Goal: Task Accomplishment & Management: Use online tool/utility

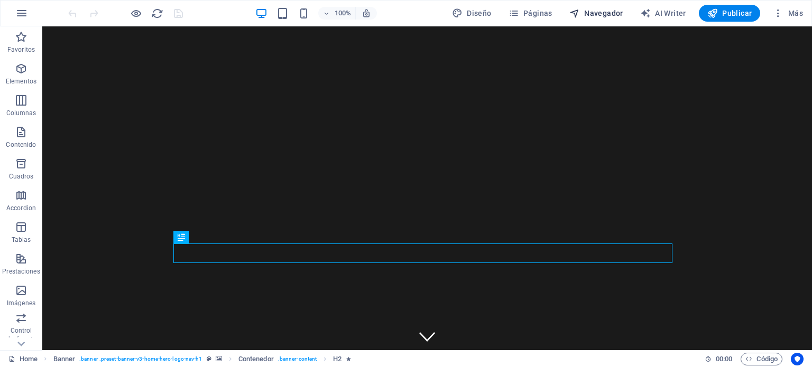
click at [587, 16] on span "Navegador" at bounding box center [596, 13] width 54 height 11
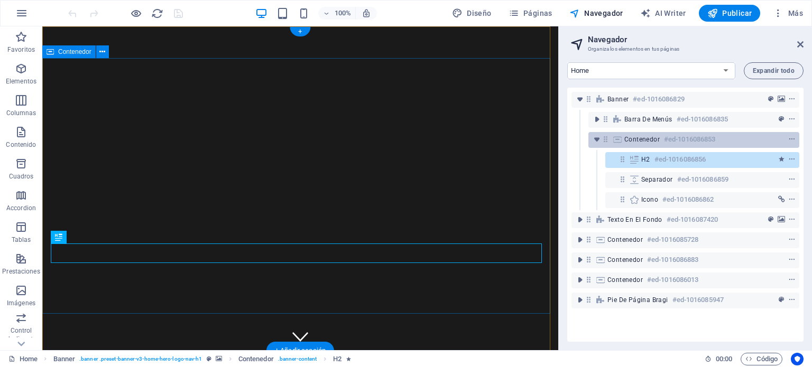
click at [645, 139] on span "Contenedor" at bounding box center [641, 139] width 35 height 8
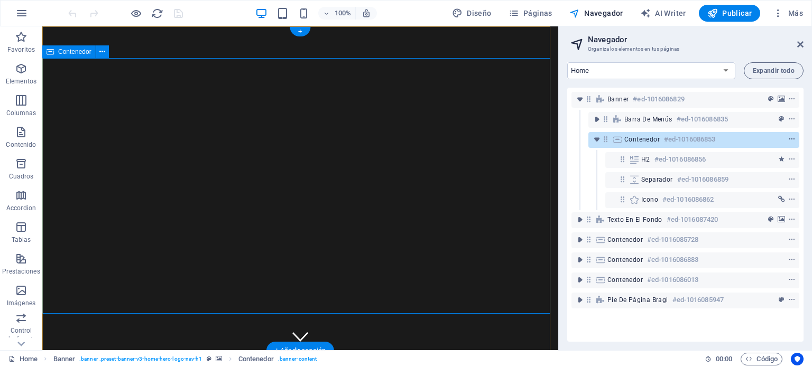
click at [788, 142] on icon "context-menu" at bounding box center [791, 139] width 7 height 7
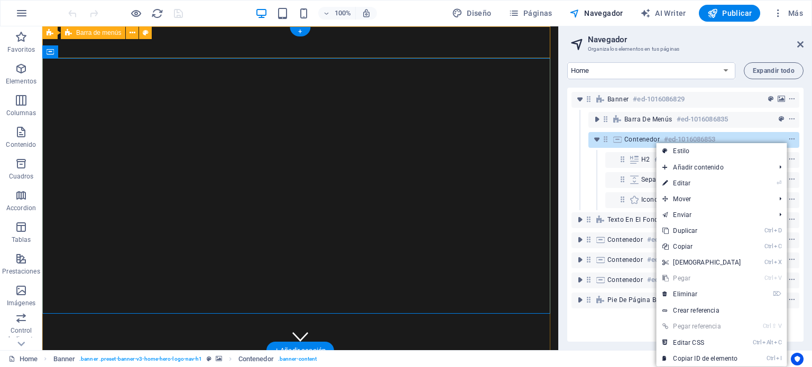
click at [519, 351] on div "iluminacion EIFFEL Inicio Sobre nosotros Servicios Habitaciones Contacto" at bounding box center [300, 373] width 516 height 45
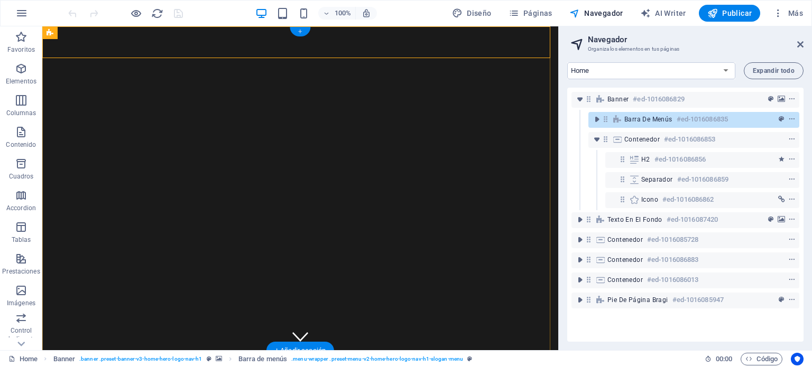
click at [300, 30] on div "+" at bounding box center [300, 32] width 21 height 10
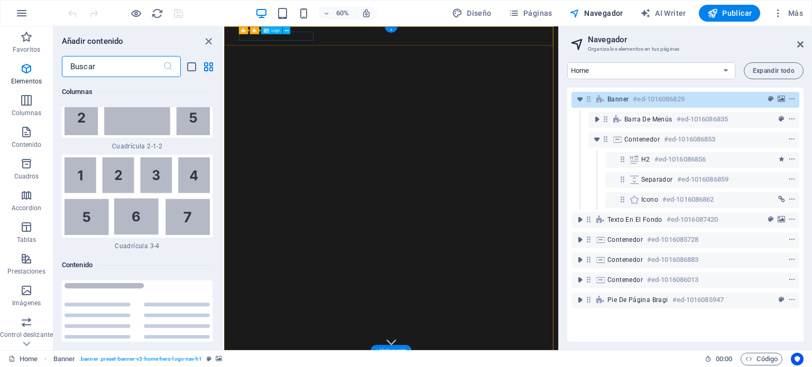
scroll to position [3520, 0]
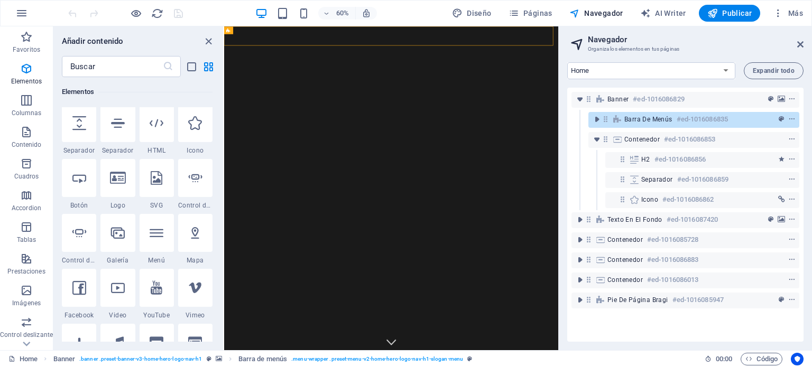
scroll to position [191, 0]
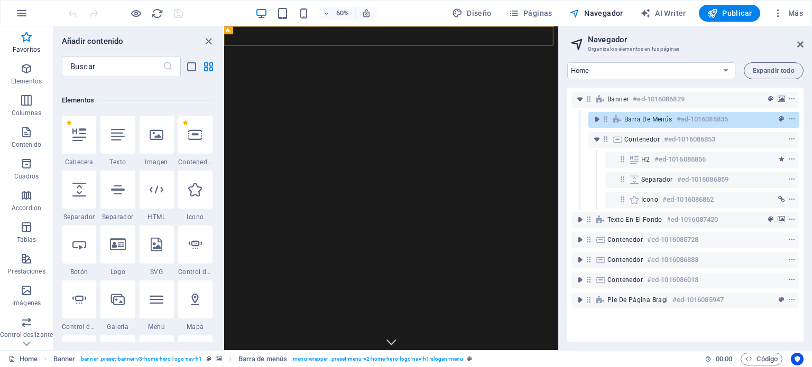
click at [186, 84] on div "Favoritos" at bounding box center [137, 70] width 151 height 30
click at [201, 141] on icon at bounding box center [195, 135] width 14 height 14
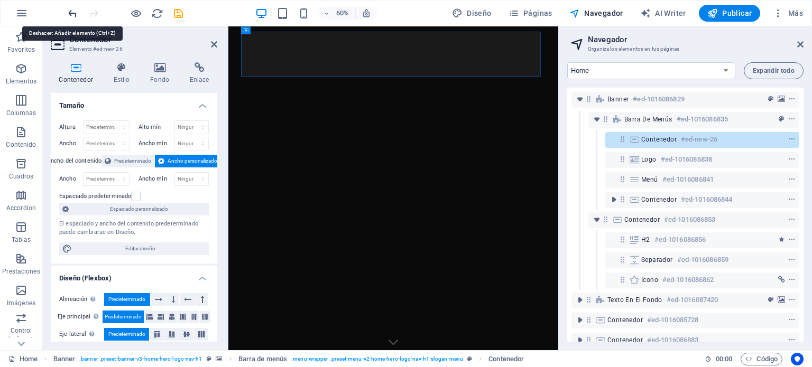
click at [76, 14] on icon "undo" at bounding box center [73, 13] width 12 height 12
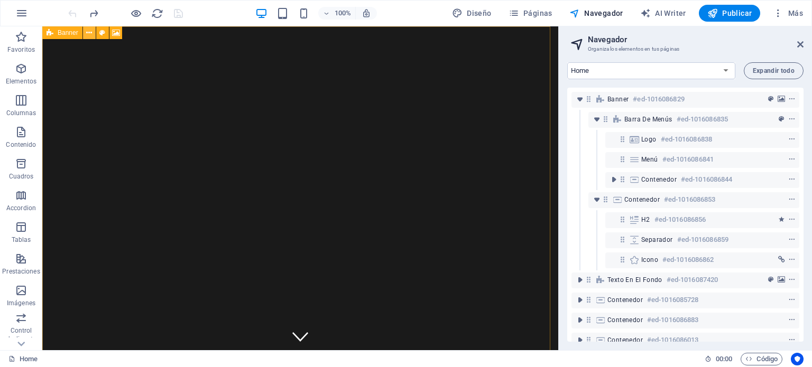
click at [91, 33] on icon at bounding box center [89, 32] width 6 height 11
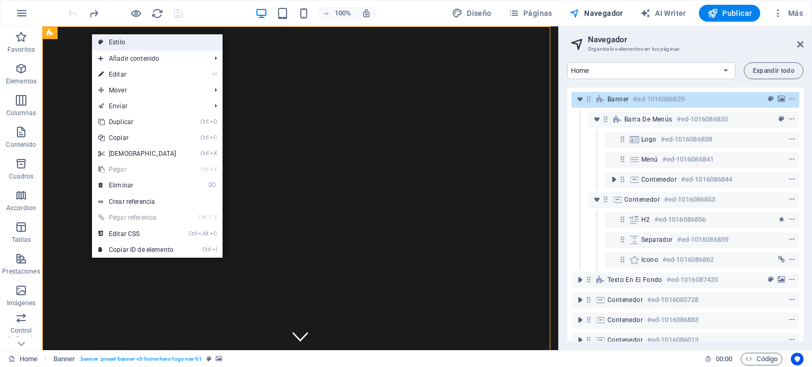
click at [121, 43] on link "Estilo" at bounding box center [157, 42] width 131 height 16
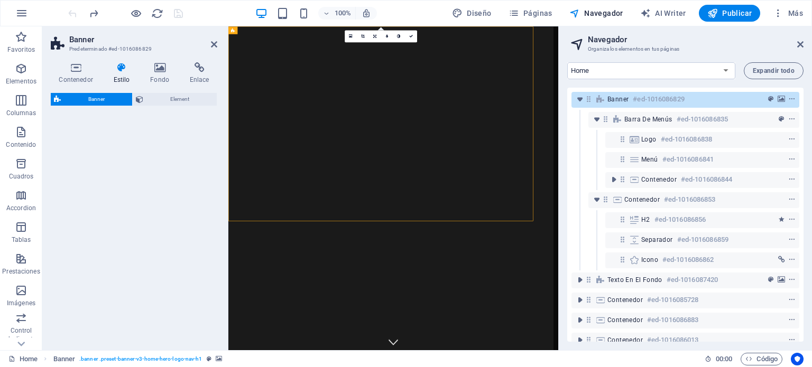
select select "preset-banner-v3-home-hero-logo-nav-h1"
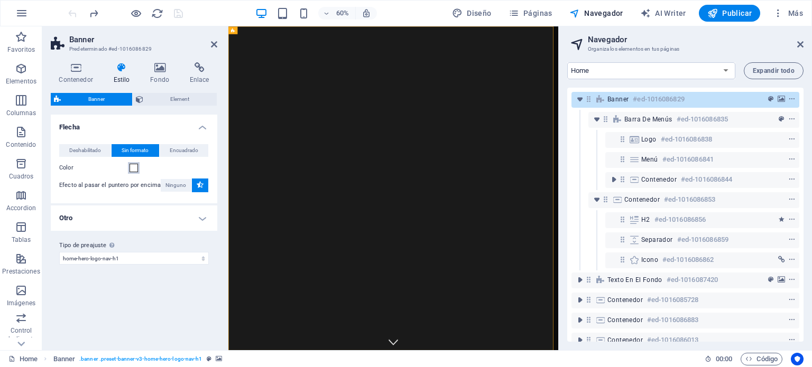
click at [133, 166] on span at bounding box center [133, 168] width 8 height 8
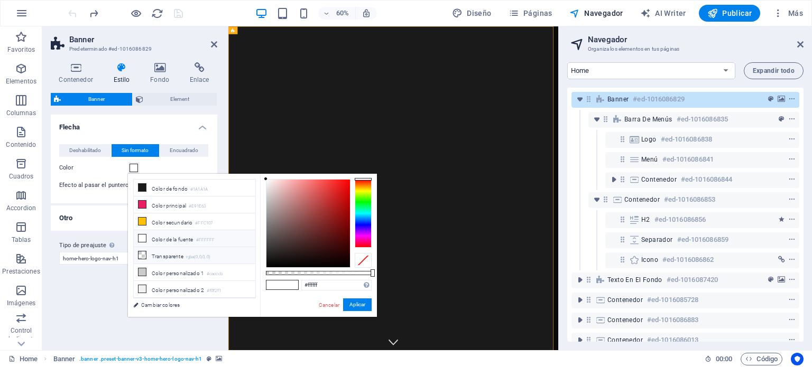
click at [164, 255] on li "Transparente rgba(0,0,0,.0)" at bounding box center [195, 255] width 122 height 17
type input "rgba(0, 0, 0, 0)"
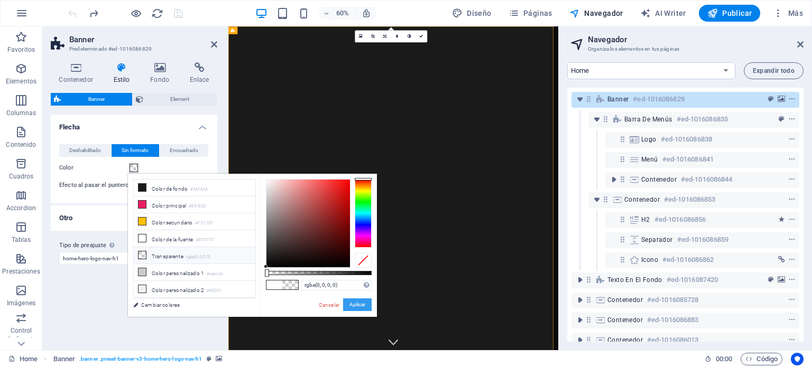
click at [355, 301] on button "Aplicar" at bounding box center [357, 305] width 29 height 13
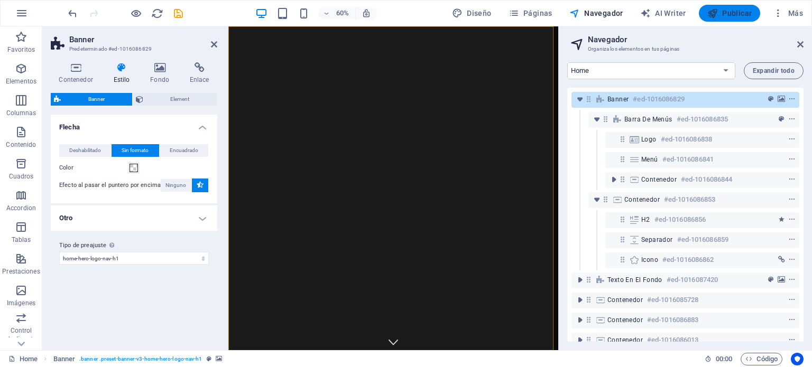
click at [731, 14] on span "Publicar" at bounding box center [729, 13] width 45 height 11
checkbox input "false"
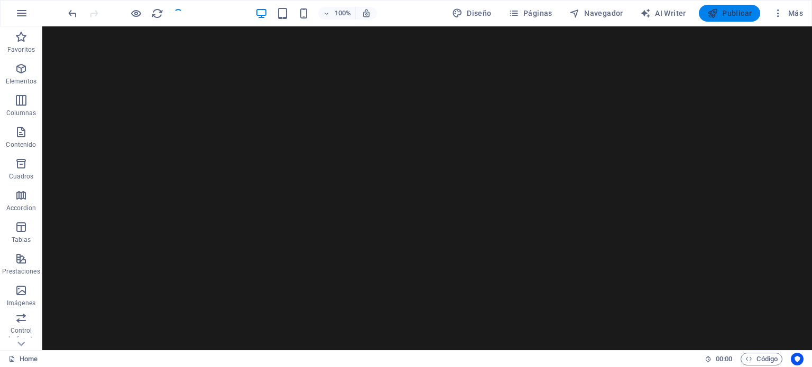
click at [738, 15] on span "Publicar" at bounding box center [729, 13] width 45 height 11
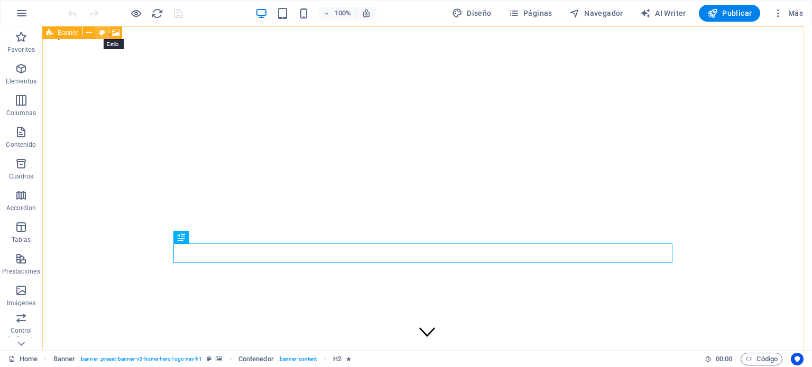
click at [101, 34] on icon at bounding box center [102, 32] width 6 height 11
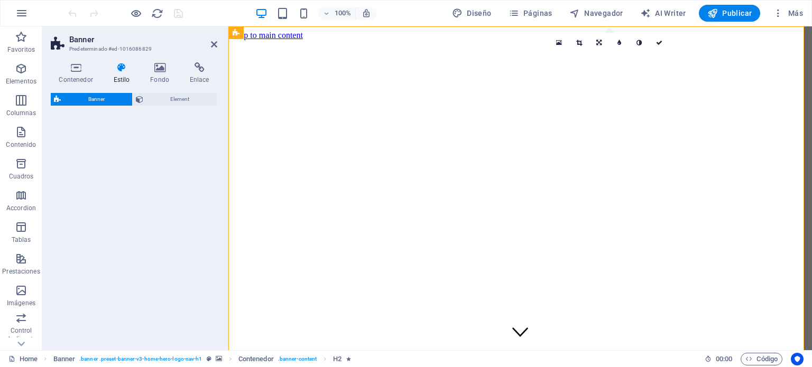
select select "preset-banner-v3-home-hero-logo-nav-h1"
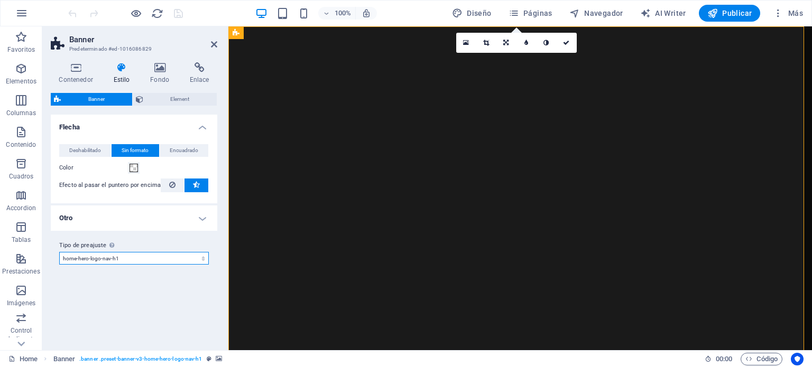
click at [202, 258] on select "default home-hero-logo-nav-h1-slogan home-hero-logo-nav-h1 home-logo-nav-h1-ima…" at bounding box center [134, 258] width 150 height 13
click at [200, 217] on h4 "Otro" at bounding box center [134, 218] width 166 height 25
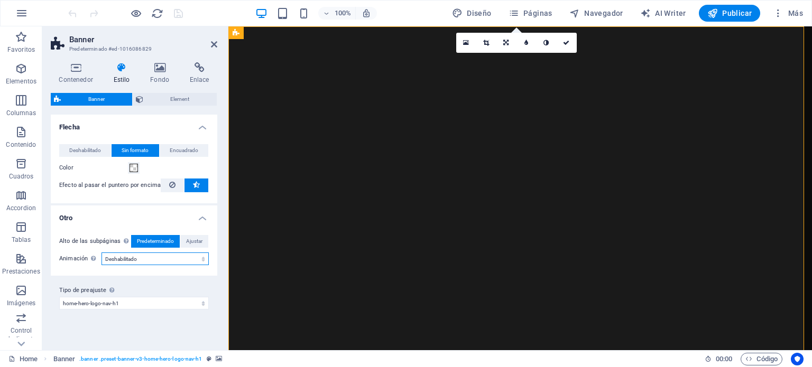
click at [137, 257] on select "Deshabilitado Acercar y alejar Deslizar: de izquierda a derecha Deslizar: de ar…" at bounding box center [154, 259] width 107 height 13
click at [202, 221] on h4 "Otro" at bounding box center [134, 215] width 166 height 19
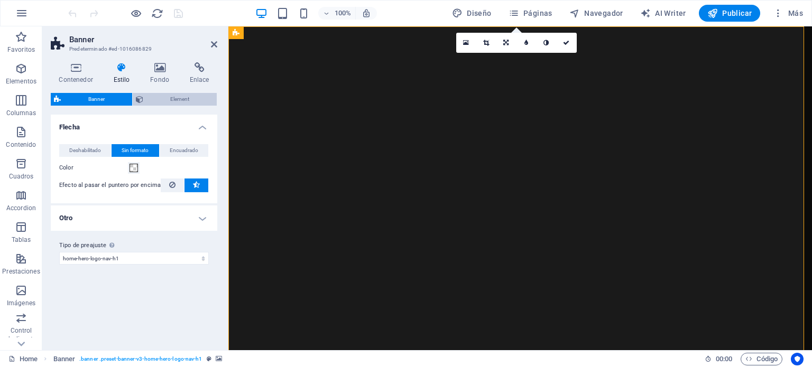
click at [175, 97] on span "Element" at bounding box center [180, 99] width 68 height 13
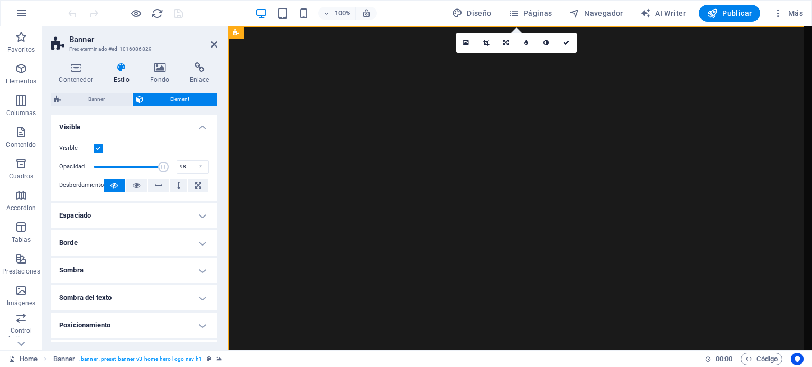
type input "100"
drag, startPoint x: 166, startPoint y: 164, endPoint x: 173, endPoint y: 168, distance: 8.5
click at [173, 168] on div "Opacidad 100 %" at bounding box center [134, 167] width 150 height 16
click at [112, 186] on icon at bounding box center [113, 185] width 7 height 13
click at [134, 186] on icon at bounding box center [136, 185] width 7 height 13
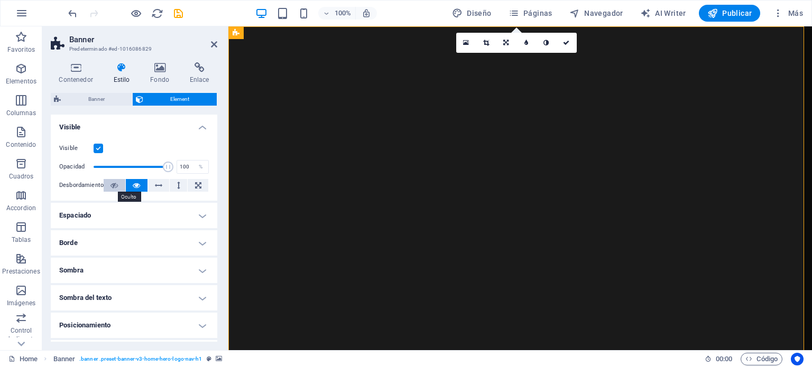
click at [118, 184] on button at bounding box center [115, 185] width 22 height 13
click at [99, 147] on label at bounding box center [99, 149] width 10 height 10
click at [0, 0] on input "Visible" at bounding box center [0, 0] width 0 height 0
click at [99, 147] on label at bounding box center [99, 149] width 10 height 10
click at [0, 0] on input "Visible" at bounding box center [0, 0] width 0 height 0
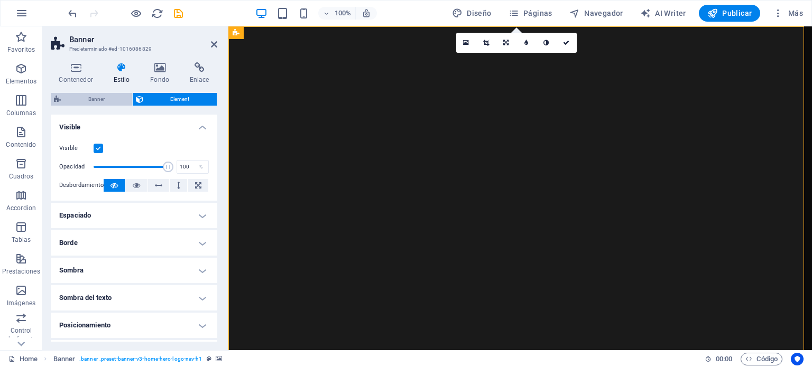
click at [98, 98] on span "Banner" at bounding box center [96, 99] width 65 height 13
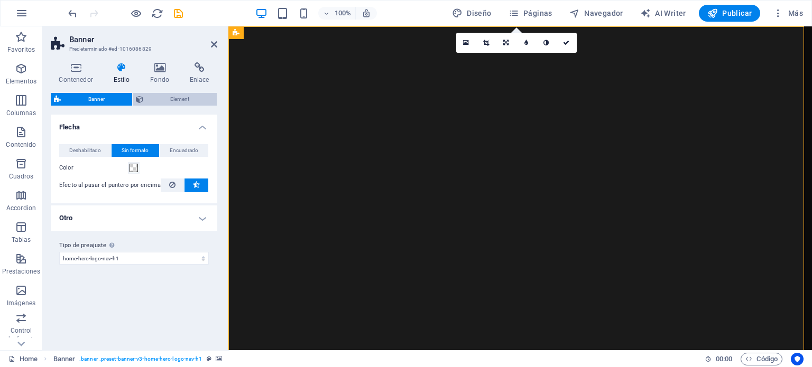
click at [167, 96] on span "Element" at bounding box center [180, 99] width 68 height 13
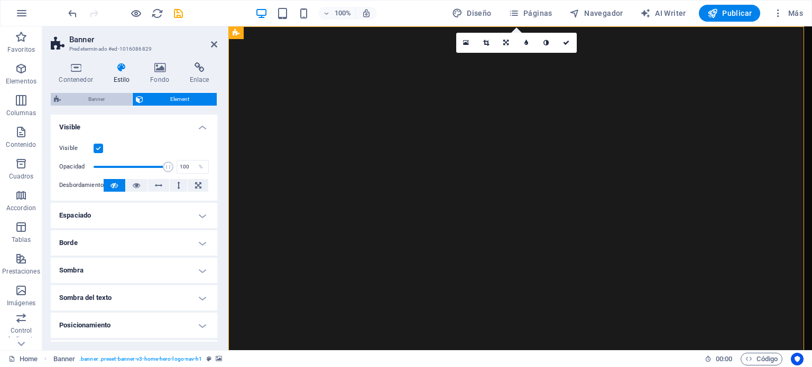
click at [84, 96] on span "Banner" at bounding box center [96, 99] width 65 height 13
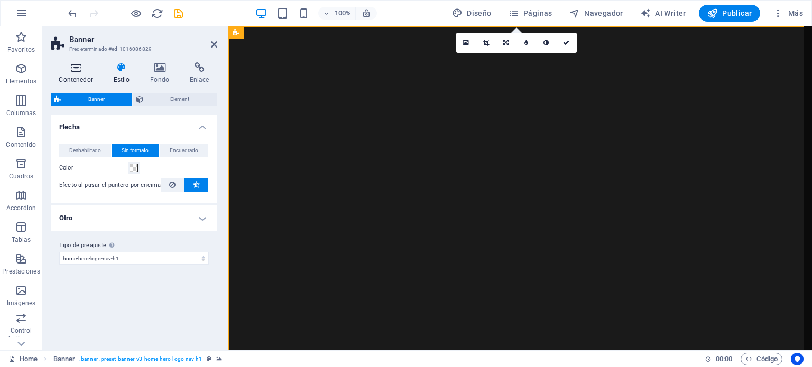
click at [76, 64] on icon at bounding box center [76, 67] width 50 height 11
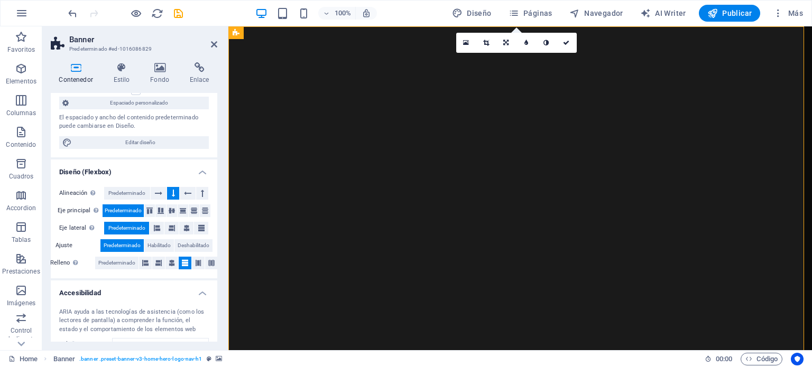
scroll to position [159, 0]
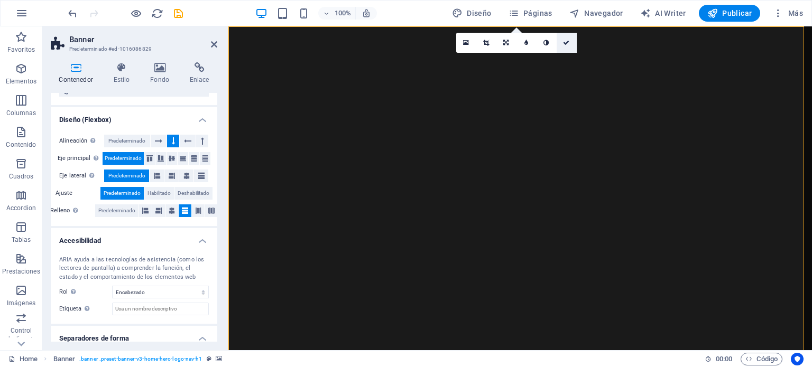
click at [567, 40] on icon at bounding box center [566, 43] width 6 height 6
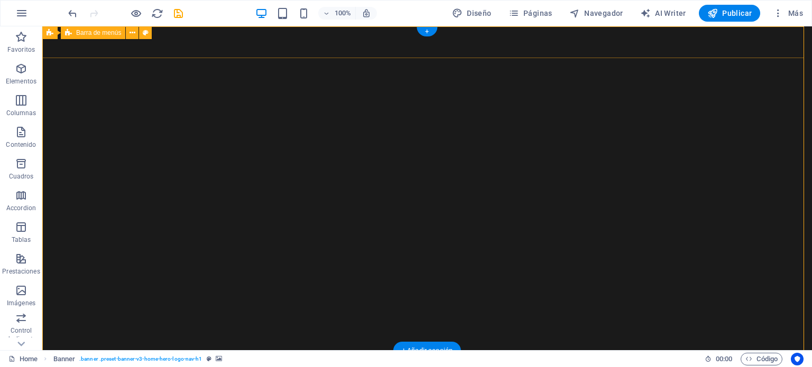
click at [705, 351] on div "iluminacion EIFFEL Inicio Sobre nosotros Servicios Habitaciones Contacto" at bounding box center [426, 373] width 769 height 45
click at [48, 351] on div "iluminacion EIFFEL Inicio Sobre nosotros Servicios Habitaciones Contacto" at bounding box center [426, 373] width 769 height 45
click at [761, 351] on div "iluminacion EIFFEL Inicio Sobre nosotros Servicios Habitaciones Contacto" at bounding box center [426, 373] width 769 height 45
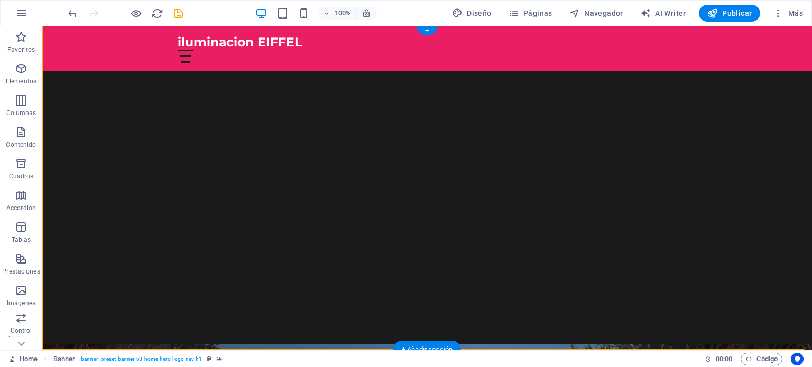
scroll to position [53, 0]
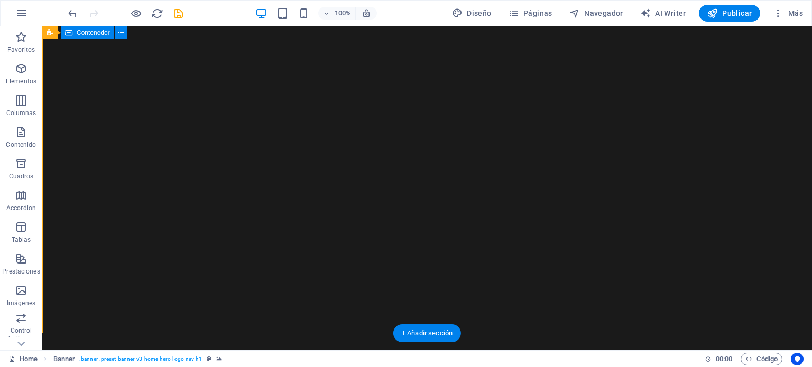
scroll to position [0, 0]
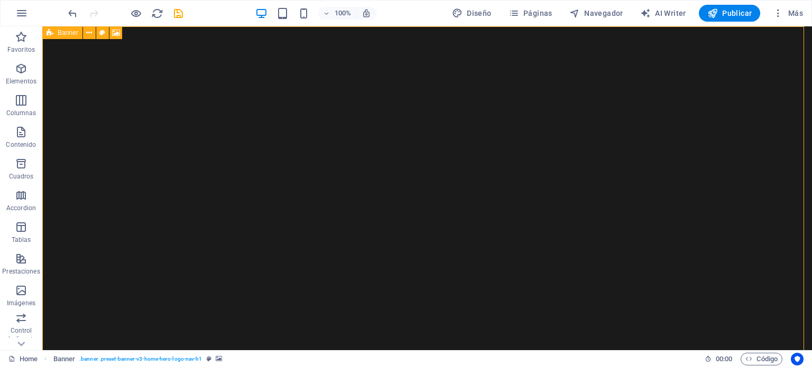
click at [50, 33] on icon at bounding box center [49, 32] width 7 height 13
click at [63, 34] on div "Banner" at bounding box center [53, 32] width 23 height 13
click at [49, 32] on icon at bounding box center [49, 32] width 7 height 13
click at [66, 35] on icon at bounding box center [68, 32] width 7 height 13
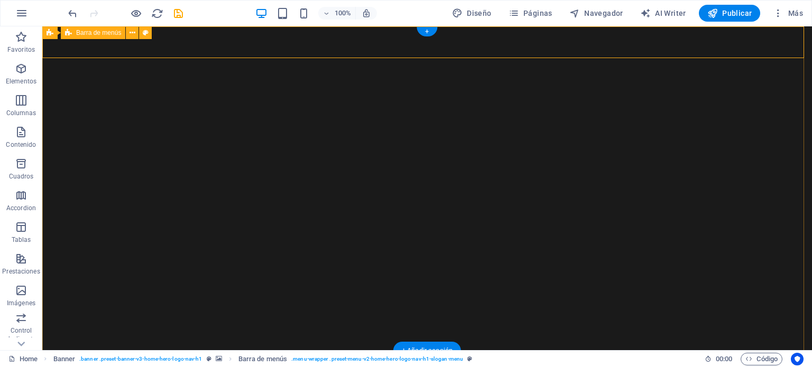
click at [72, 351] on div "iluminacion EIFFEL Inicio Sobre nosotros Servicios Habitaciones Contacto" at bounding box center [426, 373] width 769 height 45
click at [50, 33] on icon at bounding box center [49, 32] width 7 height 13
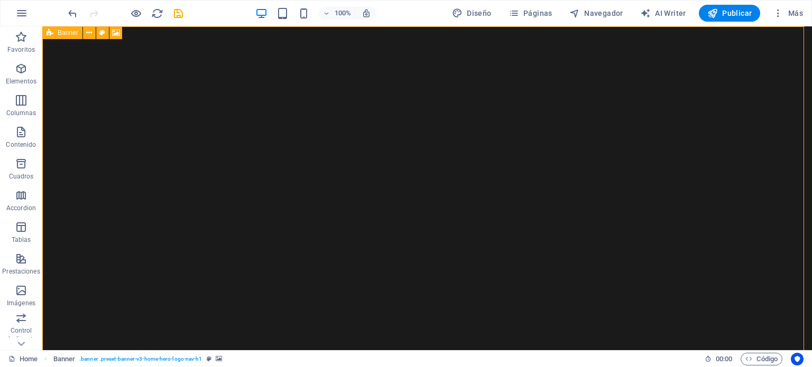
click at [50, 33] on icon at bounding box center [49, 32] width 7 height 13
click at [88, 32] on icon at bounding box center [89, 32] width 6 height 11
click at [87, 35] on icon at bounding box center [89, 32] width 6 height 11
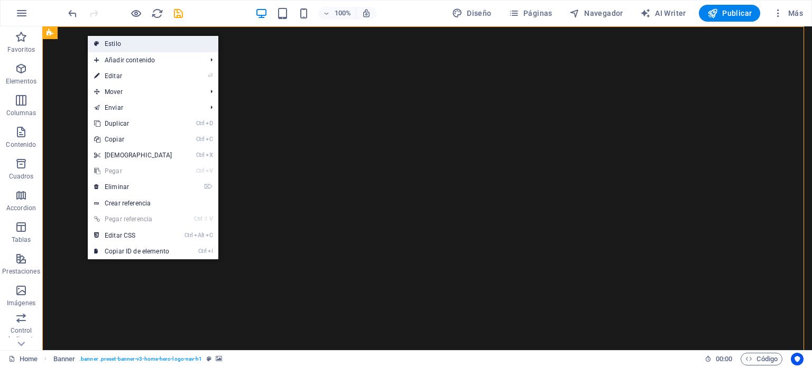
click at [98, 46] on icon at bounding box center [96, 44] width 5 height 16
select select "preset-banner-v3-home-hero-logo-nav-h1"
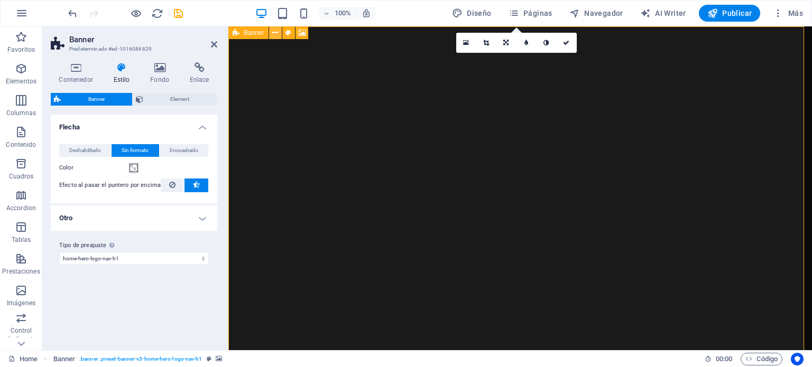
click at [277, 34] on icon at bounding box center [275, 32] width 6 height 11
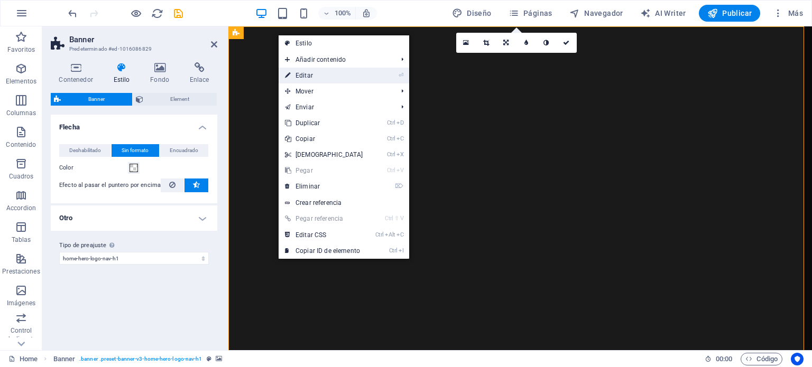
click at [322, 78] on link "⏎ Editar" at bounding box center [323, 76] width 91 height 16
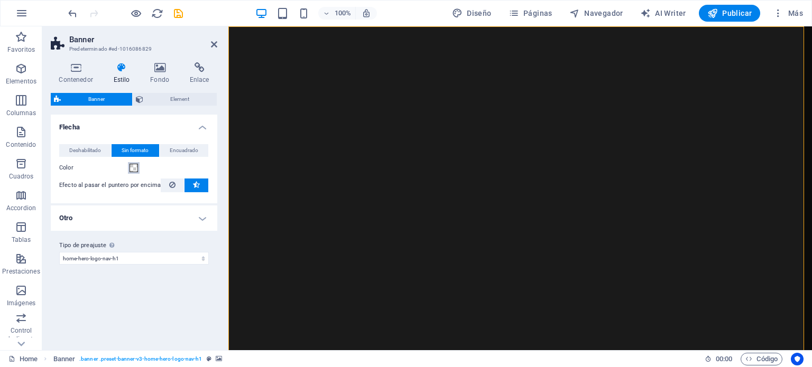
click at [135, 170] on span at bounding box center [133, 168] width 8 height 8
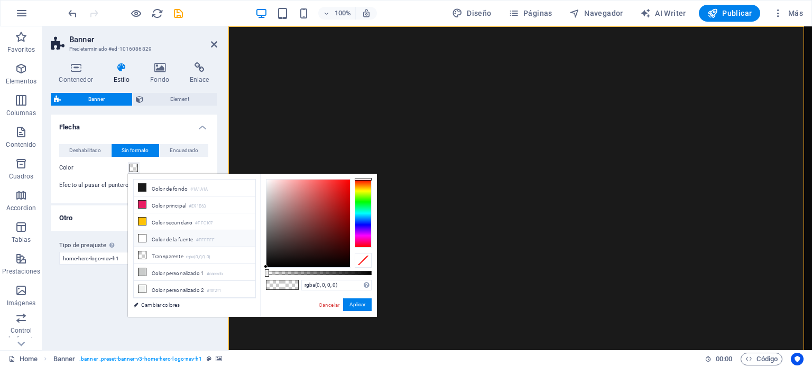
click at [161, 238] on li "Color de la fuente #FFFFFF" at bounding box center [195, 238] width 122 height 17
type input "#ffffff"
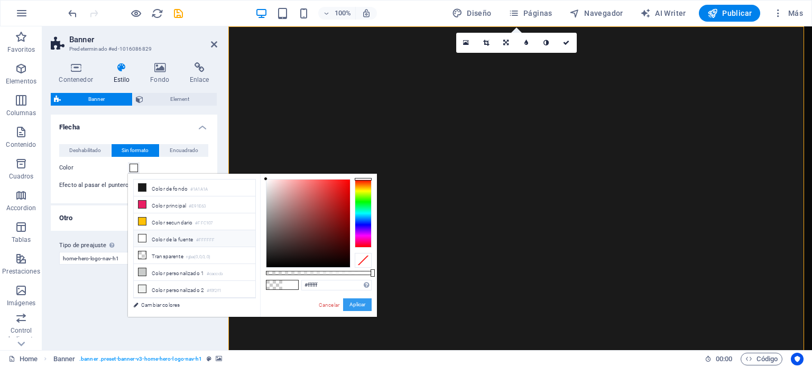
click at [358, 305] on button "Aplicar" at bounding box center [357, 305] width 29 height 13
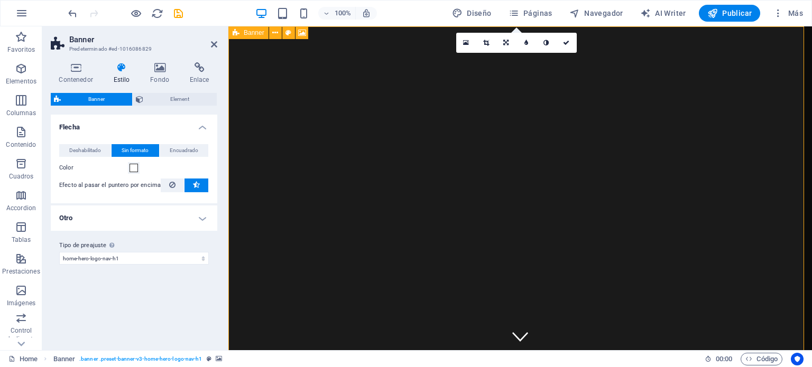
click at [237, 32] on icon at bounding box center [235, 32] width 7 height 13
click at [277, 33] on icon at bounding box center [275, 32] width 6 height 11
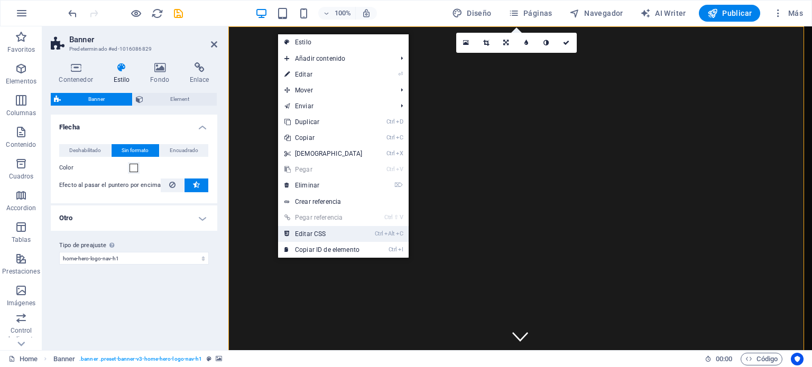
click at [321, 232] on link "Ctrl Alt C Editar CSS" at bounding box center [323, 234] width 91 height 16
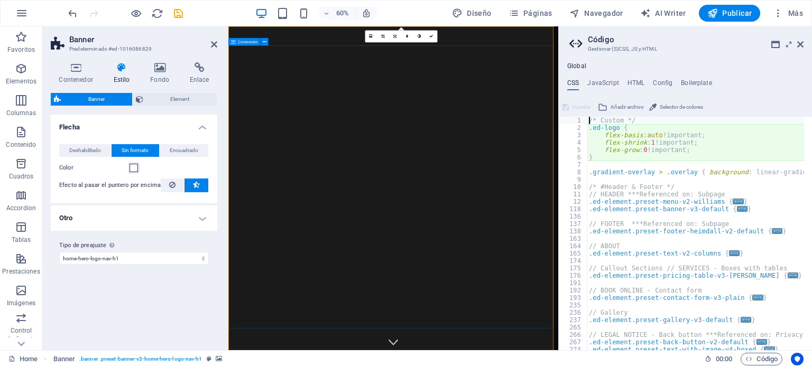
type textarea "@include banner-v3($arrow-color: $color-default, $hover-effect: animation_fade);"
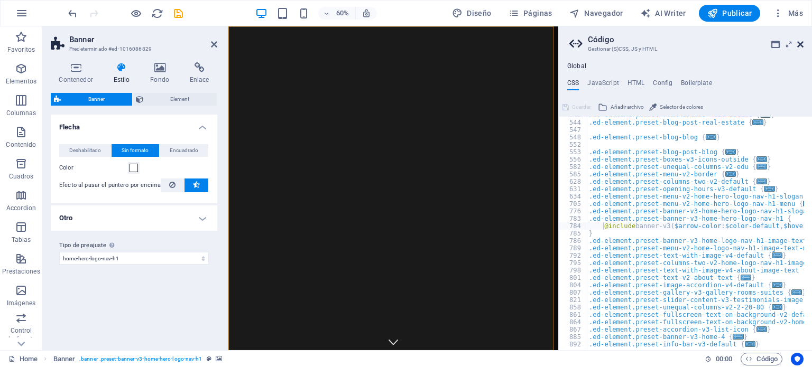
drag, startPoint x: 798, startPoint y: 42, endPoint x: 568, endPoint y: 13, distance: 232.7
click at [798, 42] on icon at bounding box center [800, 44] width 6 height 8
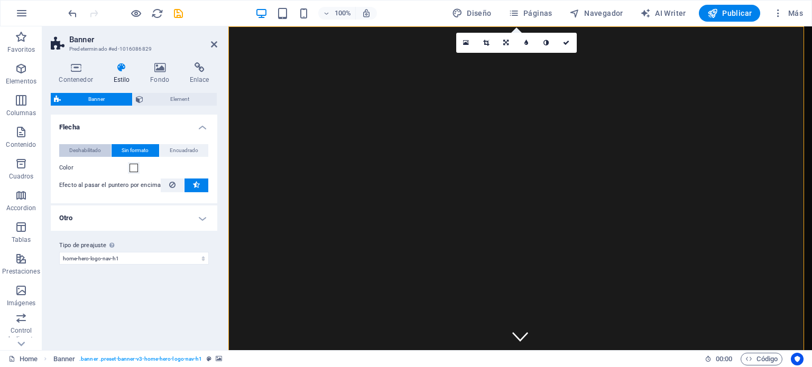
click at [99, 151] on span "Deshabilitado" at bounding box center [85, 150] width 32 height 13
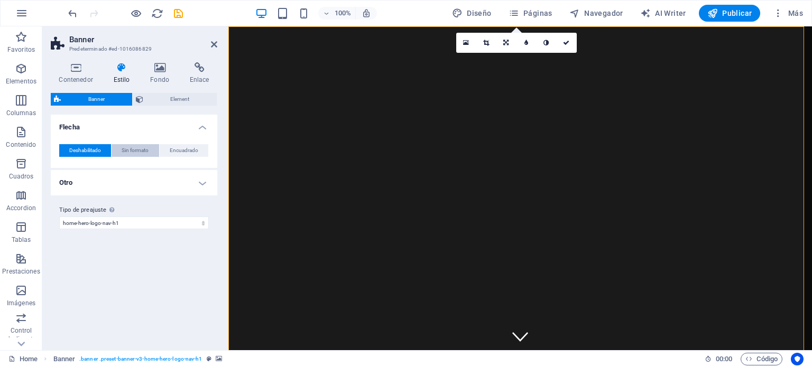
click at [138, 151] on span "Sin formato" at bounding box center [135, 150] width 27 height 13
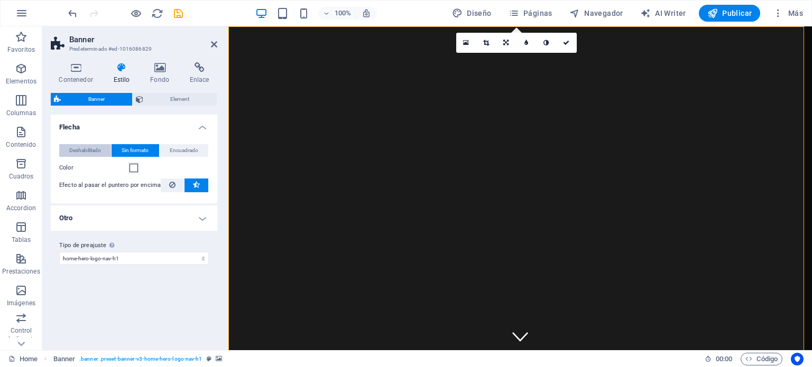
click at [78, 150] on span "Deshabilitado" at bounding box center [85, 150] width 32 height 13
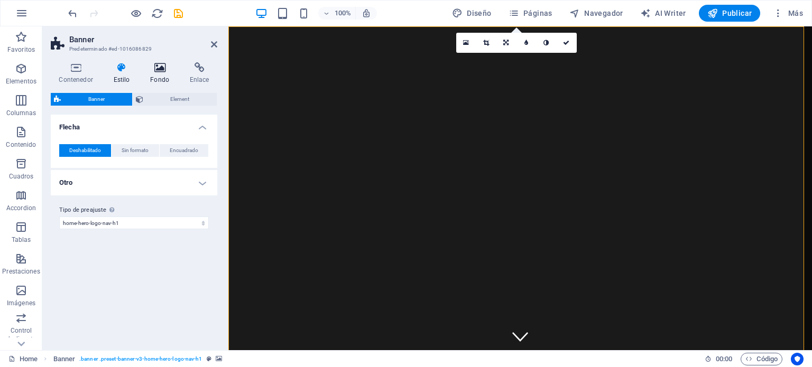
click at [161, 73] on h4 "Fondo" at bounding box center [162, 73] width 40 height 22
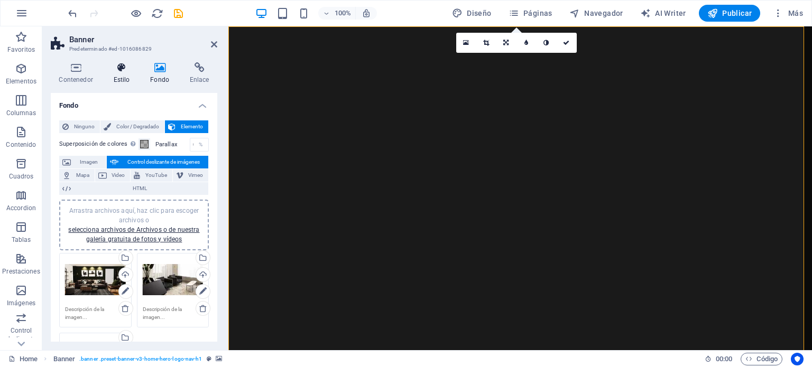
click at [120, 70] on icon at bounding box center [121, 67] width 33 height 11
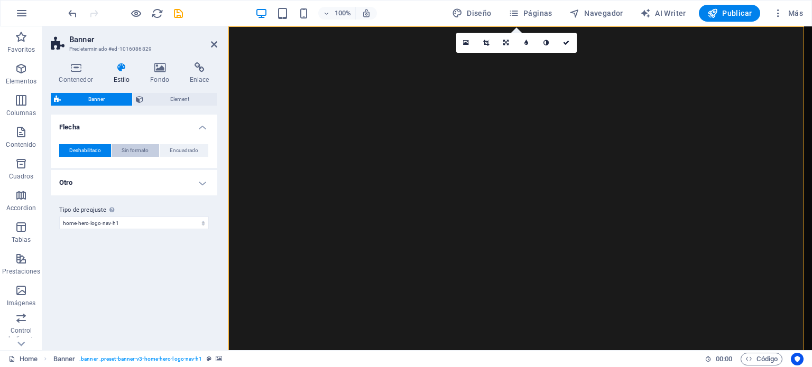
click at [129, 148] on span "Sin formato" at bounding box center [135, 150] width 27 height 13
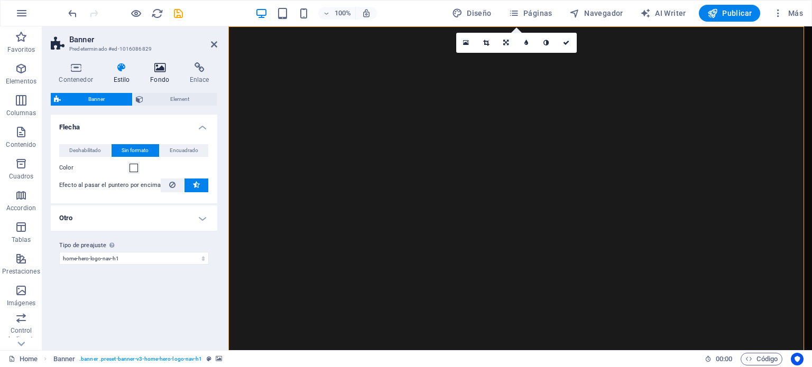
click at [159, 68] on icon at bounding box center [159, 67] width 35 height 11
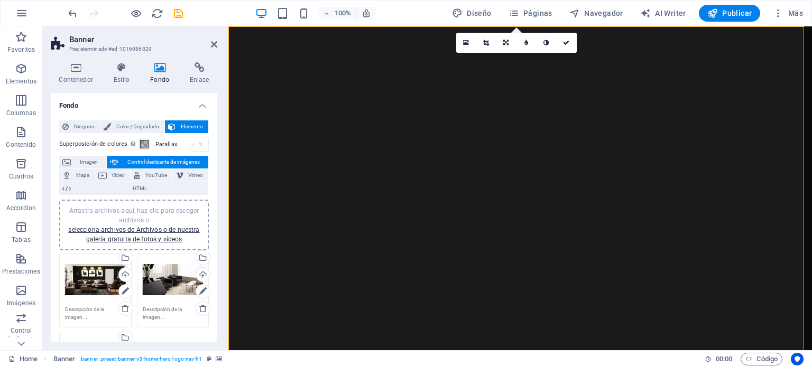
click at [129, 162] on span "Control deslizante de imágenes" at bounding box center [163, 162] width 83 height 13
click at [80, 157] on span "Imagen" at bounding box center [88, 162] width 29 height 13
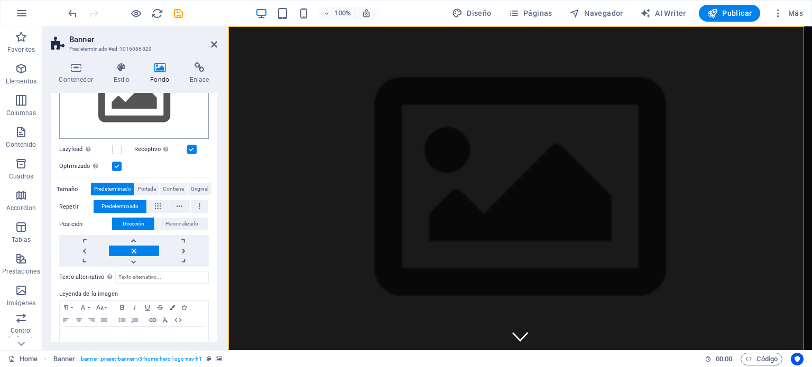
scroll to position [159, 0]
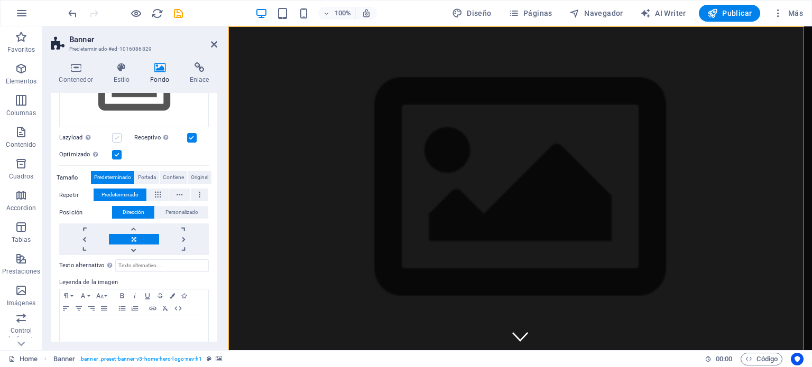
click at [117, 136] on label at bounding box center [117, 138] width 10 height 10
click at [0, 0] on input "Lazyload La carga de imágenes tras la carga de la página mejora la velocidad de…" at bounding box center [0, 0] width 0 height 0
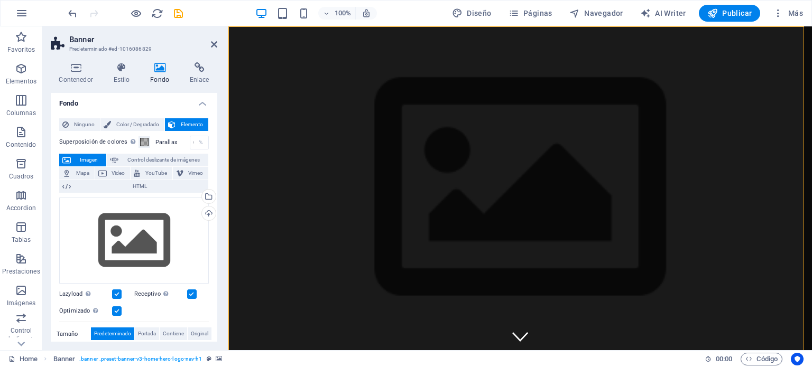
scroll to position [0, 0]
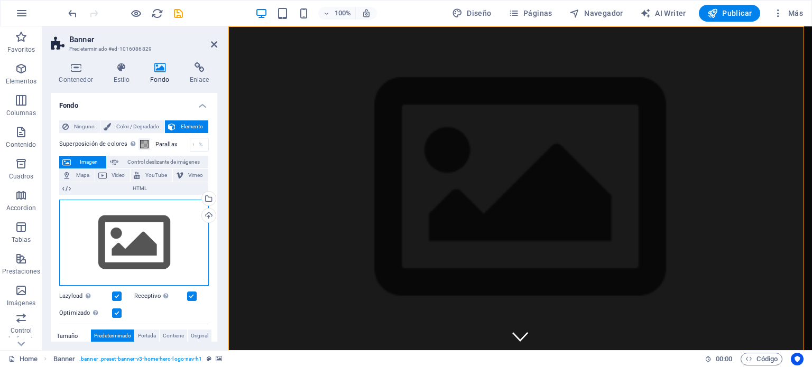
click at [159, 236] on div "Arrastra archivos aquí, haz clic para escoger archivos o selecciona archivos de…" at bounding box center [134, 243] width 150 height 87
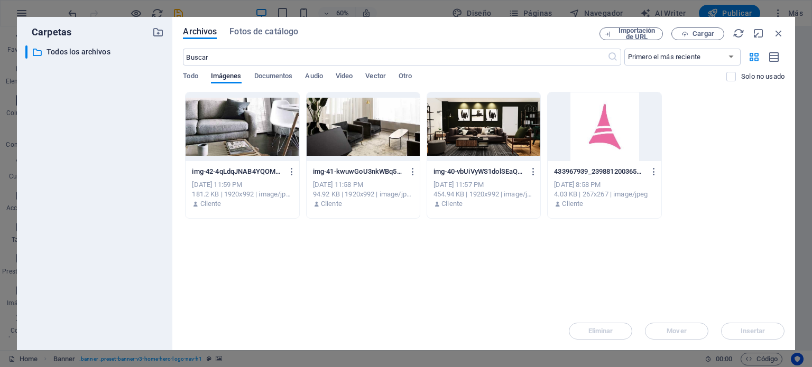
click at [478, 128] on div at bounding box center [483, 126] width 113 height 69
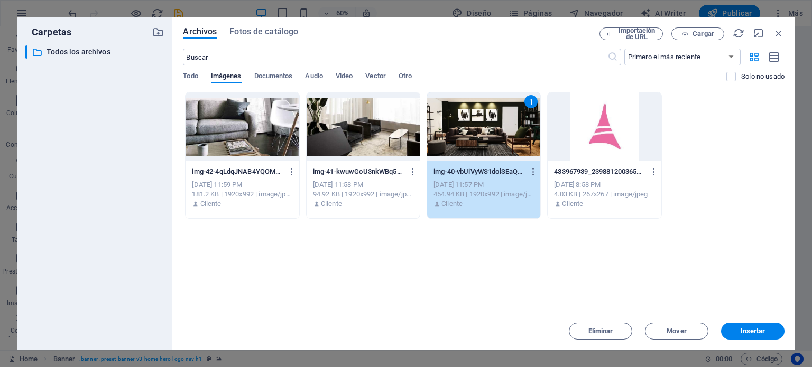
click at [367, 131] on div at bounding box center [362, 126] width 113 height 69
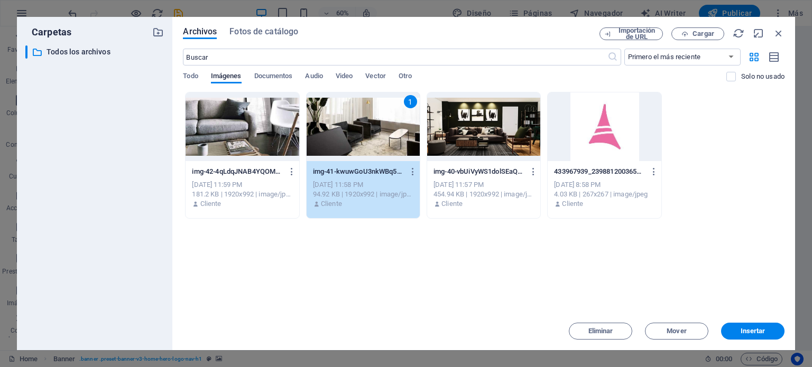
click at [488, 117] on div at bounding box center [483, 126] width 113 height 69
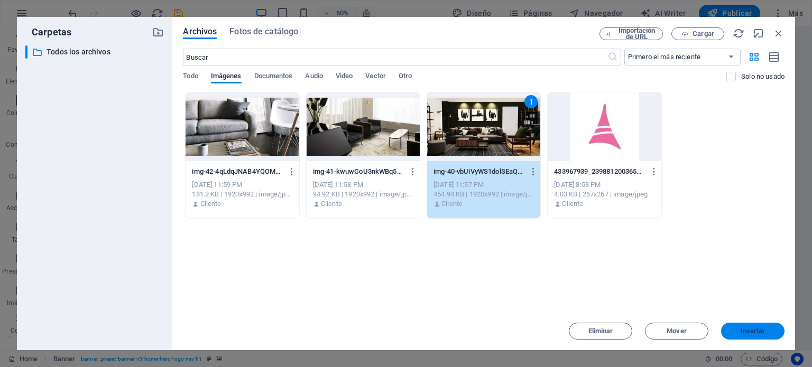
click at [759, 327] on button "Insertar" at bounding box center [752, 331] width 63 height 17
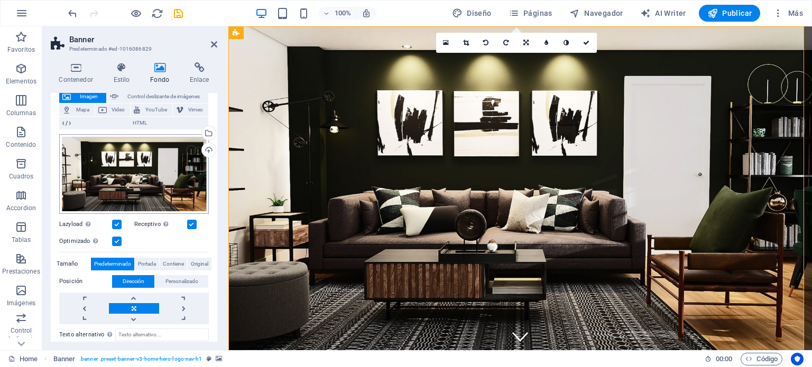
scroll to position [147, 0]
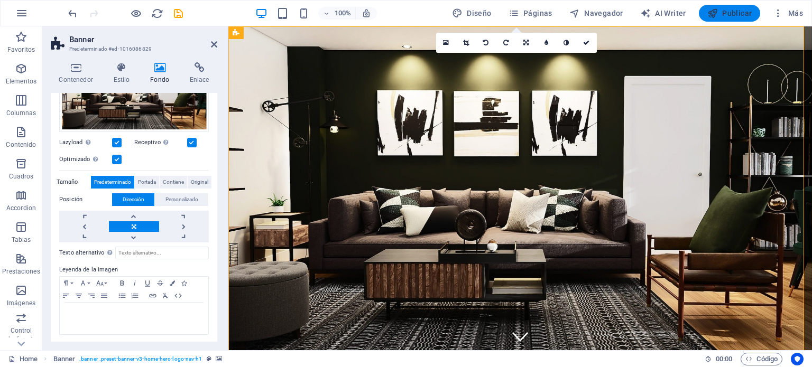
click at [736, 14] on span "Publicar" at bounding box center [729, 13] width 45 height 11
checkbox input "false"
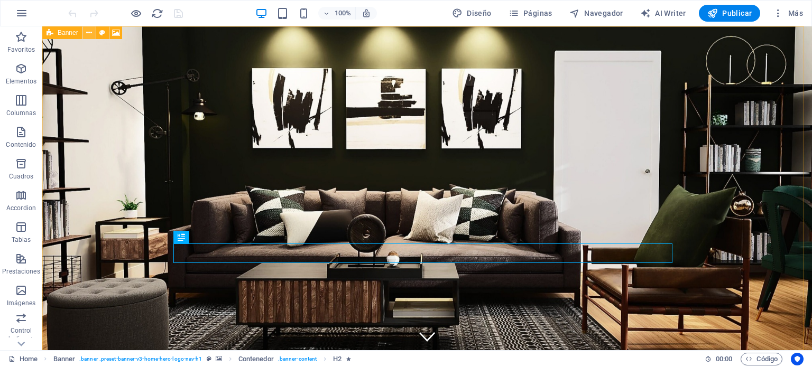
click at [88, 33] on icon at bounding box center [89, 32] width 6 height 11
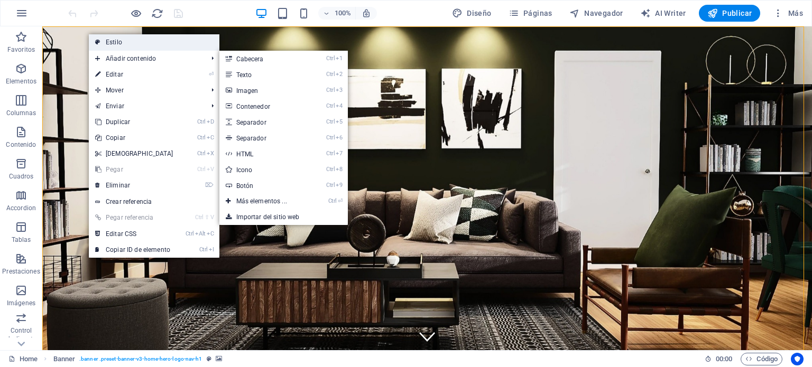
click at [131, 44] on link "Estilo" at bounding box center [154, 42] width 131 height 16
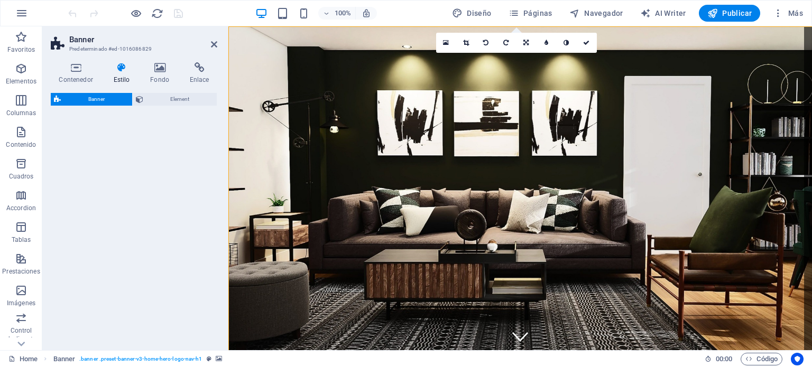
select select "preset-banner-v3-home-hero-logo-nav-h1"
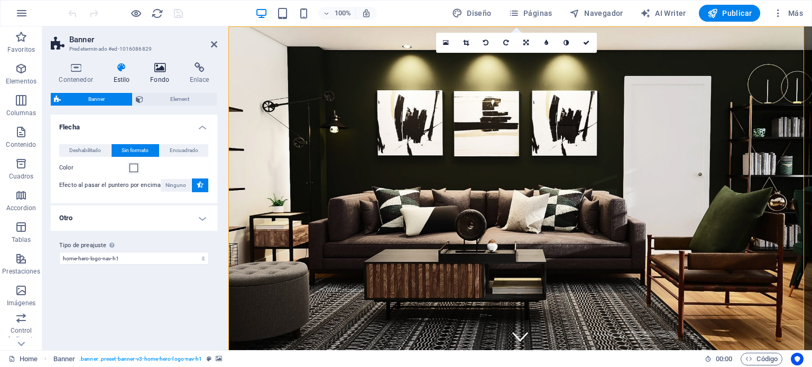
click at [155, 63] on icon at bounding box center [159, 67] width 35 height 11
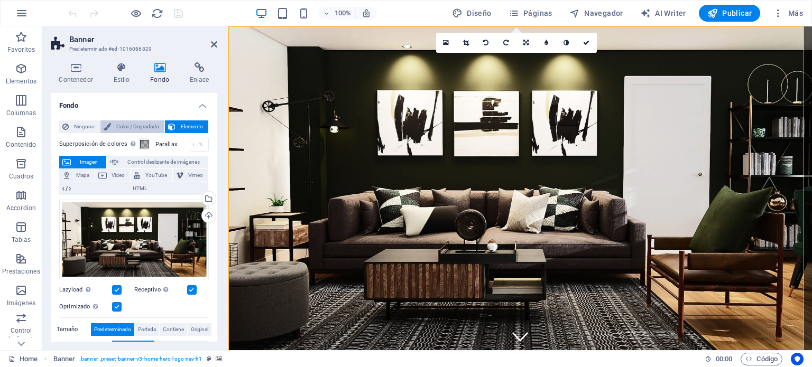
click at [142, 128] on span "Color / Degradado" at bounding box center [137, 126] width 47 height 13
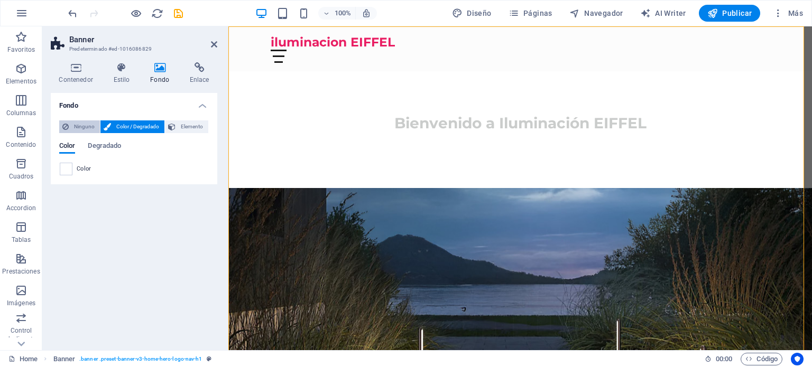
drag, startPoint x: 90, startPoint y: 126, endPoint x: 96, endPoint y: 130, distance: 6.5
click at [96, 128] on span "Ninguno" at bounding box center [84, 126] width 25 height 13
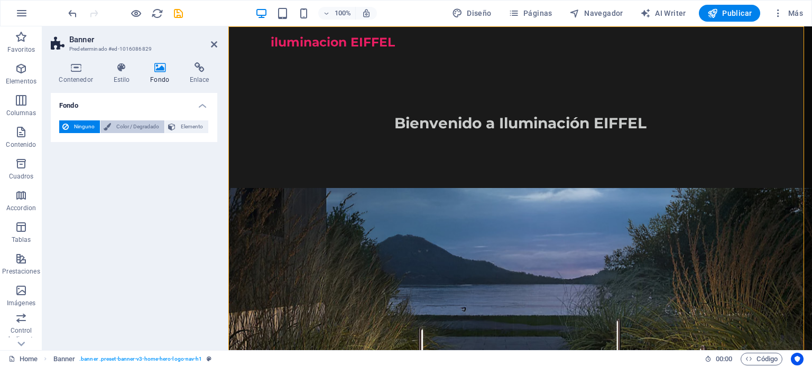
drag, startPoint x: 136, startPoint y: 127, endPoint x: 157, endPoint y: 125, distance: 21.8
click at [136, 126] on span "Color / Degradado" at bounding box center [137, 126] width 47 height 13
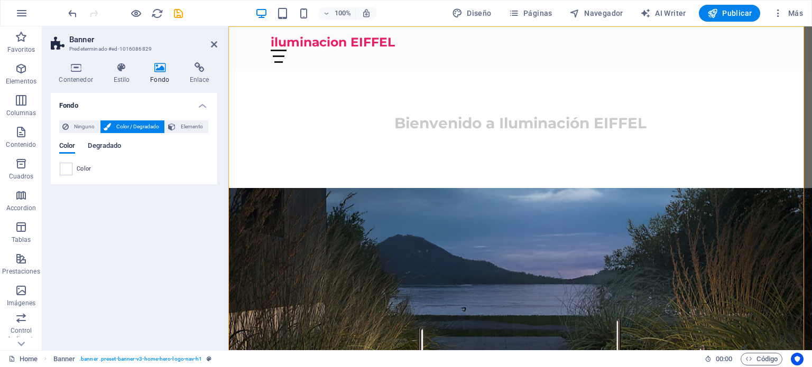
click at [108, 148] on span "Degradado" at bounding box center [104, 146] width 33 height 15
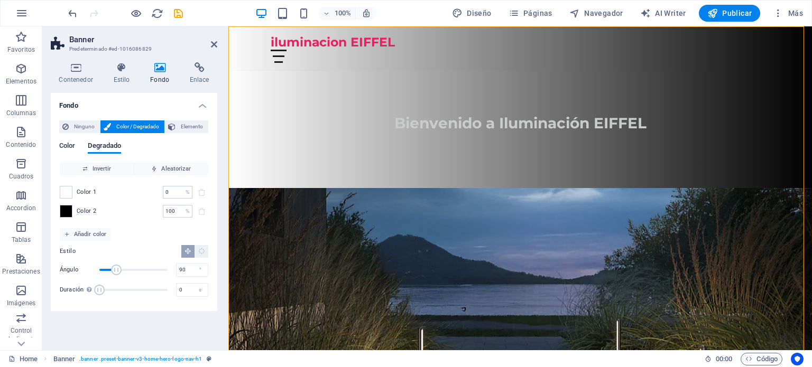
click at [67, 147] on span "Color" at bounding box center [67, 146] width 16 height 15
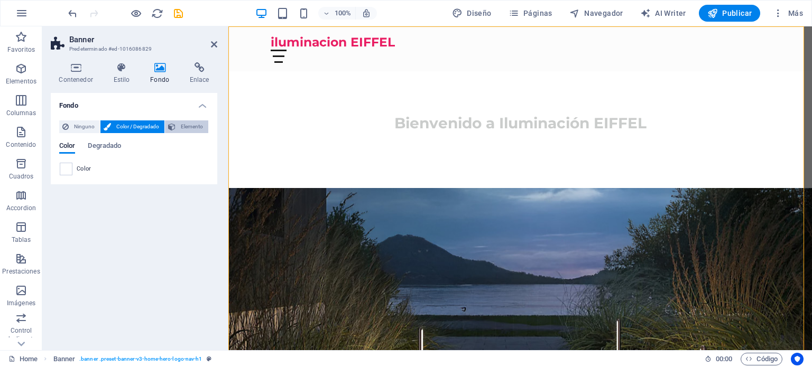
click at [186, 128] on span "Elemento" at bounding box center [192, 126] width 26 height 13
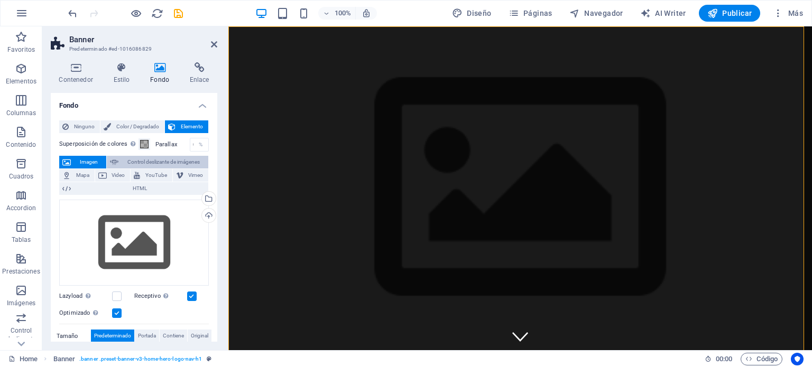
click at [133, 159] on span "Control deslizante de imágenes" at bounding box center [163, 162] width 83 height 13
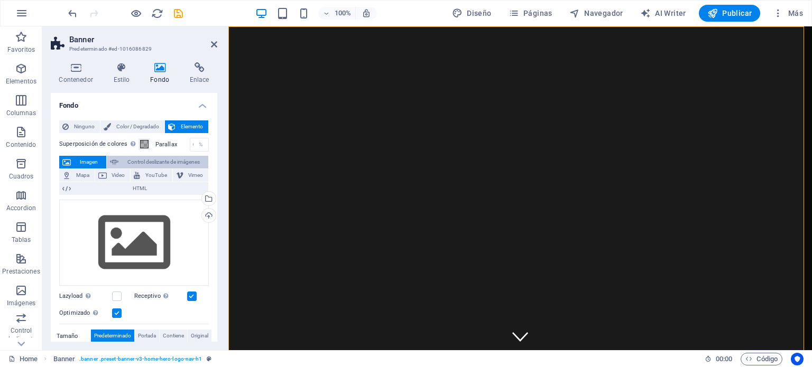
select select "ms"
select select "s"
select select "progressive"
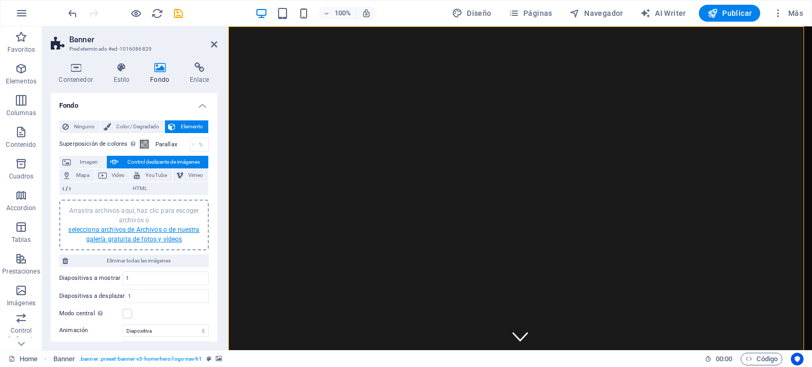
click at [146, 232] on link "selecciona archivos de Archivos o de nuestra galería gratuita de fotos y vídeos" at bounding box center [133, 234] width 131 height 17
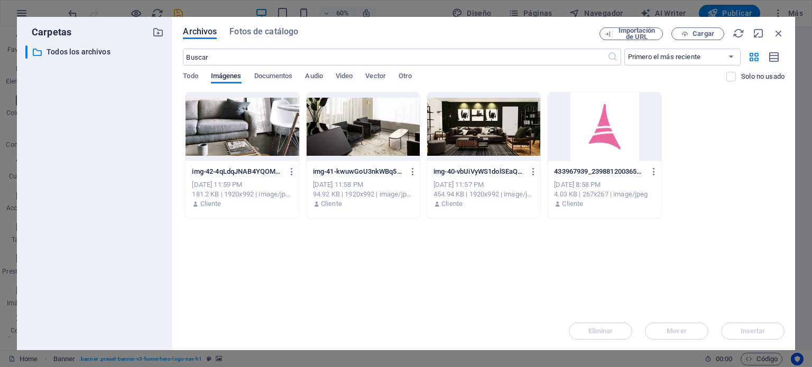
click at [254, 131] on div at bounding box center [241, 126] width 113 height 69
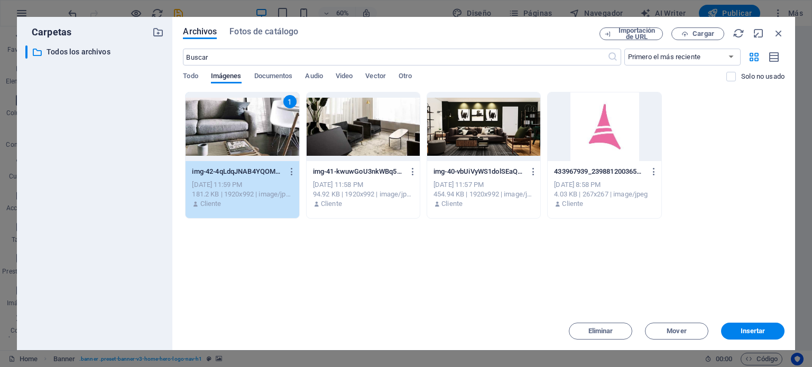
click at [350, 117] on div at bounding box center [362, 126] width 113 height 69
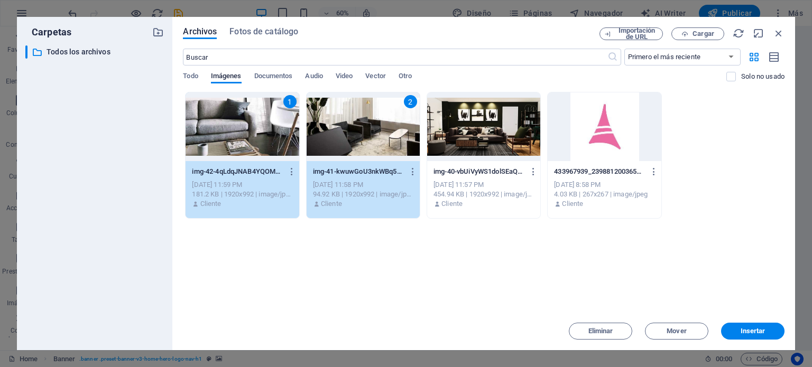
click at [497, 122] on div at bounding box center [483, 126] width 113 height 69
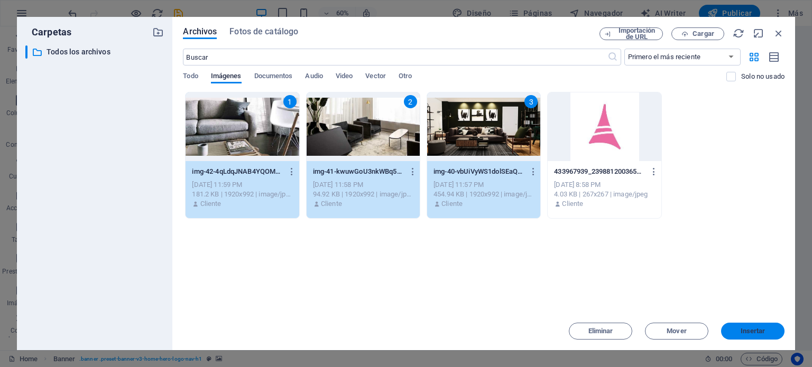
click at [760, 332] on span "Insertar" at bounding box center [752, 331] width 25 height 6
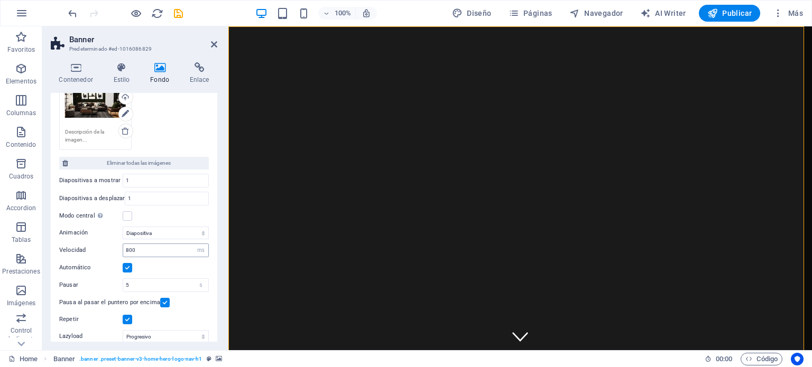
scroll to position [264, 0]
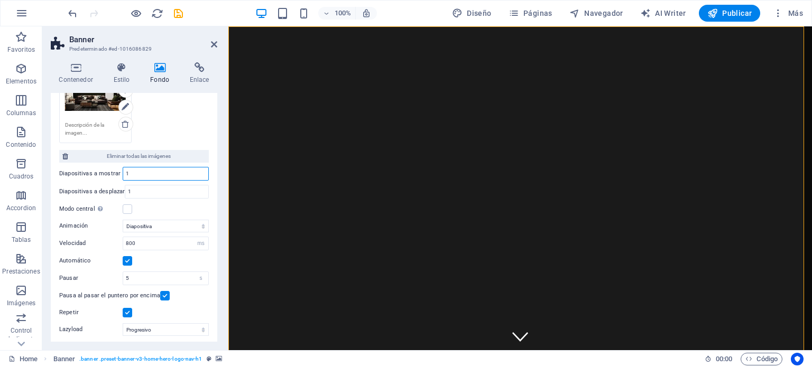
click at [145, 171] on input "1" at bounding box center [165, 174] width 85 height 13
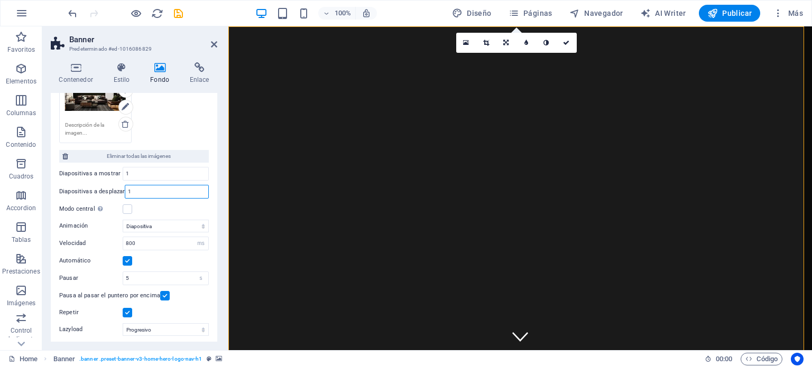
click at [145, 187] on input "1" at bounding box center [166, 191] width 83 height 13
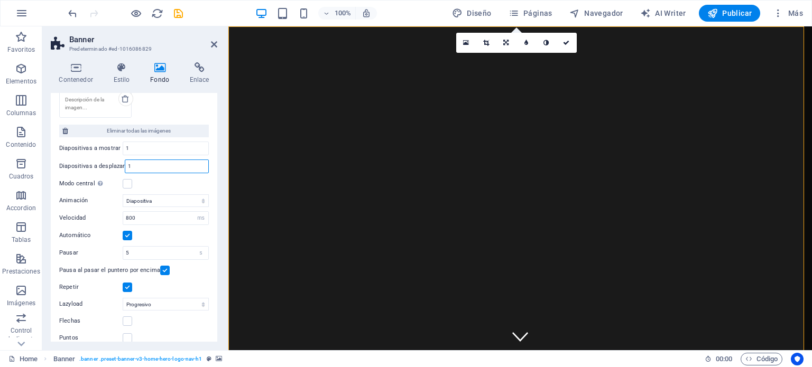
scroll to position [299, 0]
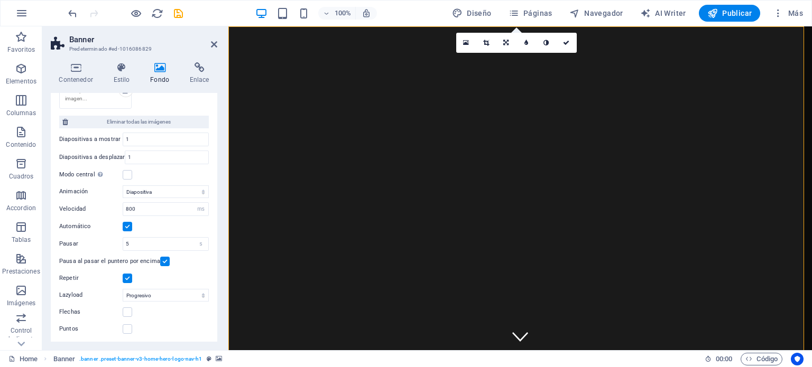
click at [164, 259] on label at bounding box center [165, 262] width 10 height 10
click at [0, 0] on input "Pausa al pasar el puntero por encima" at bounding box center [0, 0] width 0 height 0
click at [733, 13] on span "Publicar" at bounding box center [729, 13] width 45 height 11
checkbox input "false"
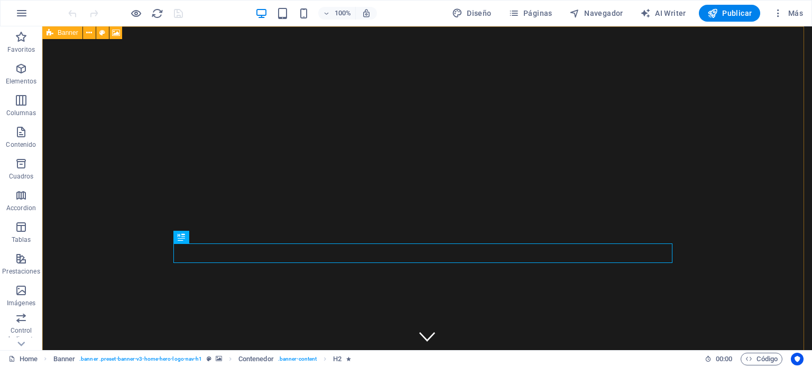
click at [49, 31] on icon at bounding box center [49, 32] width 7 height 13
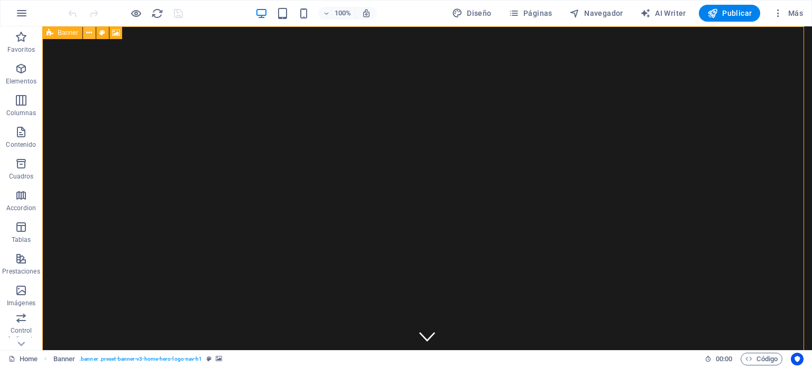
click at [92, 38] on button at bounding box center [89, 32] width 13 height 13
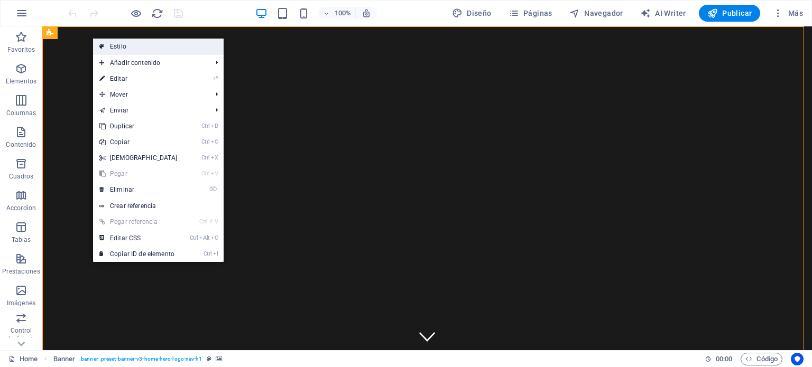
click at [104, 44] on icon at bounding box center [101, 47] width 5 height 16
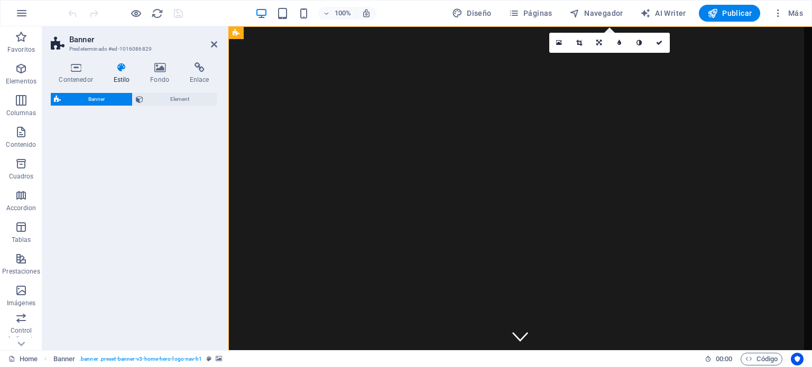
select select "preset-banner-v3-home-hero-logo-nav-h1"
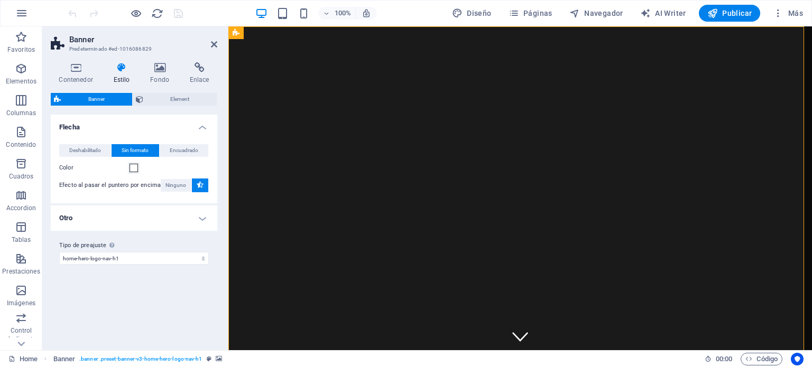
click at [133, 48] on h3 "Predeterminado #ed-1016086829" at bounding box center [132, 49] width 127 height 10
click at [157, 72] on icon at bounding box center [159, 67] width 35 height 11
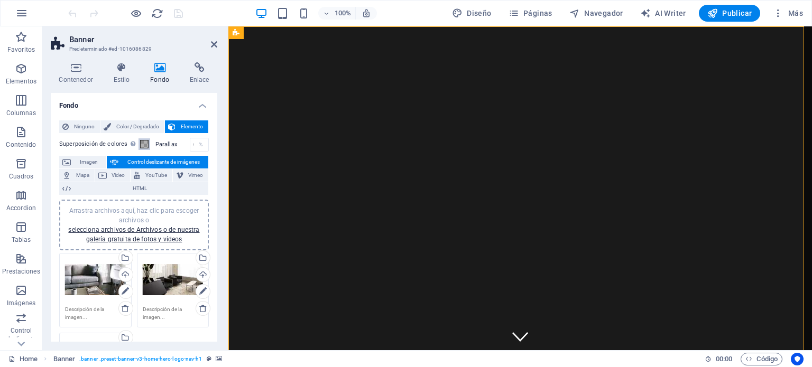
click at [145, 143] on span at bounding box center [144, 144] width 8 height 8
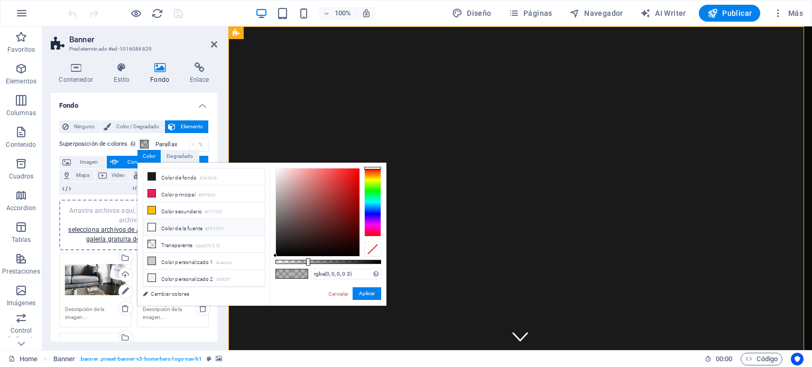
click at [152, 224] on icon at bounding box center [151, 227] width 7 height 7
click at [154, 240] on icon at bounding box center [151, 243] width 7 height 7
type input "rgba(0, 0, 0, 0)"
click at [334, 295] on link "Cancelar" at bounding box center [338, 294] width 23 height 8
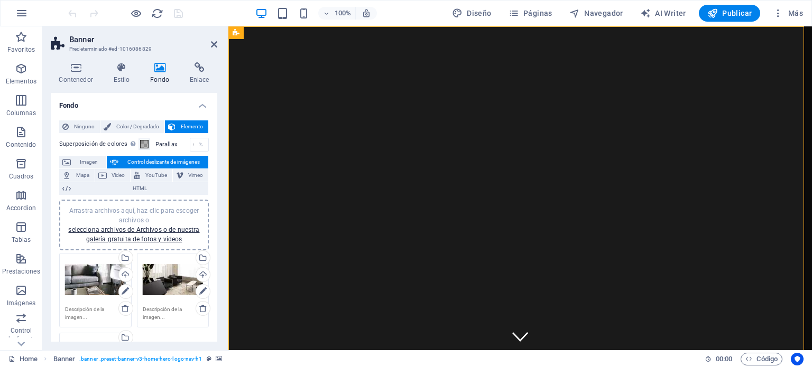
click at [128, 158] on span "Control deslizante de imágenes" at bounding box center [163, 162] width 83 height 13
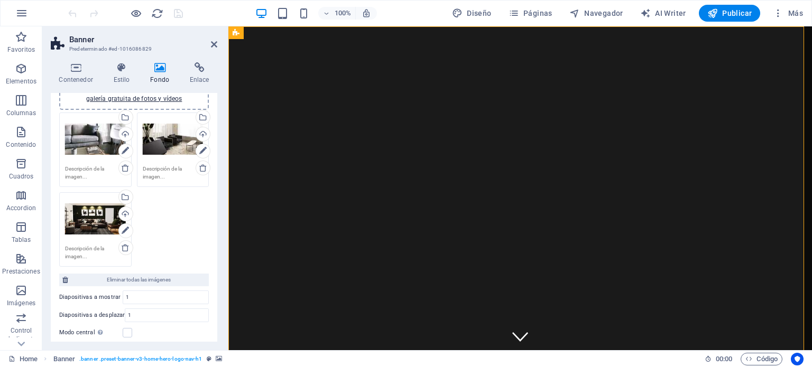
scroll to position [159, 0]
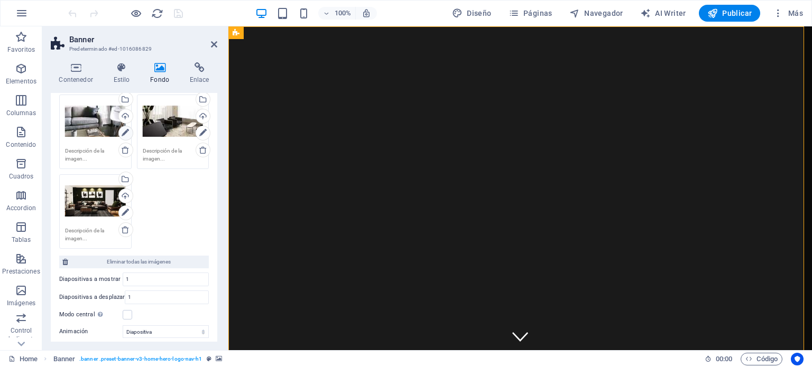
click at [128, 131] on icon at bounding box center [125, 133] width 7 height 13
click at [125, 132] on icon at bounding box center [125, 133] width 7 height 13
click at [129, 132] on link at bounding box center [125, 133] width 15 height 15
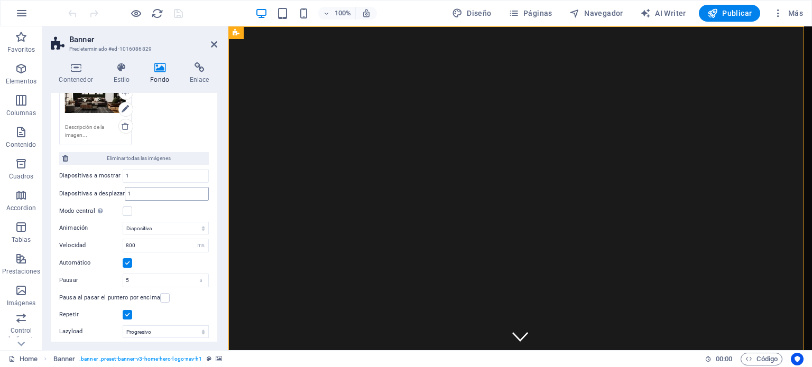
scroll to position [264, 0]
click at [203, 223] on select "Diapositiva Difuminar" at bounding box center [166, 226] width 86 height 13
select select "fade"
click at [123, 220] on select "Diapositiva Difuminar" at bounding box center [166, 226] width 86 height 13
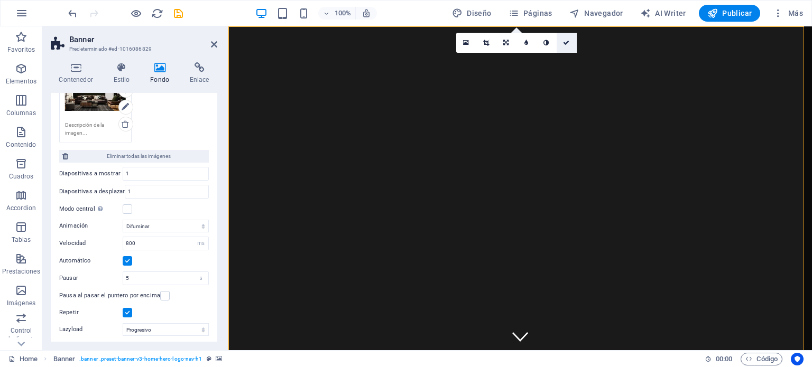
drag, startPoint x: 568, startPoint y: 44, endPoint x: 526, endPoint y: 17, distance: 50.1
click at [568, 44] on icon at bounding box center [566, 43] width 6 height 6
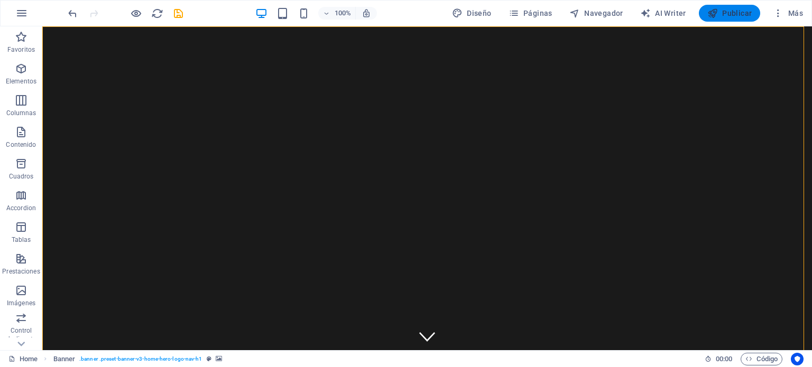
click at [732, 12] on span "Publicar" at bounding box center [729, 13] width 45 height 11
checkbox input "false"
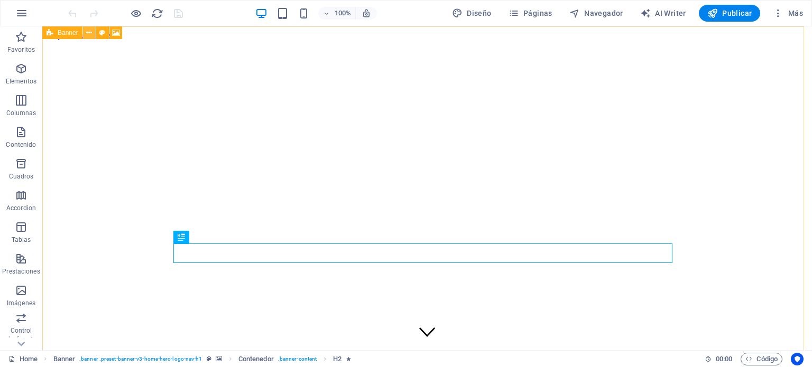
click at [88, 32] on icon at bounding box center [89, 32] width 6 height 11
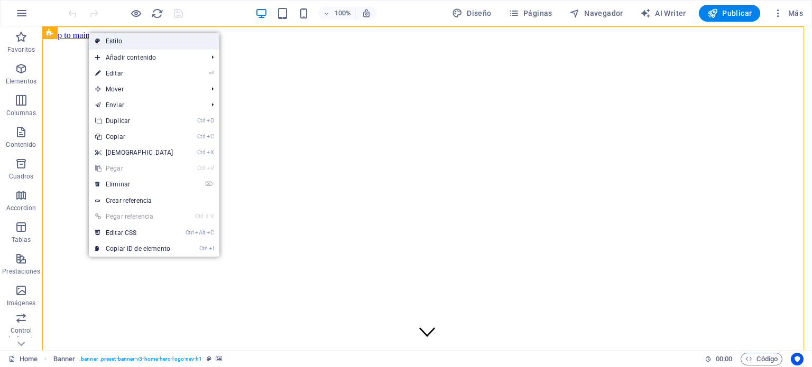
click at [95, 40] on icon at bounding box center [97, 41] width 5 height 16
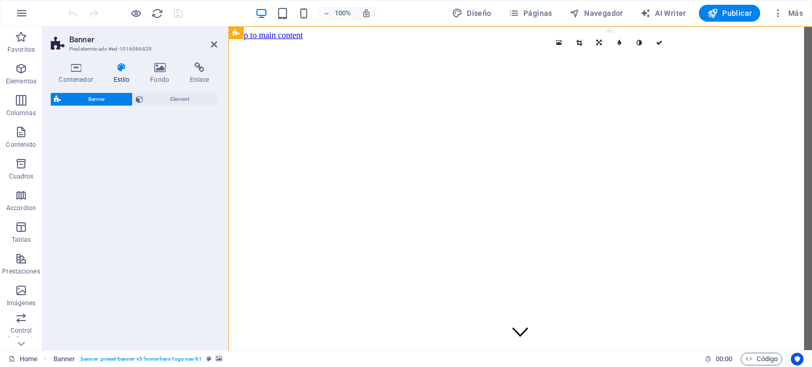
select select "preset-banner-v3-home-hero-logo-nav-h1"
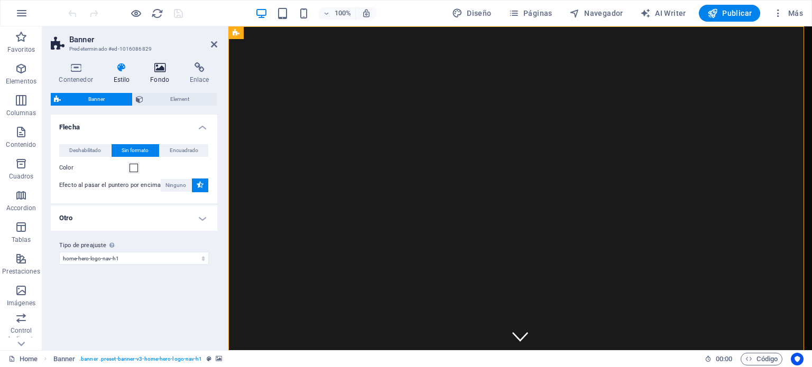
click at [165, 69] on icon at bounding box center [159, 67] width 35 height 11
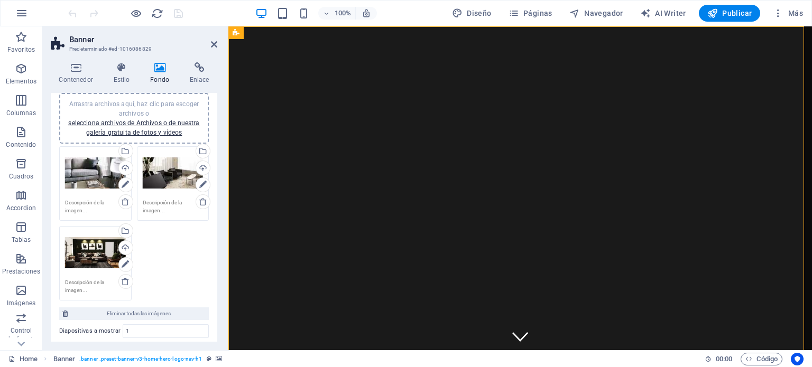
scroll to position [211, 0]
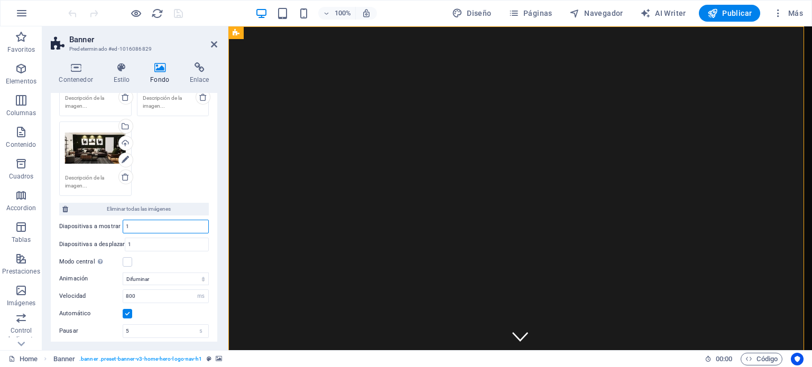
drag, startPoint x: 141, startPoint y: 221, endPoint x: 86, endPoint y: 230, distance: 55.2
click at [86, 230] on div "Diapositivas a mostrar 1" at bounding box center [134, 227] width 150 height 14
type input "3"
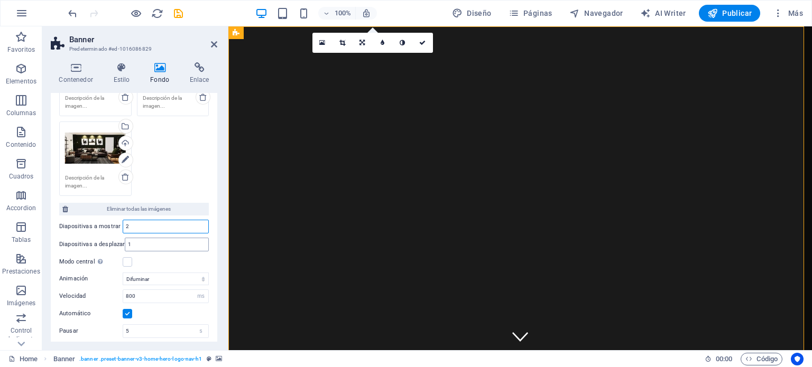
type input "2"
drag, startPoint x: 143, startPoint y: 239, endPoint x: 87, endPoint y: 250, distance: 57.6
click at [87, 250] on div "Diapositivas a desplazar 1" at bounding box center [134, 245] width 150 height 14
type input "2"
type input "1"
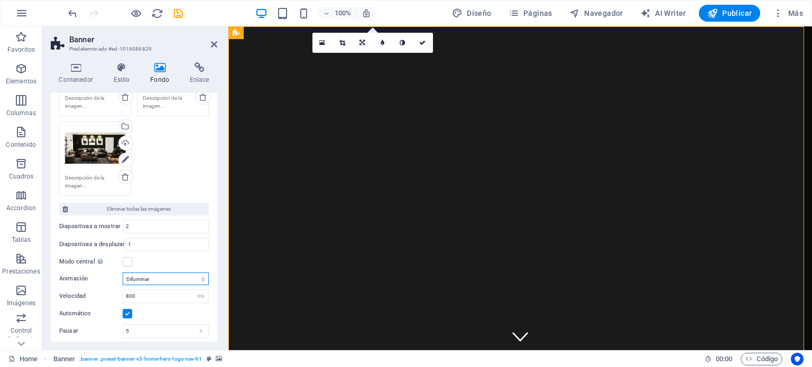
click at [182, 276] on select "Diapositiva Difuminar" at bounding box center [166, 279] width 86 height 13
select select "slide"
click at [123, 273] on select "Diapositiva Difuminar" at bounding box center [166, 279] width 86 height 13
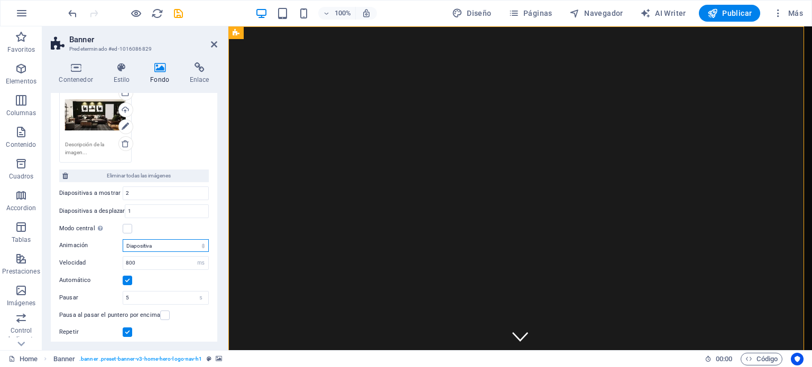
scroll to position [299, 0]
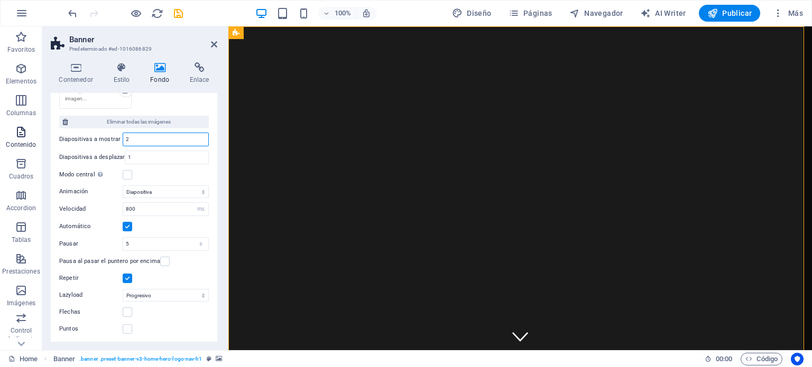
drag, startPoint x: 136, startPoint y: 138, endPoint x: 27, endPoint y: 148, distance: 108.8
click at [27, 148] on section "Favoritos Elementos Columnas Contenido Cuadros Accordion Tablas Prestaciones Im…" at bounding box center [406, 188] width 812 height 324
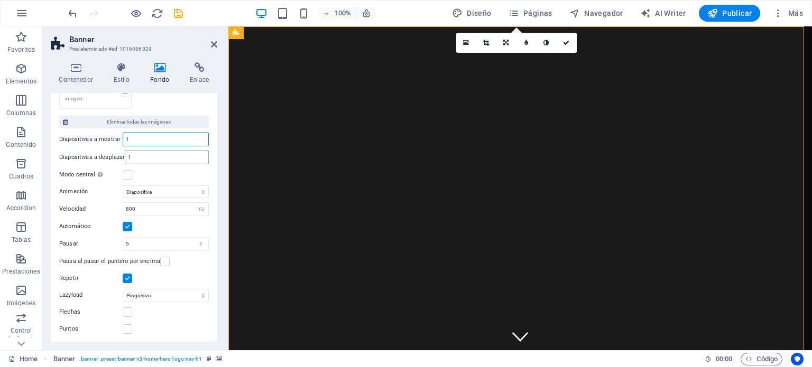
type input "1"
click at [144, 156] on input "1" at bounding box center [166, 157] width 83 height 13
click at [169, 188] on select "Diapositiva Difuminar" at bounding box center [166, 191] width 86 height 13
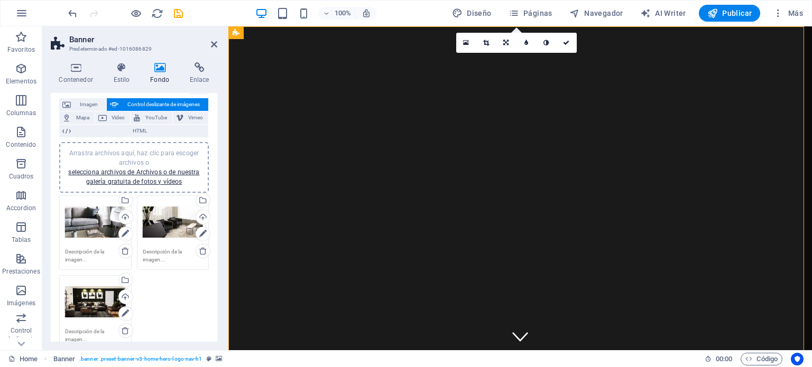
scroll to position [106, 0]
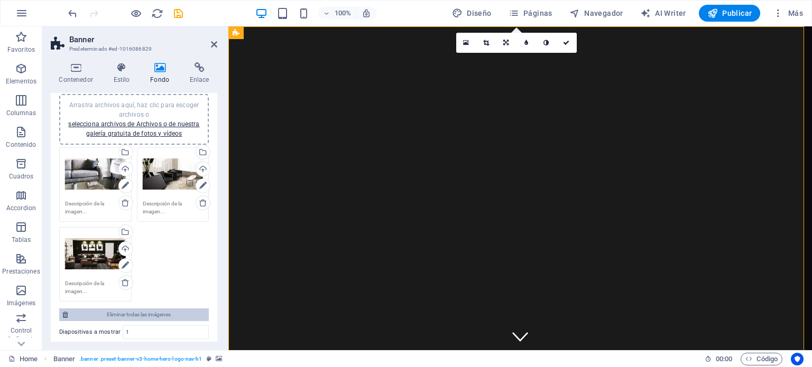
click at [173, 309] on span "Eliminar todas las imágenes" at bounding box center [138, 315] width 134 height 13
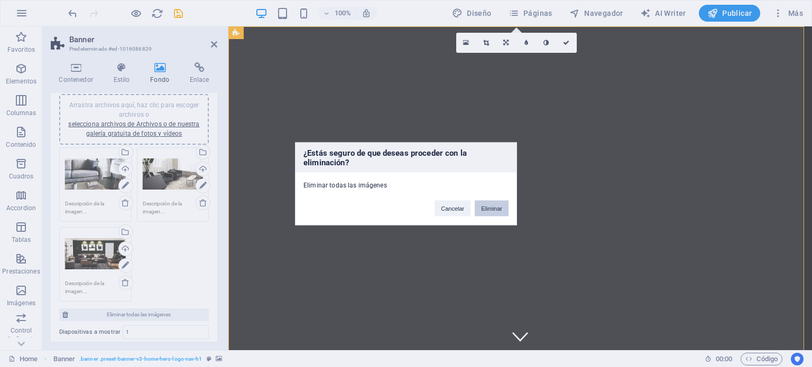
click at [492, 207] on button "Eliminar" at bounding box center [492, 208] width 34 height 16
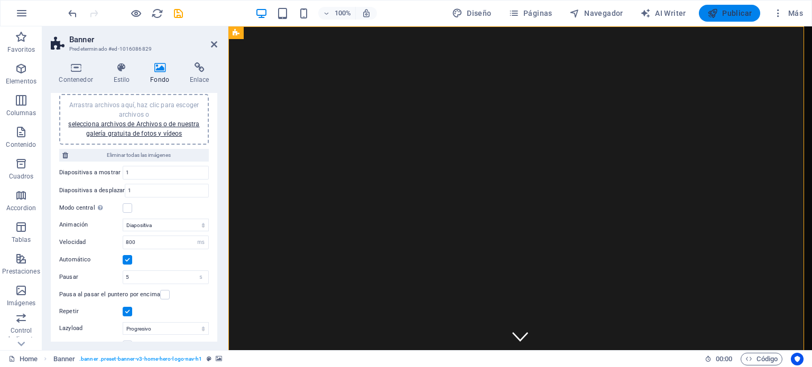
click at [722, 13] on span "Publicar" at bounding box center [729, 13] width 45 height 11
checkbox input "false"
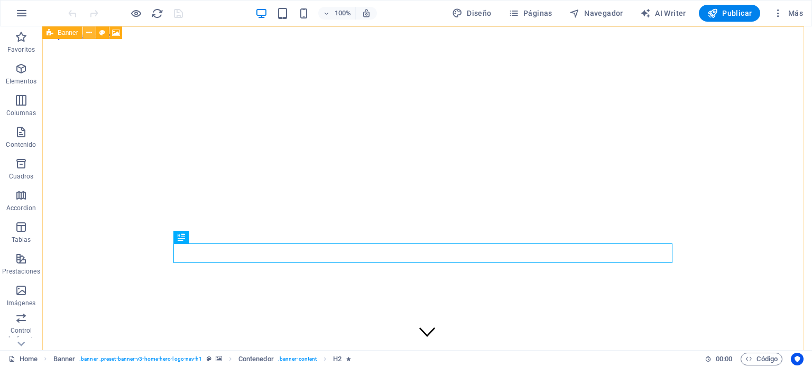
click at [90, 33] on icon at bounding box center [89, 32] width 6 height 11
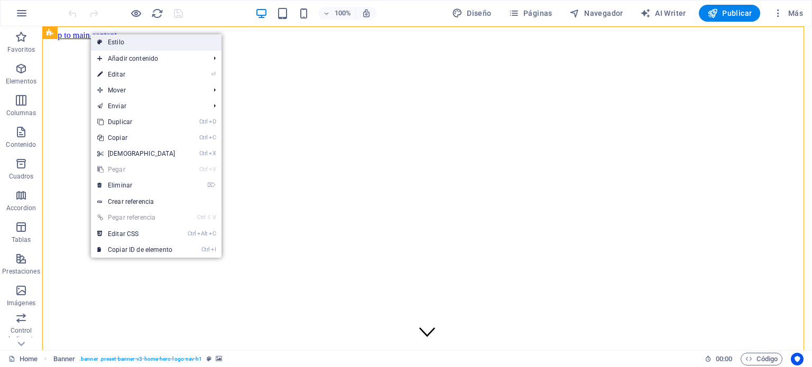
click at [129, 42] on link "Estilo" at bounding box center [156, 42] width 131 height 16
select select "preset-banner-v3-home-hero-logo-nav-h1"
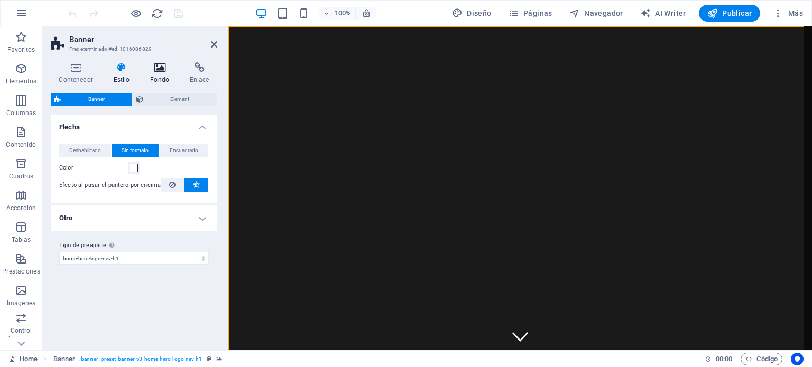
click at [159, 68] on icon at bounding box center [159, 67] width 35 height 11
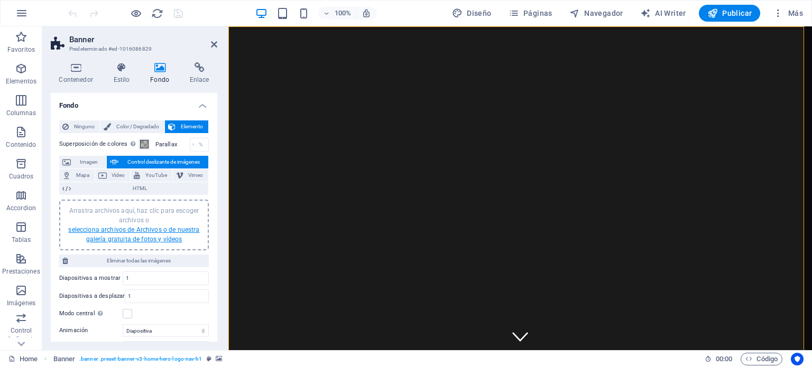
click at [139, 234] on link "selecciona archivos de Archivos o de nuestra galería gratuita de fotos y vídeos" at bounding box center [133, 234] width 131 height 17
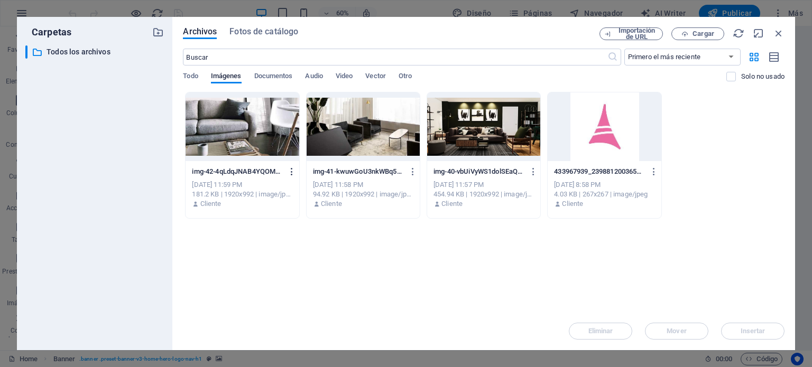
click at [290, 171] on icon "button" at bounding box center [292, 172] width 10 height 10
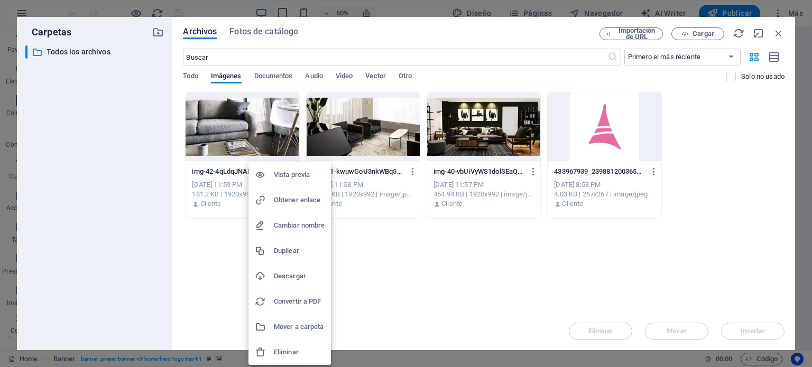
click at [296, 354] on h6 "Eliminar" at bounding box center [299, 352] width 51 height 13
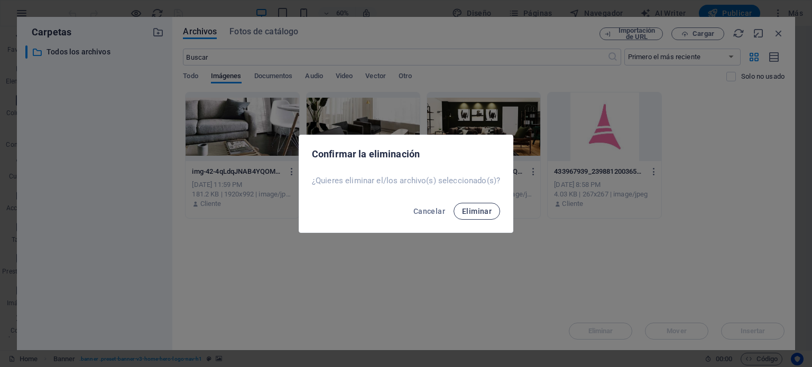
click at [481, 211] on span "Eliminar" at bounding box center [477, 211] width 30 height 8
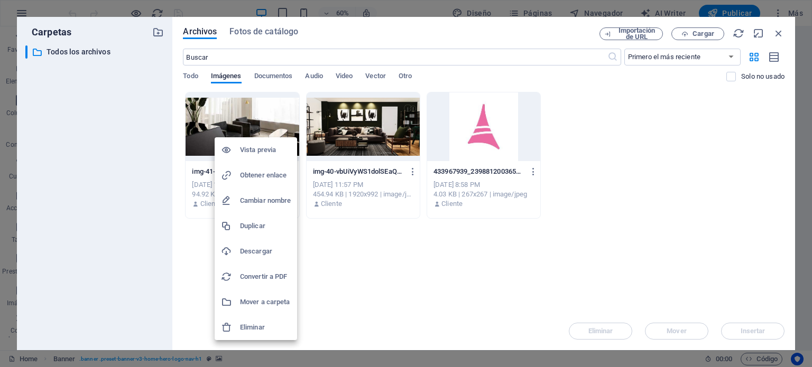
drag, startPoint x: 258, startPoint y: 324, endPoint x: 268, endPoint y: 323, distance: 10.1
click at [261, 324] on h6 "Eliminar" at bounding box center [265, 327] width 51 height 13
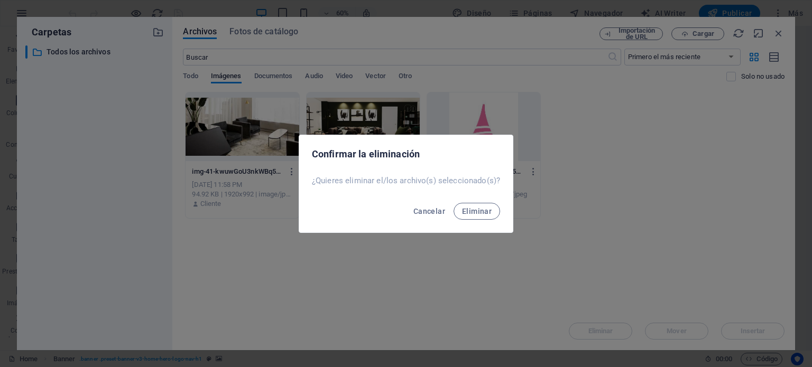
drag, startPoint x: 488, startPoint y: 205, endPoint x: 479, endPoint y: 202, distance: 9.4
click at [487, 204] on button "Eliminar" at bounding box center [476, 211] width 46 height 17
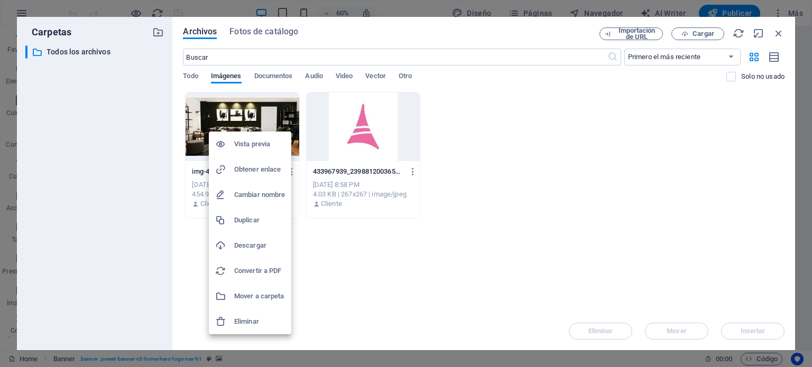
click at [258, 317] on h6 "Eliminar" at bounding box center [259, 321] width 51 height 13
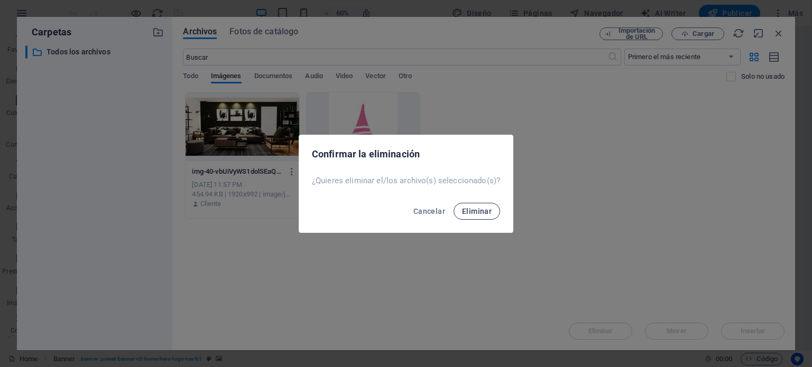
click at [472, 210] on span "Eliminar" at bounding box center [477, 211] width 30 height 8
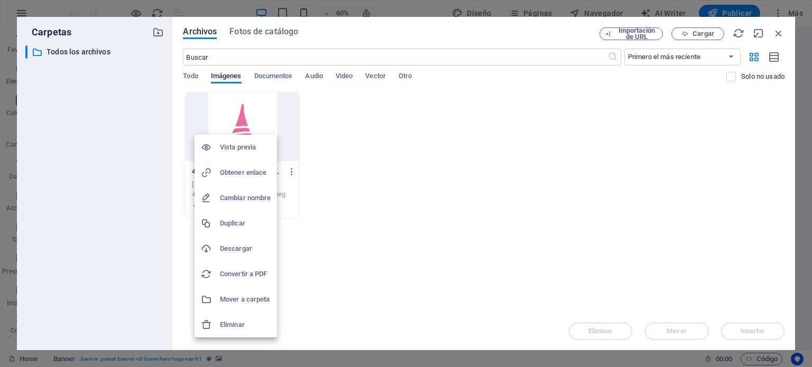
drag, startPoint x: 229, startPoint y: 325, endPoint x: 238, endPoint y: 323, distance: 9.2
click at [235, 324] on h6 "Eliminar" at bounding box center [245, 325] width 51 height 13
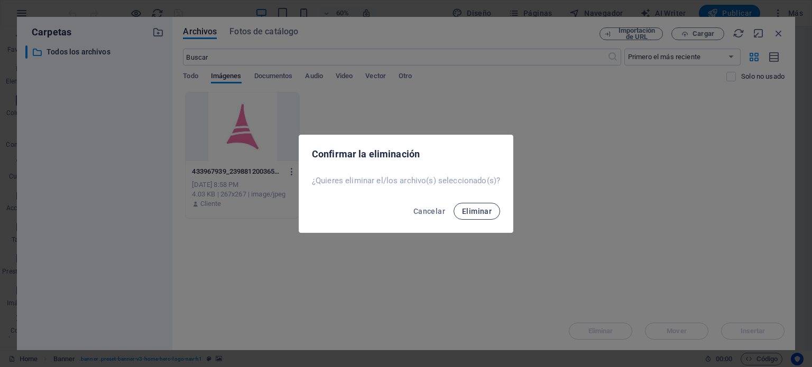
click at [486, 207] on span "Eliminar" at bounding box center [477, 211] width 30 height 8
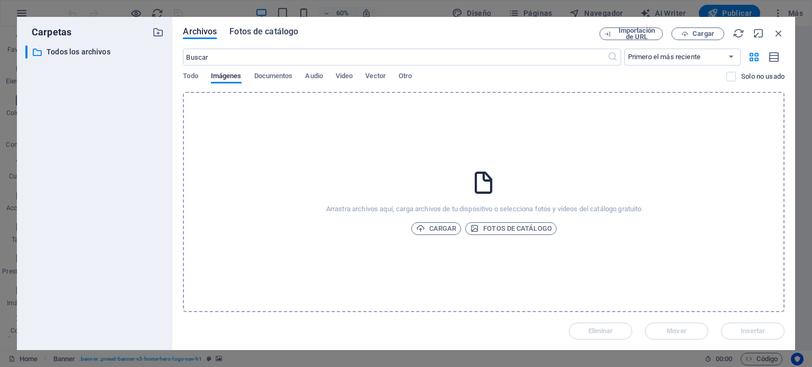
click at [269, 31] on span "Fotos de catálogo" at bounding box center [263, 31] width 69 height 13
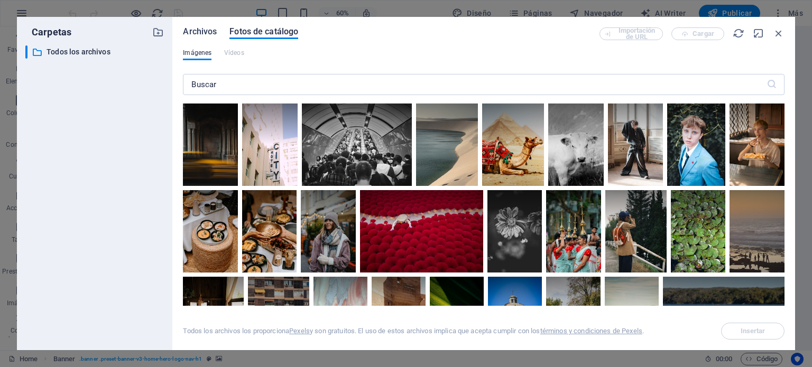
click at [203, 29] on span "Archivos" at bounding box center [200, 31] width 34 height 13
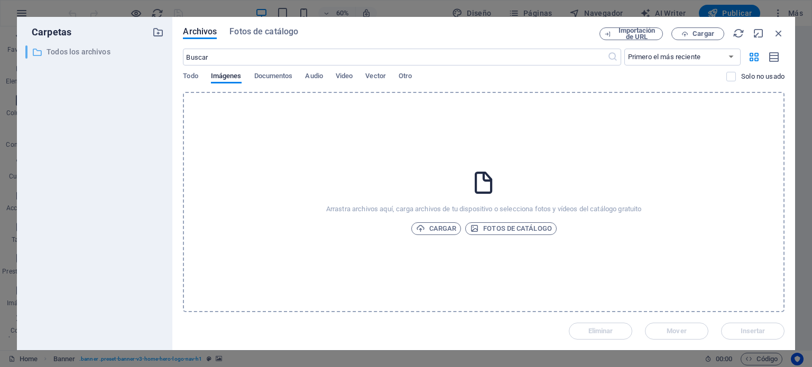
click at [72, 48] on p "Todos los archivos" at bounding box center [95, 52] width 98 height 12
click at [448, 227] on span "Cargar" at bounding box center [436, 228] width 41 height 13
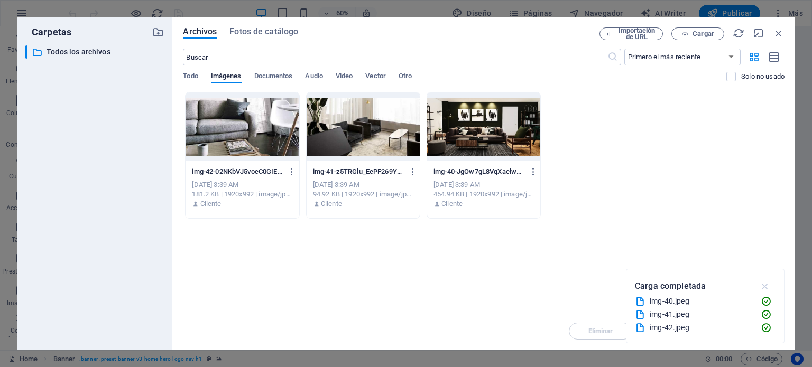
click at [765, 287] on icon "button" at bounding box center [765, 287] width 12 height 12
click at [243, 124] on div at bounding box center [241, 126] width 113 height 69
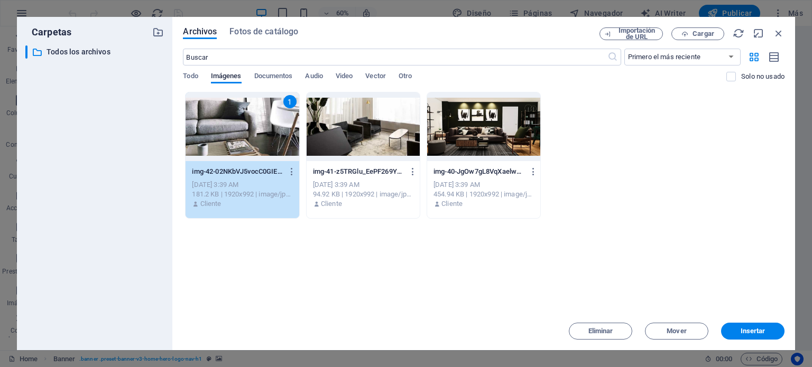
click at [375, 104] on div at bounding box center [362, 126] width 113 height 69
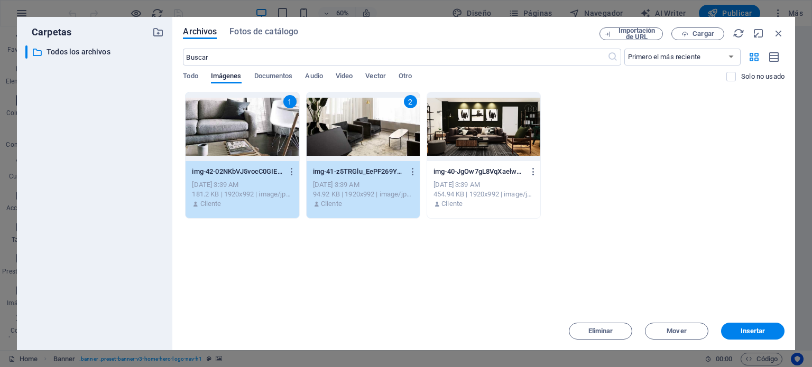
click at [490, 126] on div at bounding box center [483, 126] width 113 height 69
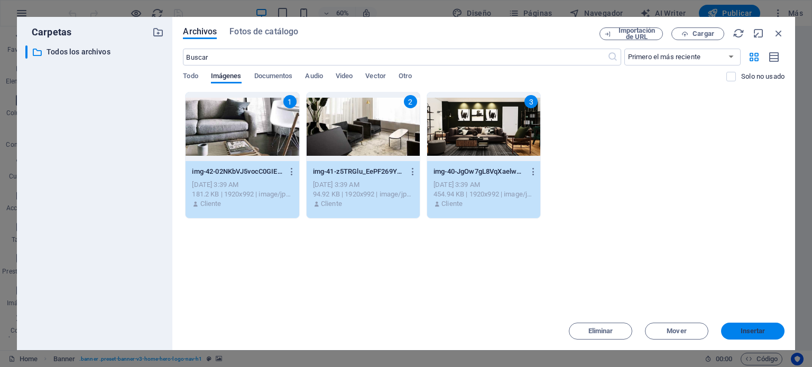
drag, startPoint x: 766, startPoint y: 325, endPoint x: 537, endPoint y: 299, distance: 230.8
click at [766, 325] on button "Insertar" at bounding box center [752, 331] width 63 height 17
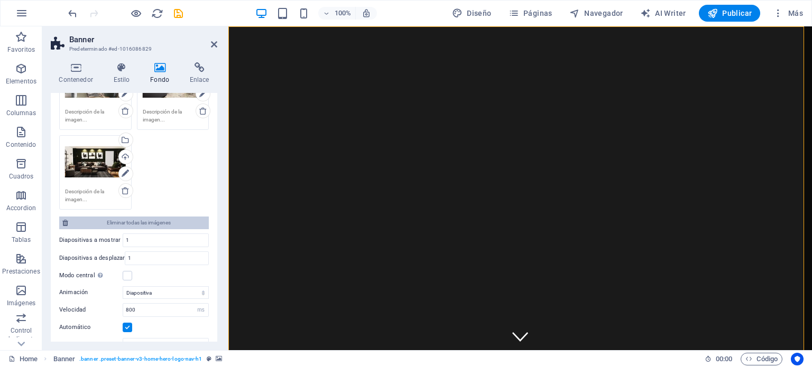
scroll to position [299, 0]
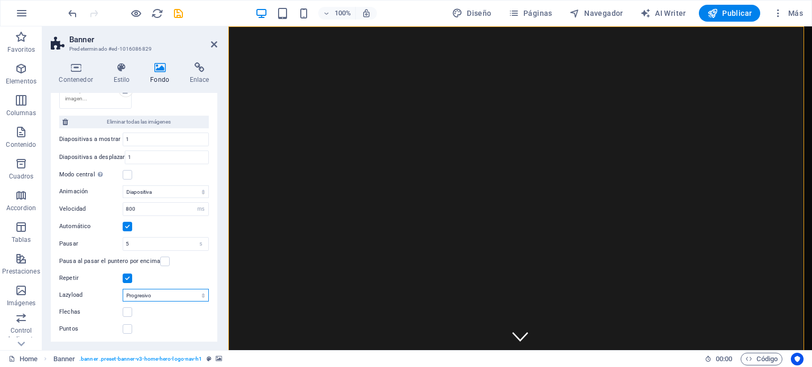
click at [180, 291] on select "Deshabilitado Bajo demanda Progresivo" at bounding box center [166, 295] width 86 height 13
click at [184, 263] on div "Pausa al pasar el puntero por encima" at bounding box center [134, 261] width 150 height 13
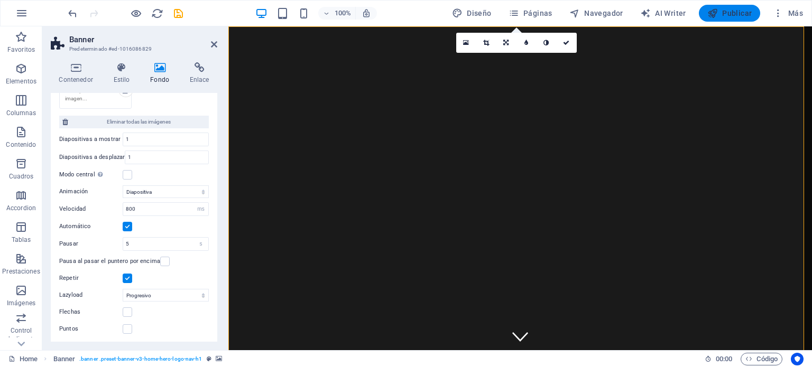
drag, startPoint x: 723, startPoint y: 14, endPoint x: 724, endPoint y: 8, distance: 6.0
click at [721, 14] on span "Publicar" at bounding box center [729, 13] width 45 height 11
checkbox input "false"
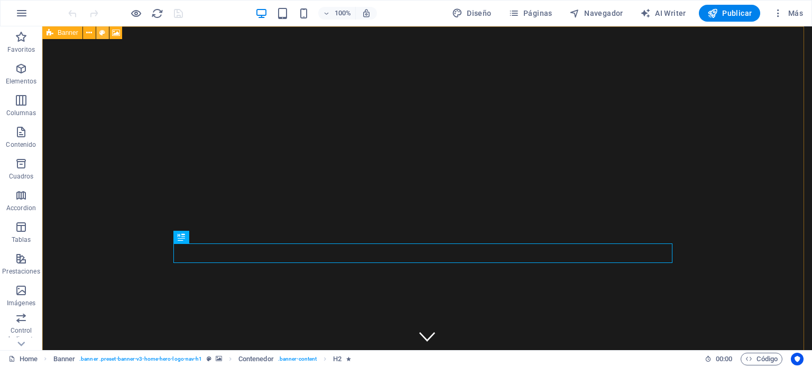
click at [100, 33] on icon at bounding box center [102, 32] width 6 height 11
select select "preset-banner-v3-home-hero-logo-nav-h1"
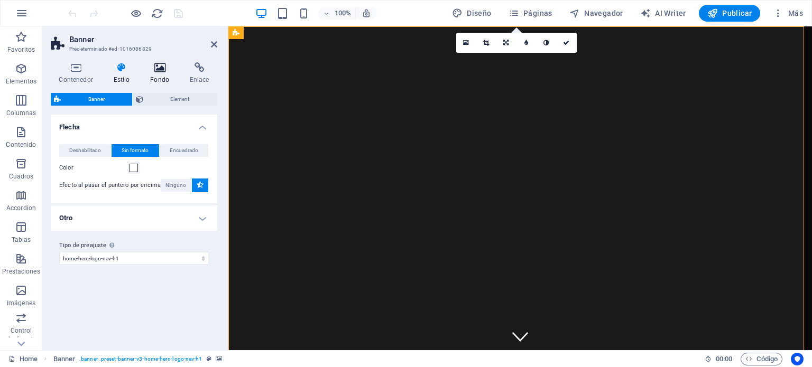
click at [163, 70] on icon at bounding box center [159, 67] width 35 height 11
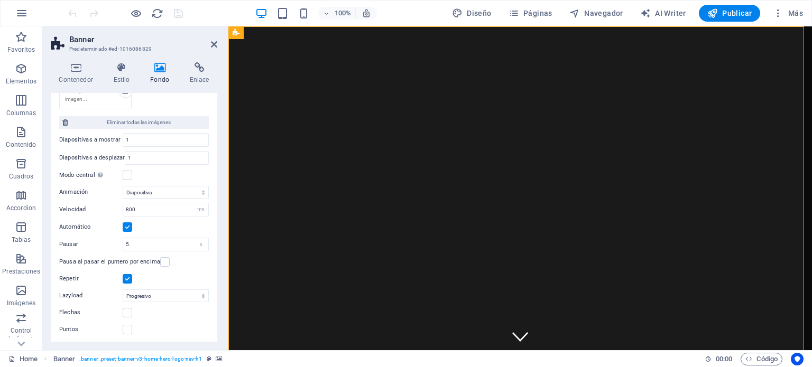
scroll to position [299, 0]
click at [150, 291] on select "Deshabilitado Bajo demanda Progresivo" at bounding box center [166, 295] width 86 height 13
select select
click at [123, 289] on select "Deshabilitado Bajo demanda Progresivo" at bounding box center [166, 295] width 86 height 13
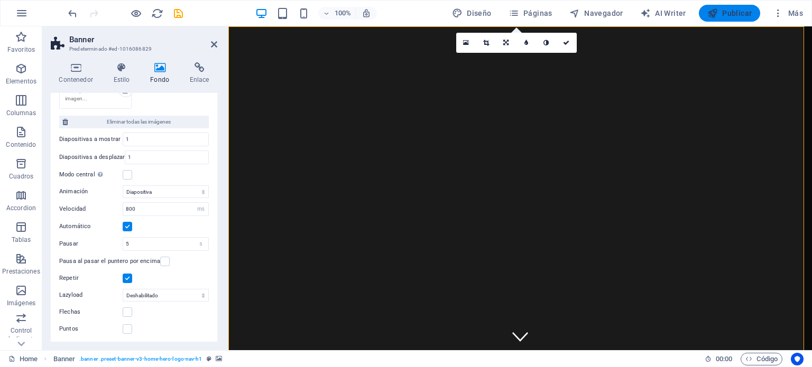
click at [729, 8] on span "Publicar" at bounding box center [729, 13] width 45 height 11
checkbox input "false"
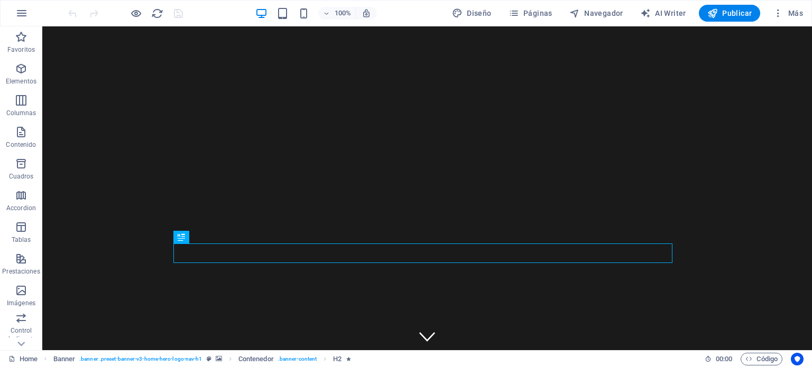
click at [194, 6] on div "100% Diseño Páginas Navegador AI Writer Publicar Más" at bounding box center [436, 13] width 741 height 17
click at [87, 33] on icon at bounding box center [89, 32] width 6 height 11
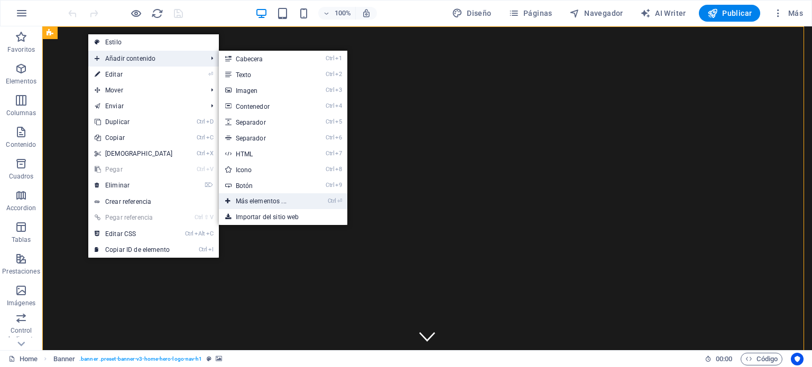
drag, startPoint x: 268, startPoint y: 200, endPoint x: 44, endPoint y: 174, distance: 225.1
click at [268, 200] on link "Ctrl ⏎ Más elementos ..." at bounding box center [263, 201] width 89 height 16
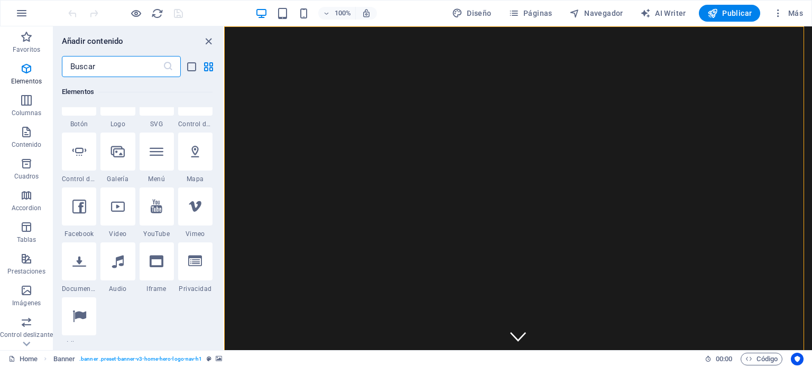
scroll to position [357, 0]
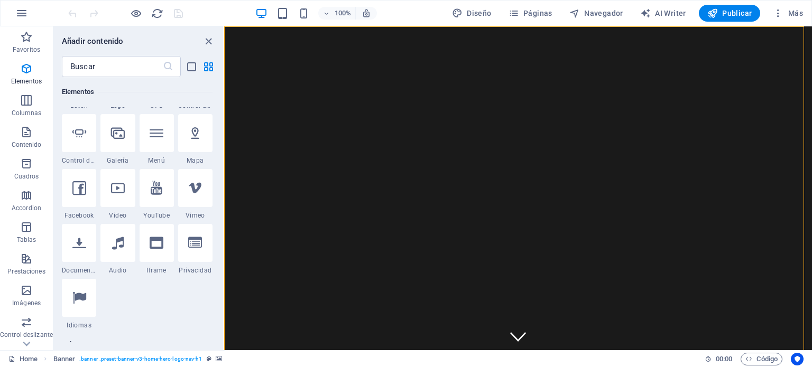
click at [147, 43] on div "Añadir contenido" at bounding box center [138, 41] width 170 height 13
click at [194, 69] on icon "list-view" at bounding box center [191, 67] width 12 height 12
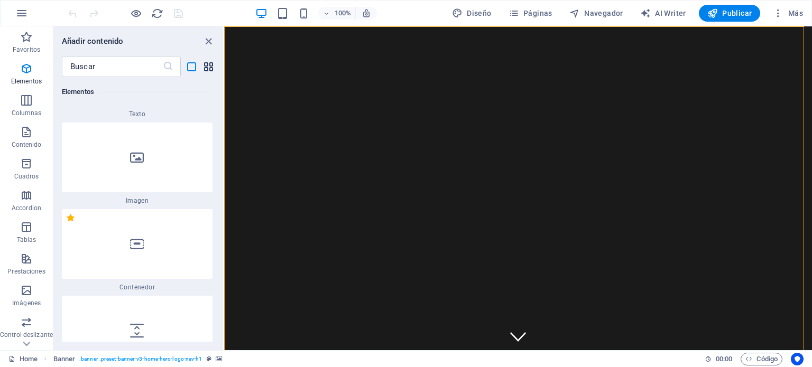
click at [208, 67] on icon "grid-view" at bounding box center [208, 67] width 12 height 12
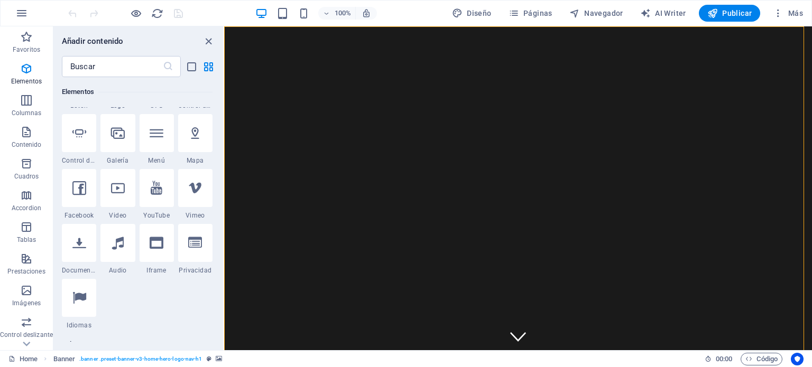
click at [135, 94] on h6 "Elementos" at bounding box center [137, 92] width 151 height 13
click at [194, 69] on icon "list-view" at bounding box center [191, 67] width 12 height 12
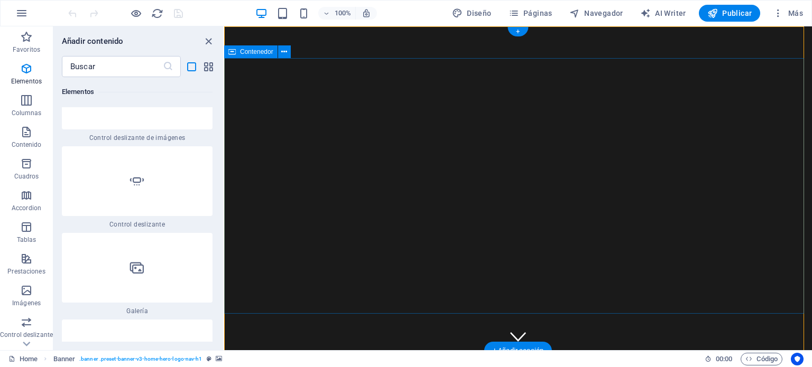
scroll to position [1203, 0]
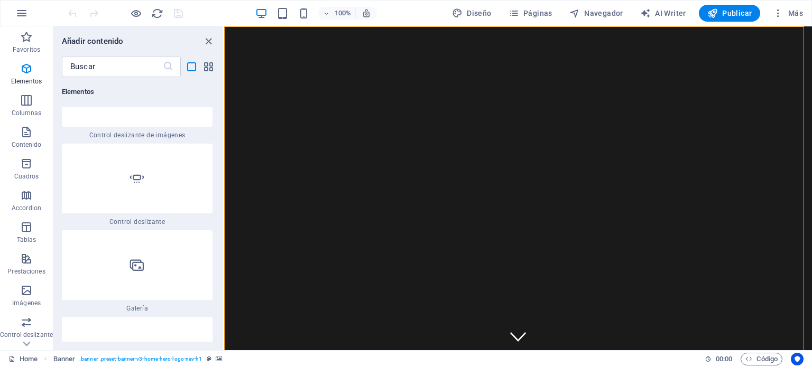
click at [161, 45] on div "Añadir contenido" at bounding box center [138, 41] width 170 height 13
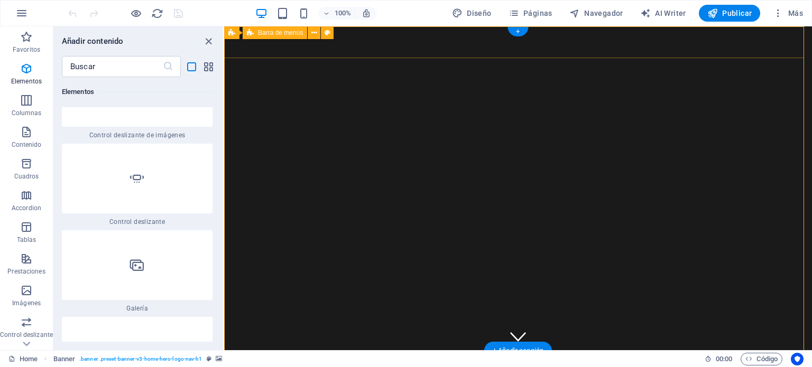
click at [237, 351] on div "iluminacion EIFFEL Inicio Sobre nosotros Servicios Habitaciones Contacto" at bounding box center [518, 373] width 588 height 45
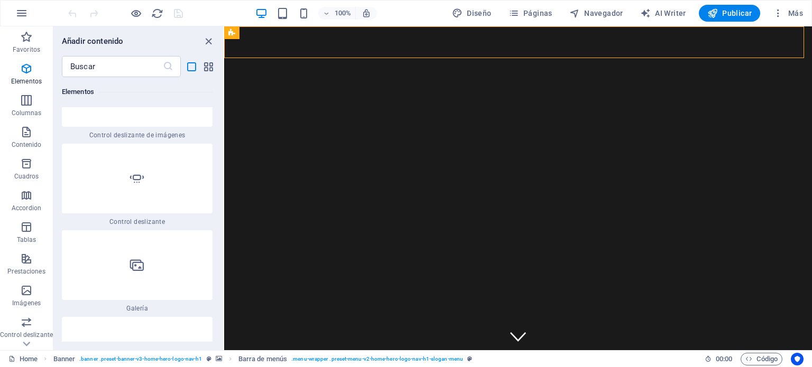
click at [172, 40] on div "Añadir contenido" at bounding box center [138, 41] width 170 height 13
click at [285, 32] on icon at bounding box center [284, 32] width 6 height 11
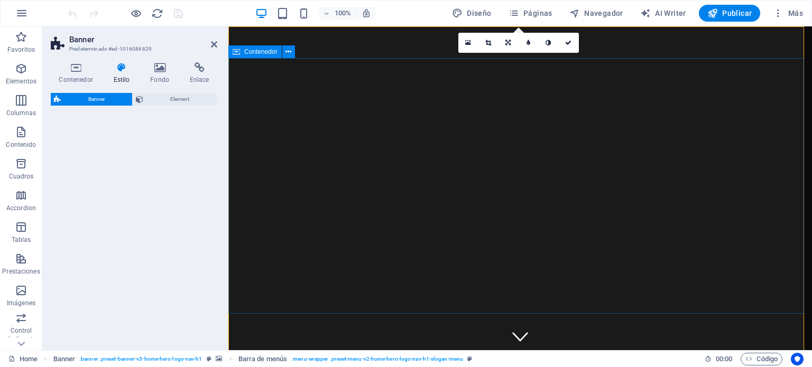
select select "preset-banner-v3-home-hero-logo-nav-h1"
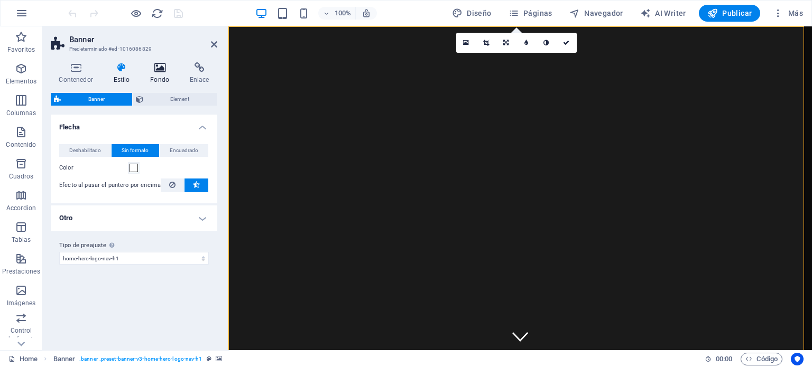
click at [159, 68] on icon at bounding box center [159, 67] width 35 height 11
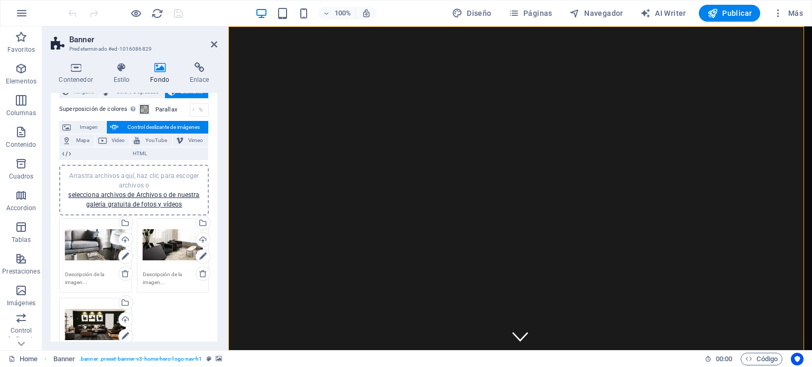
scroll to position [53, 0]
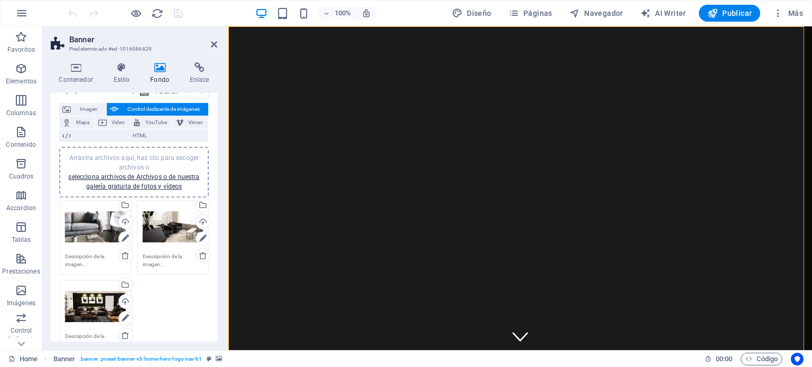
click at [167, 107] on span "Control deslizante de imágenes" at bounding box center [163, 109] width 83 height 13
click at [80, 110] on span "Imagen" at bounding box center [88, 109] width 29 height 13
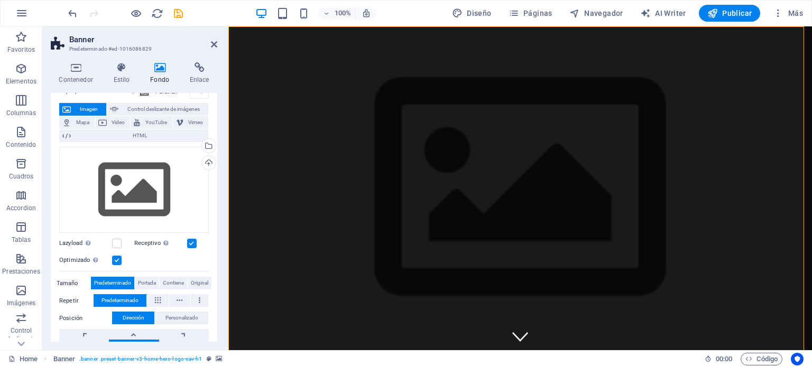
scroll to position [0, 0]
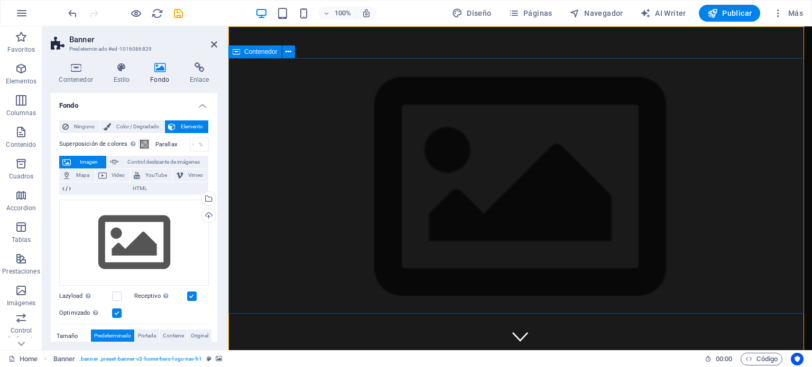
click at [290, 53] on icon at bounding box center [288, 51] width 6 height 11
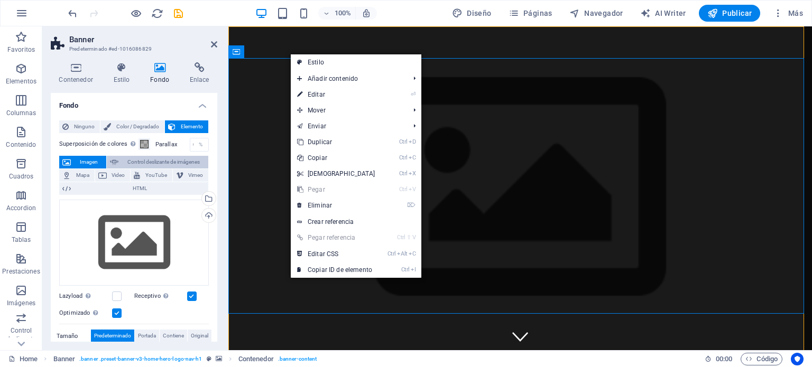
click at [158, 158] on span "Control deslizante de imágenes" at bounding box center [163, 162] width 83 height 13
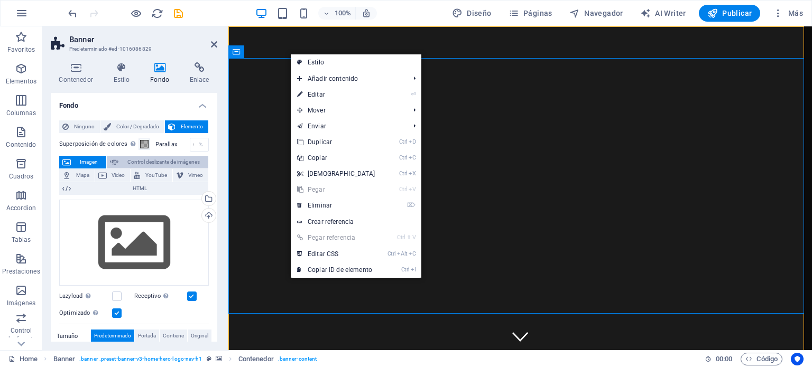
select select "ms"
select select "s"
select select "progressive"
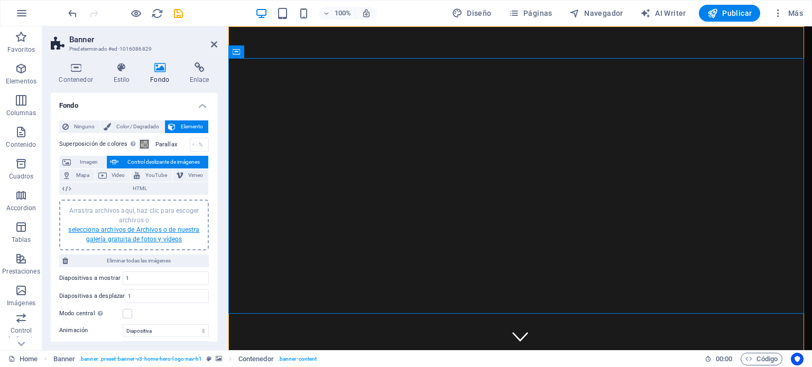
click at [109, 230] on link "selecciona archivos de Archivos o de nuestra galería gratuita de fotos y vídeos" at bounding box center [133, 234] width 131 height 17
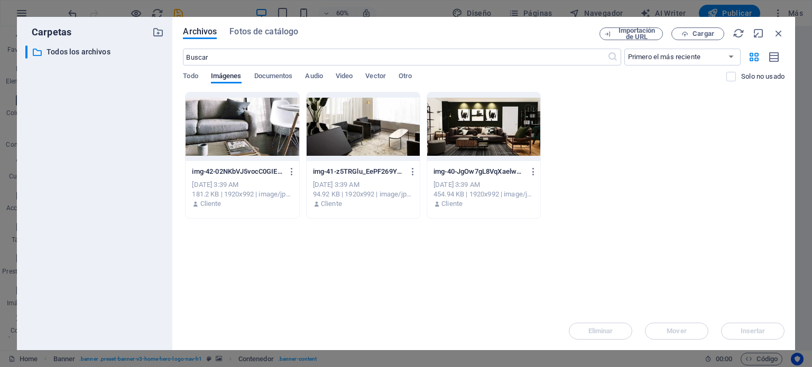
click at [247, 146] on div at bounding box center [241, 126] width 113 height 69
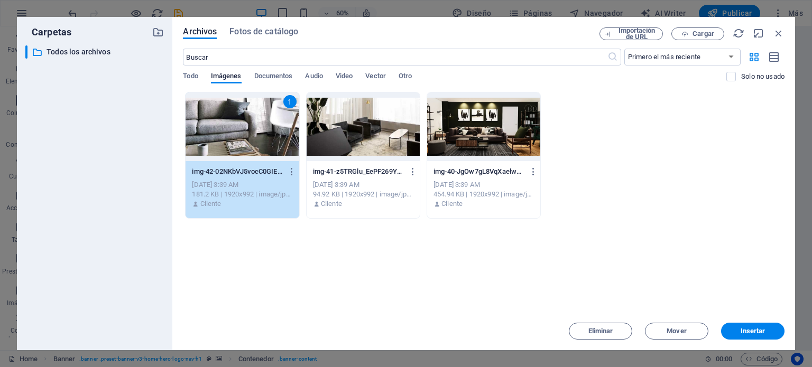
click at [412, 139] on div at bounding box center [362, 126] width 113 height 69
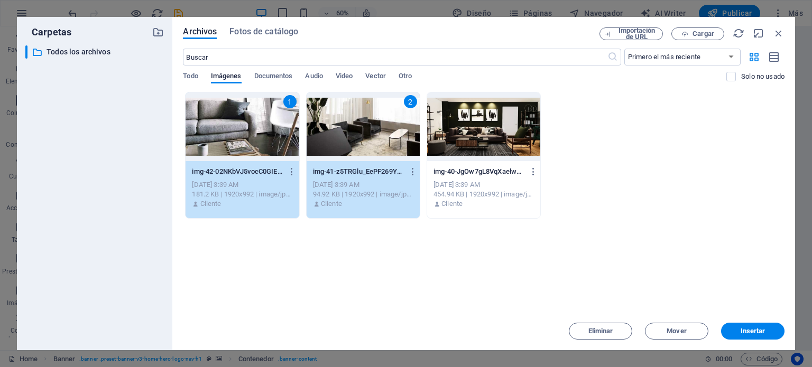
click at [465, 124] on div at bounding box center [483, 126] width 113 height 69
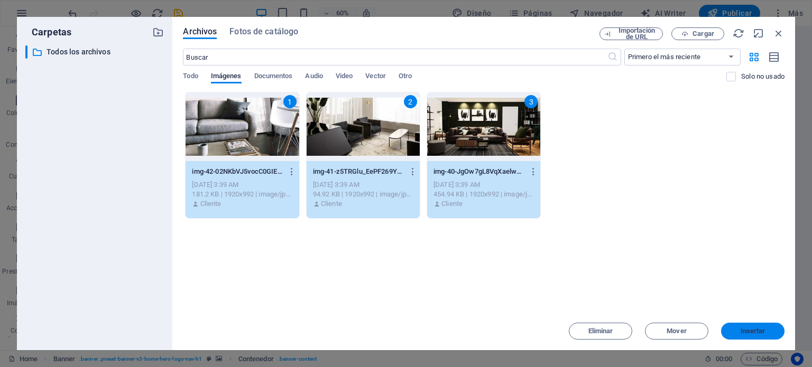
drag, startPoint x: 755, startPoint y: 327, endPoint x: 583, endPoint y: 232, distance: 196.5
click at [755, 327] on button "Insertar" at bounding box center [752, 331] width 63 height 17
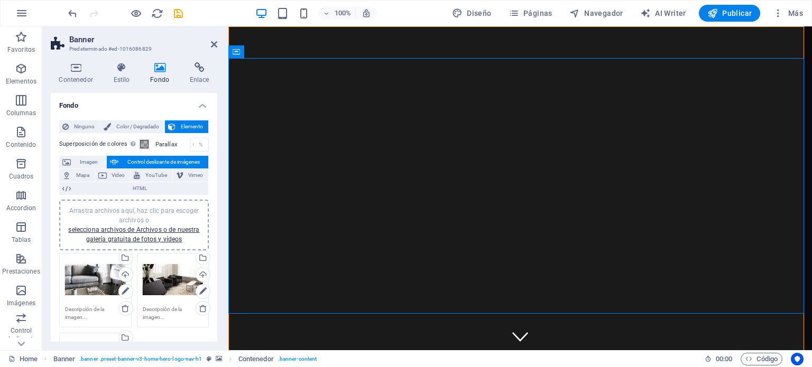
click at [201, 13] on div "100% Diseño Páginas Navegador AI Writer Publicar Más" at bounding box center [436, 13] width 741 height 17
click at [180, 13] on icon "save" at bounding box center [178, 13] width 12 height 12
checkbox input "false"
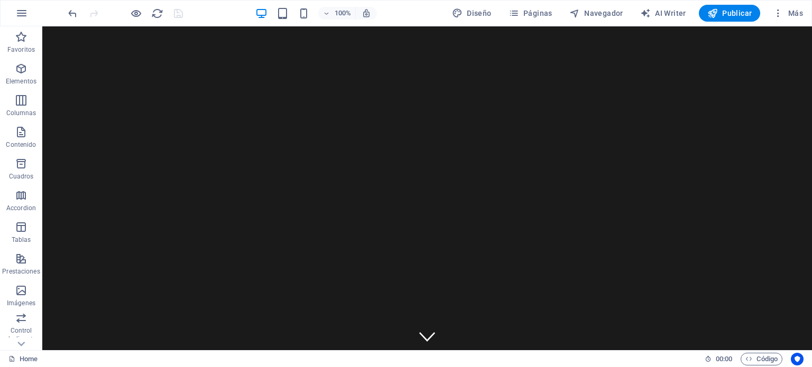
click at [191, 11] on div "100% Diseño Páginas Navegador AI Writer Publicar Más" at bounding box center [436, 13] width 741 height 17
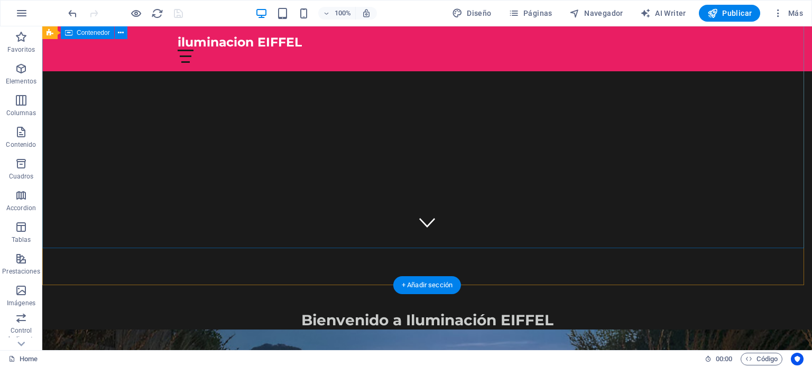
scroll to position [159, 0]
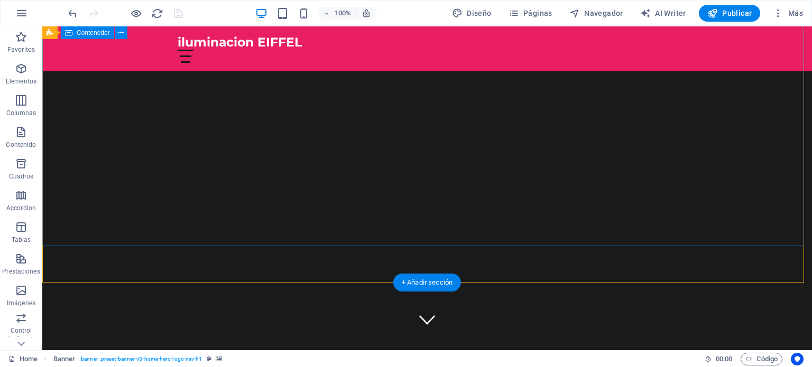
scroll to position [0, 0]
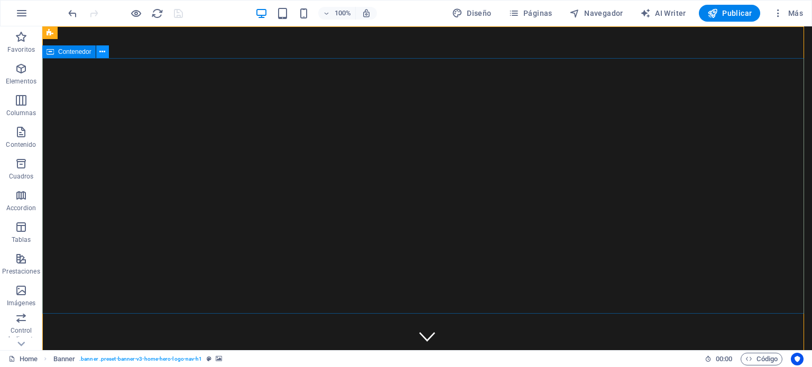
click at [102, 53] on icon at bounding box center [102, 51] width 6 height 11
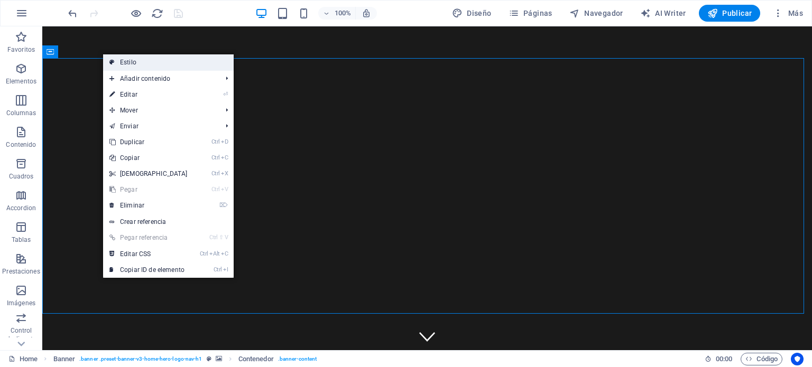
click at [116, 63] on link "Estilo" at bounding box center [168, 62] width 131 height 16
select select "preset-banner-v3-home-hero-logo-nav-h1"
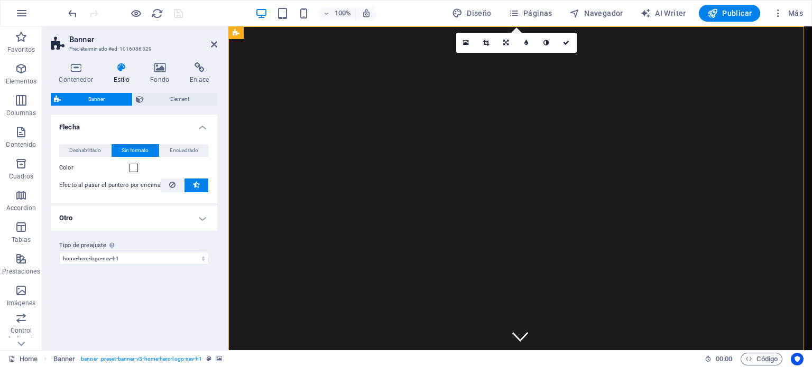
click at [187, 38] on h2 "Banner" at bounding box center [143, 40] width 148 height 10
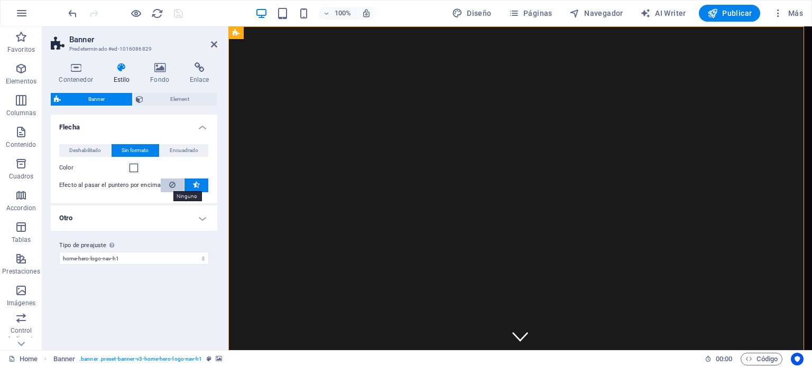
click at [169, 186] on icon at bounding box center [172, 185] width 6 height 13
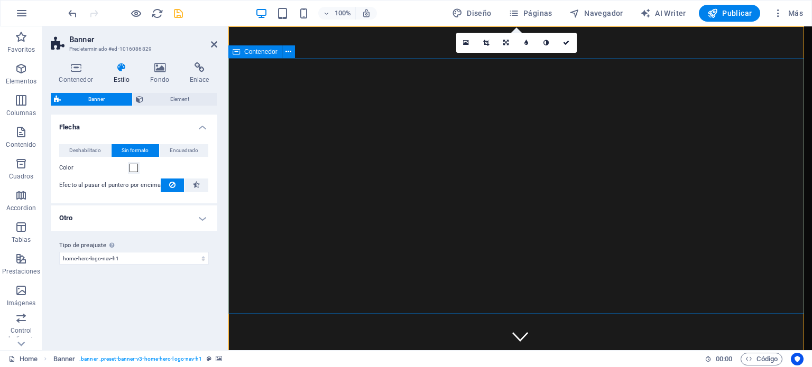
click at [290, 51] on icon at bounding box center [288, 51] width 6 height 11
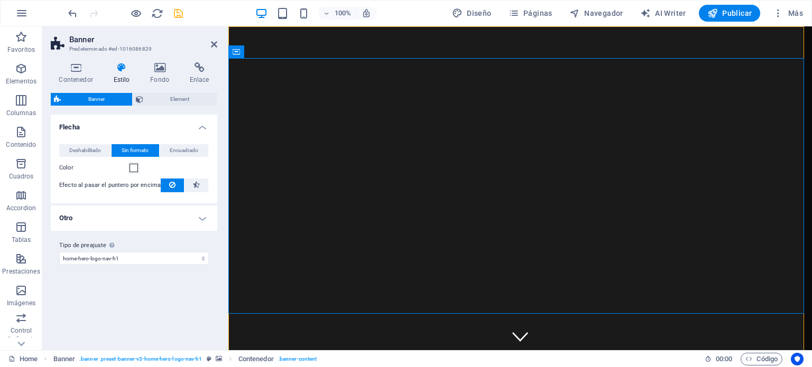
click at [154, 292] on div "Variantes Predeterminado Flecha Deshabilitado Sin formato Encuadrado Color Efec…" at bounding box center [134, 228] width 166 height 227
click at [175, 98] on span "Element" at bounding box center [180, 99] width 68 height 13
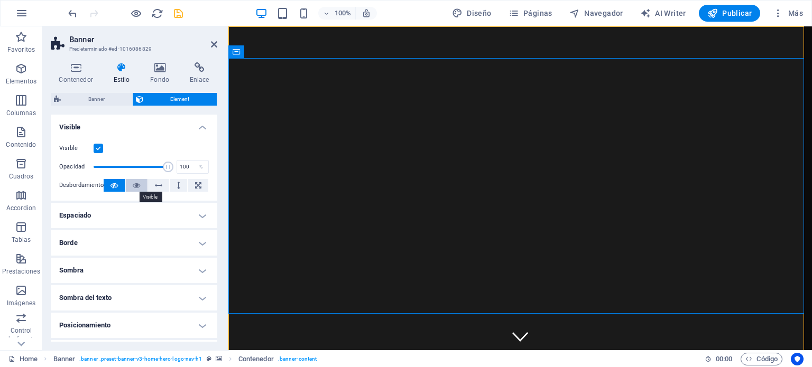
click at [135, 182] on icon at bounding box center [136, 185] width 7 height 13
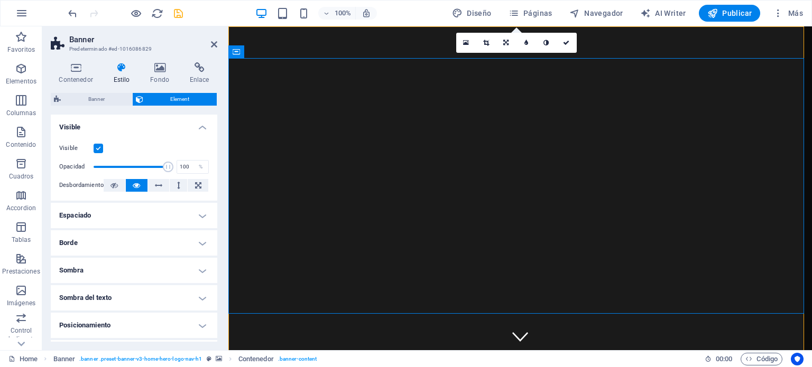
drag, startPoint x: 731, startPoint y: 16, endPoint x: 714, endPoint y: 23, distance: 18.6
click at [731, 16] on span "Publicar" at bounding box center [729, 13] width 45 height 11
checkbox input "false"
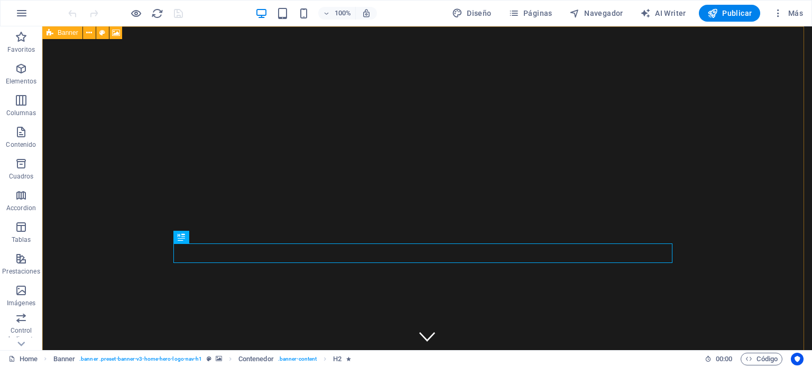
click at [62, 32] on span "Banner" at bounding box center [68, 33] width 21 height 6
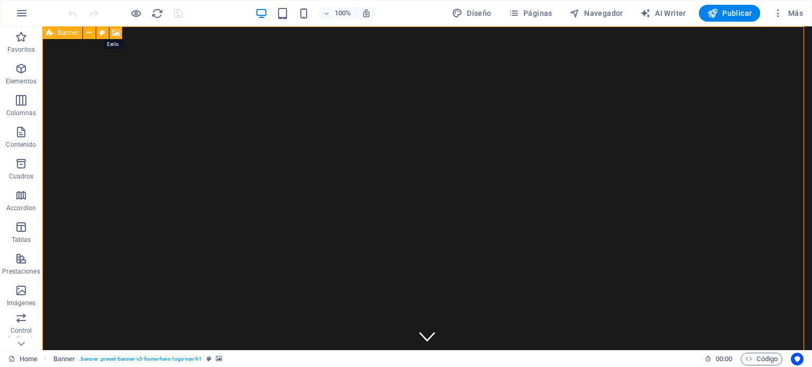
click at [105, 34] on icon at bounding box center [102, 32] width 6 height 11
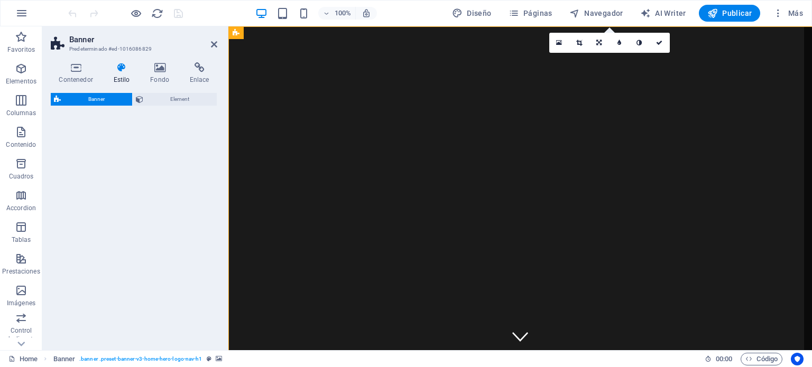
select select "preset-banner-v3-home-hero-logo-nav-h1"
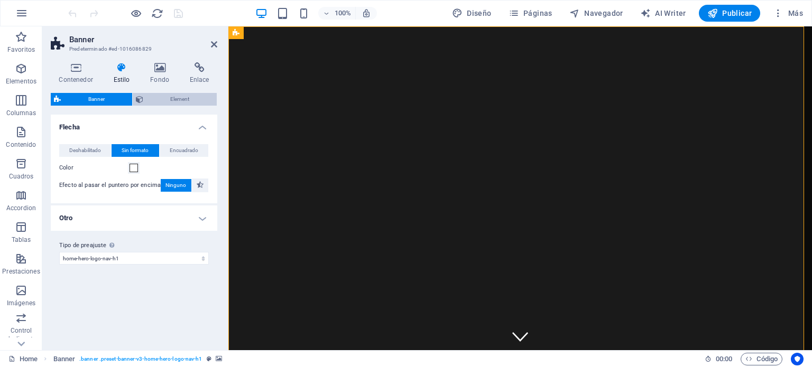
click at [173, 95] on span "Element" at bounding box center [180, 99] width 68 height 13
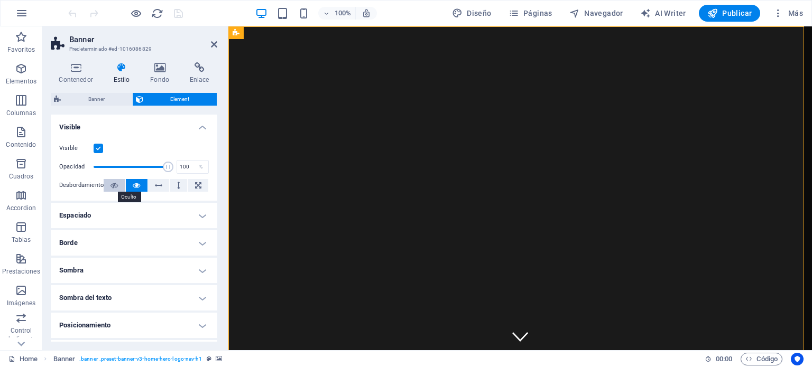
click at [119, 183] on button at bounding box center [115, 185] width 22 height 13
click at [161, 70] on icon at bounding box center [159, 67] width 35 height 11
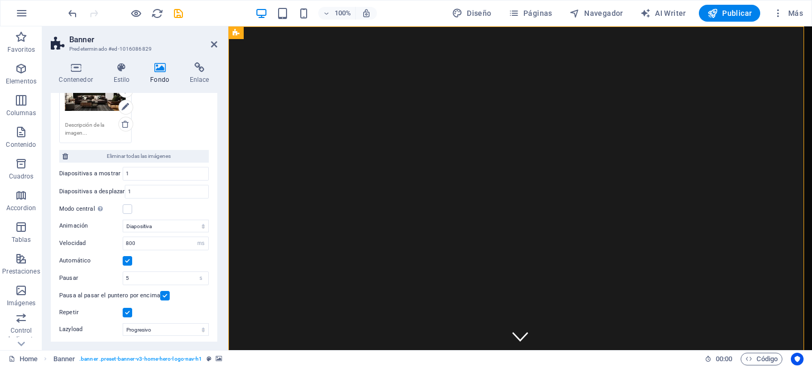
scroll to position [211, 0]
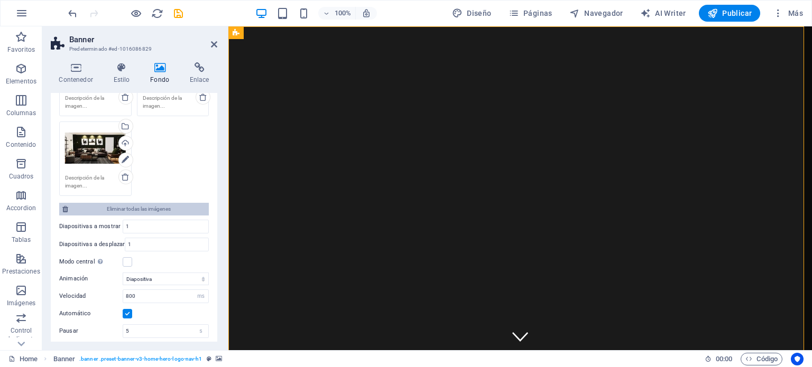
click at [152, 205] on span "Eliminar todas las imágenes" at bounding box center [138, 209] width 134 height 13
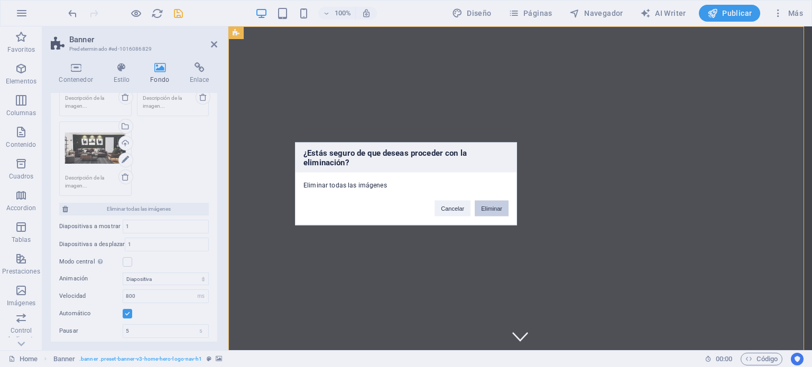
click at [487, 210] on button "Eliminar" at bounding box center [492, 208] width 34 height 16
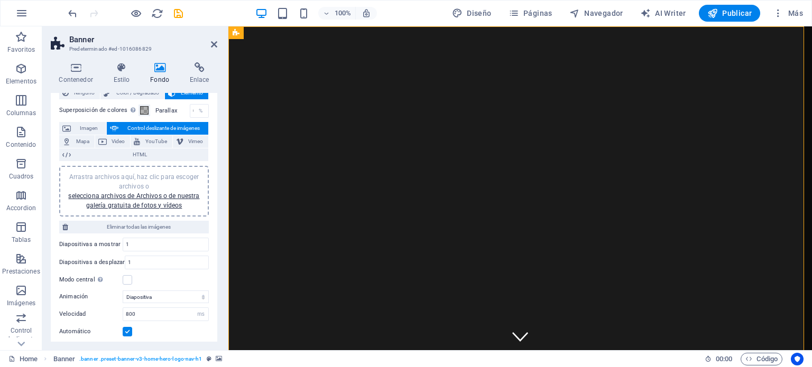
scroll to position [33, 0]
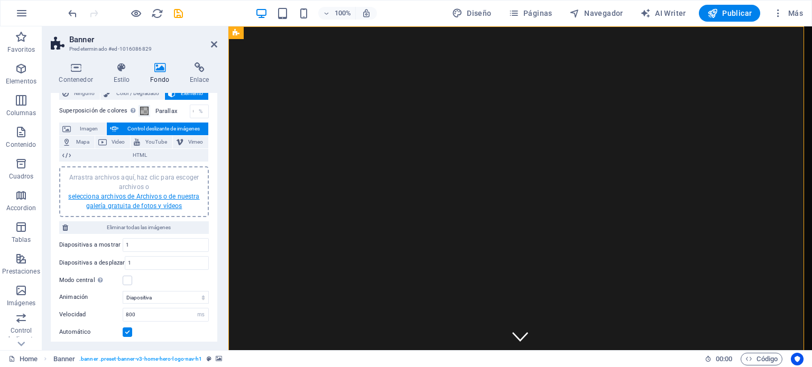
click at [150, 198] on link "selecciona archivos de Archivos o de nuestra galería gratuita de fotos y vídeos" at bounding box center [133, 201] width 131 height 17
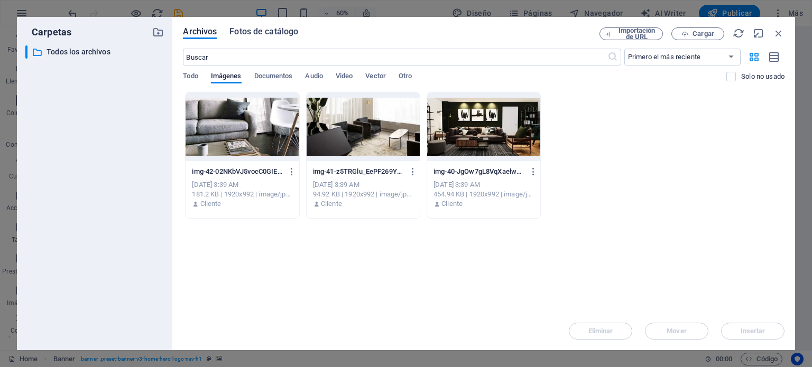
click at [268, 33] on span "Fotos de catálogo" at bounding box center [263, 31] width 69 height 13
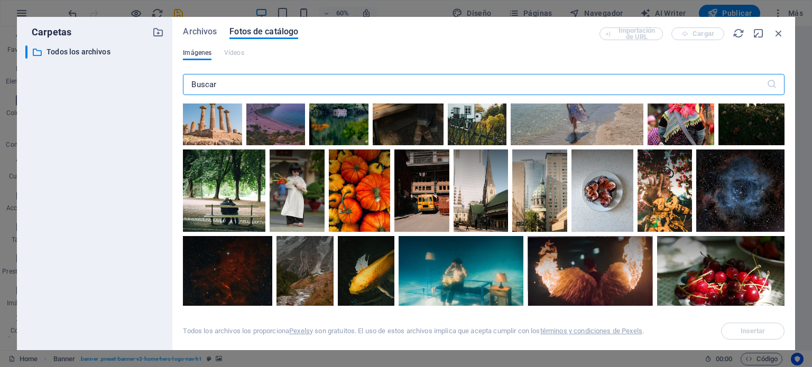
scroll to position [528, 0]
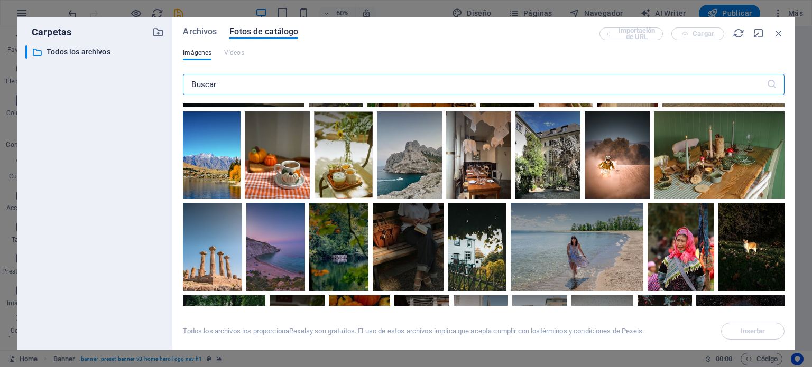
click at [357, 85] on input "text" at bounding box center [474, 84] width 583 height 21
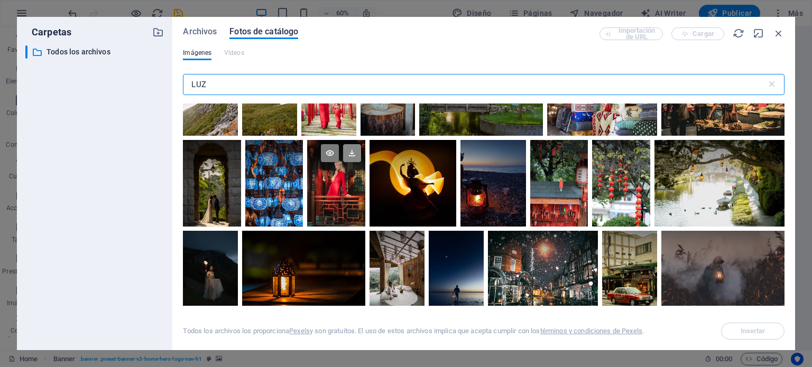
scroll to position [211, 0]
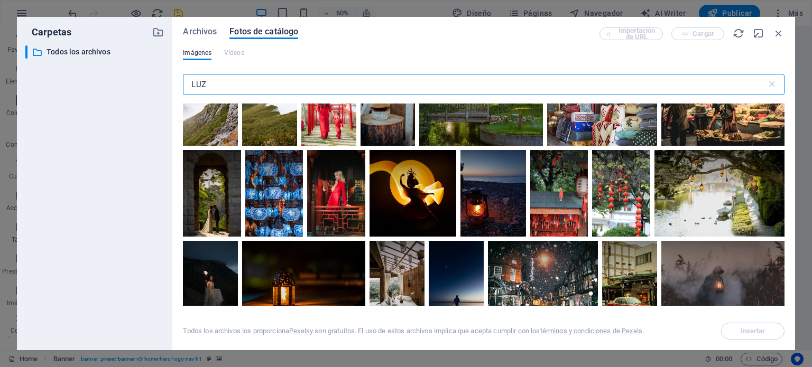
drag, startPoint x: 228, startPoint y: 85, endPoint x: 119, endPoint y: 81, distance: 109.5
click at [119, 88] on div "Carpetas ​ Todos los archivos Todos los archivos Archivos Fotos de catálogo Imp…" at bounding box center [406, 183] width 778 height 333
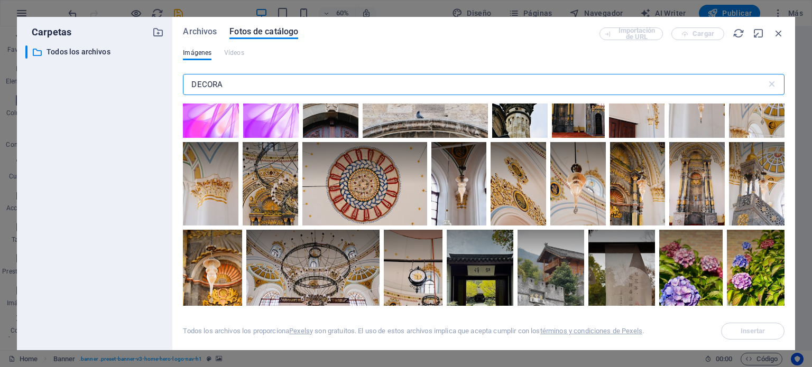
scroll to position [1638, 0]
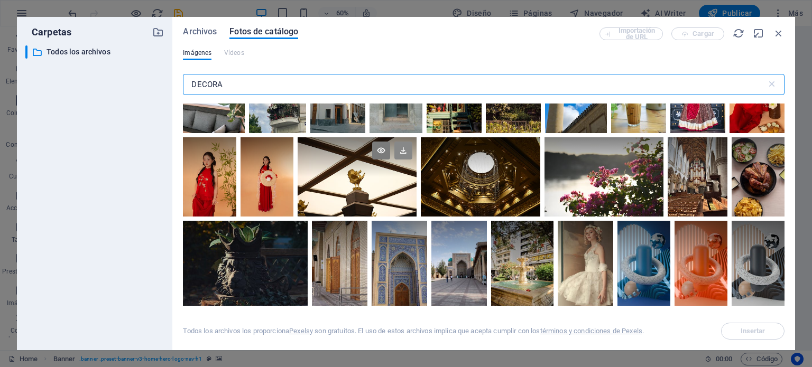
type input "DECORA"
click at [412, 148] on icon at bounding box center [403, 151] width 18 height 18
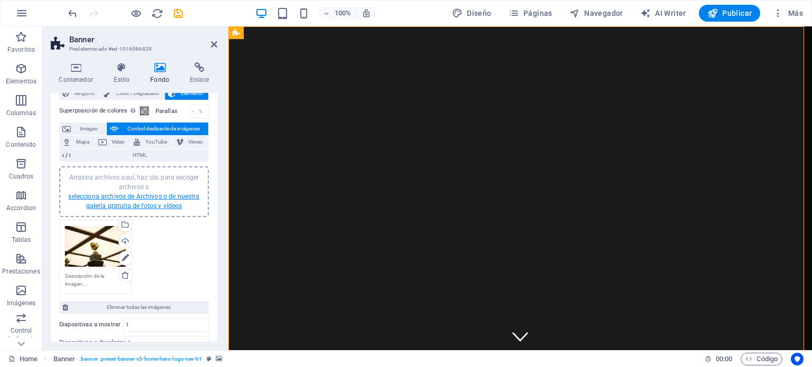
click at [139, 194] on link "selecciona archivos de Archivos o de nuestra galería gratuita de fotos y vídeos" at bounding box center [133, 201] width 131 height 17
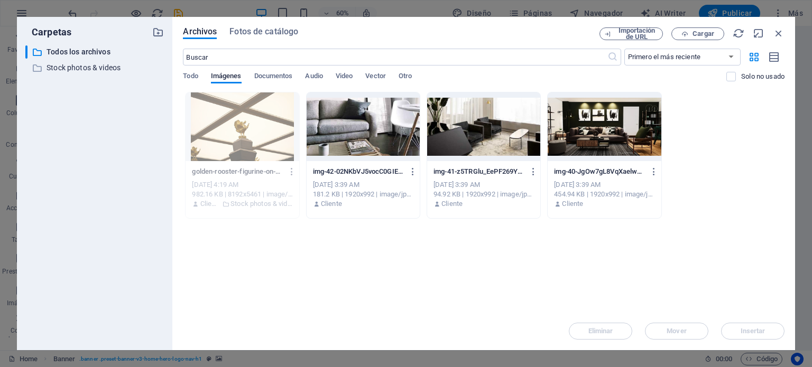
drag, startPoint x: 260, startPoint y: 32, endPoint x: 255, endPoint y: 44, distance: 13.5
click at [260, 32] on span "Fotos de catálogo" at bounding box center [263, 31] width 69 height 13
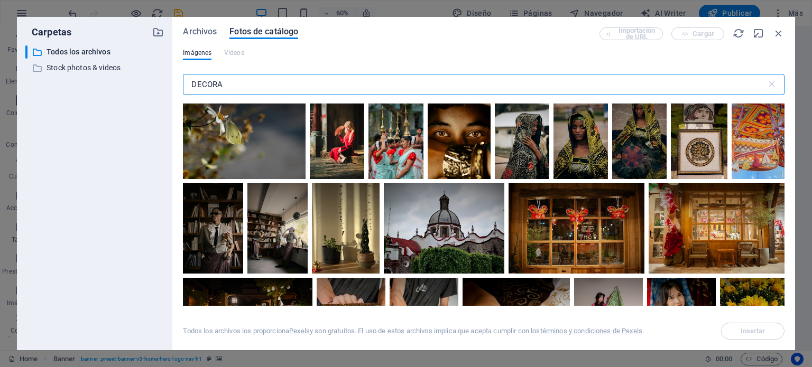
scroll to position [2166, 0]
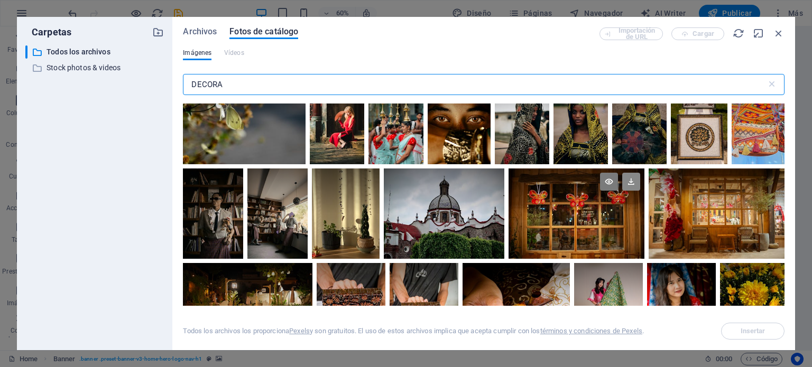
click at [629, 176] on icon at bounding box center [631, 182] width 18 height 18
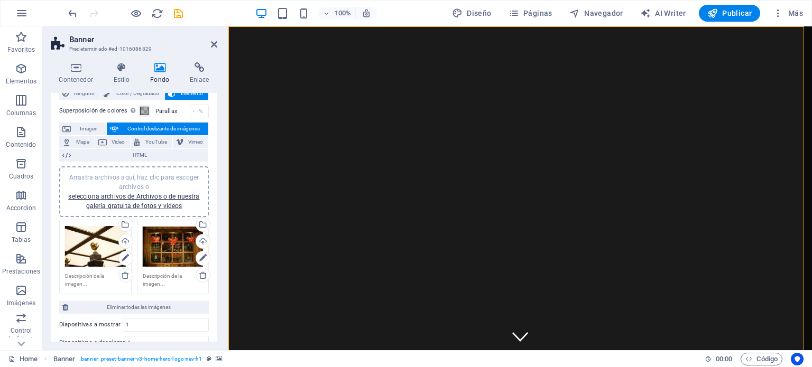
drag, startPoint x: 176, startPoint y: 196, endPoint x: 188, endPoint y: 200, distance: 12.9
click at [177, 197] on link "selecciona archivos de Archivos o de nuestra galería gratuita de fotos y vídeos" at bounding box center [133, 201] width 131 height 17
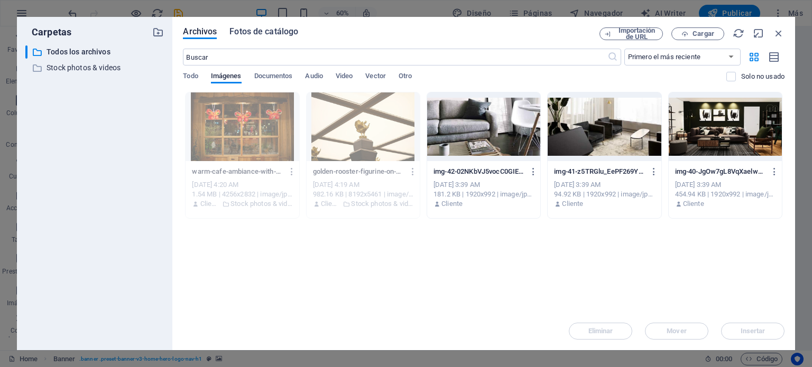
click at [249, 31] on span "Fotos de catálogo" at bounding box center [263, 31] width 69 height 13
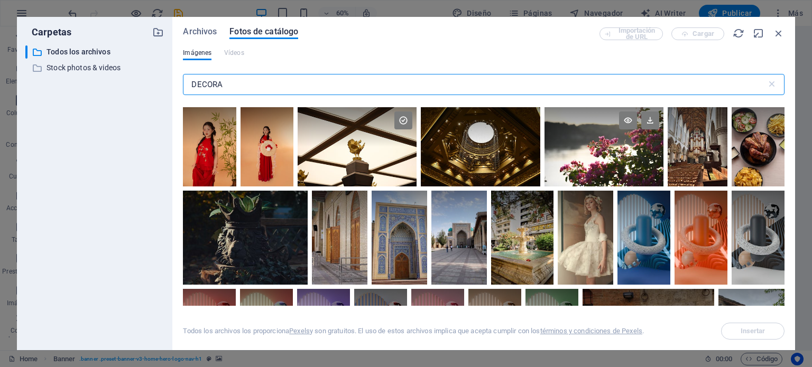
scroll to position [1638, 0]
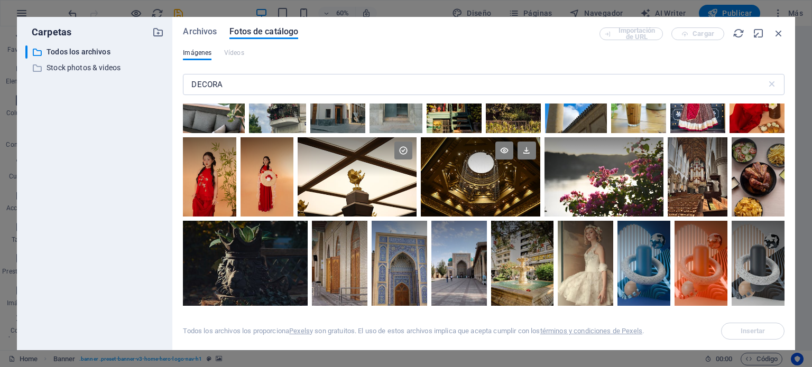
click at [501, 182] on div at bounding box center [480, 176] width 119 height 79
click at [535, 151] on icon at bounding box center [526, 151] width 18 height 18
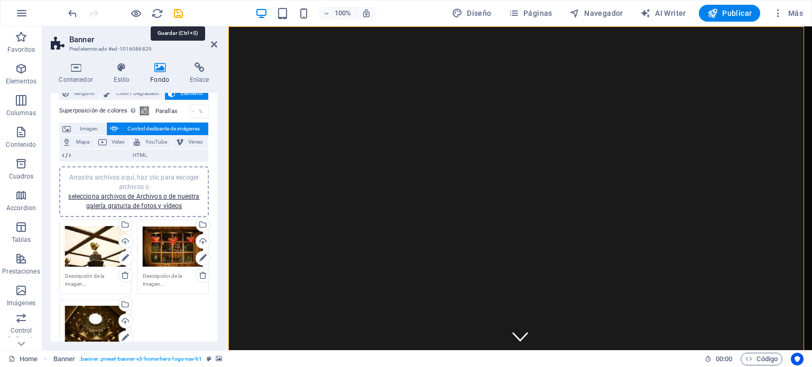
click at [176, 16] on icon "save" at bounding box center [178, 13] width 12 height 12
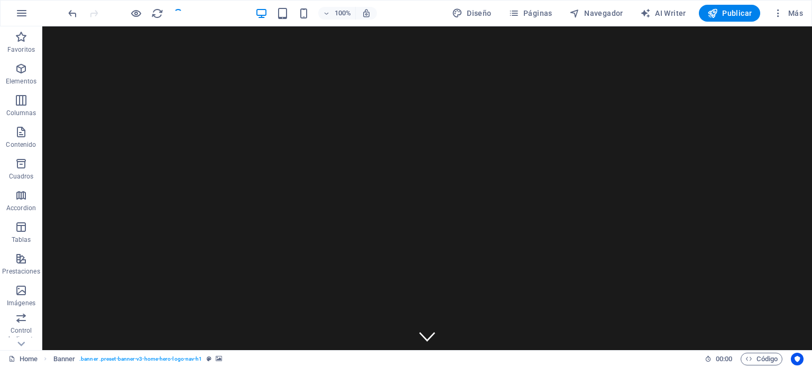
checkbox input "false"
click at [740, 16] on span "Publicar" at bounding box center [729, 13] width 45 height 11
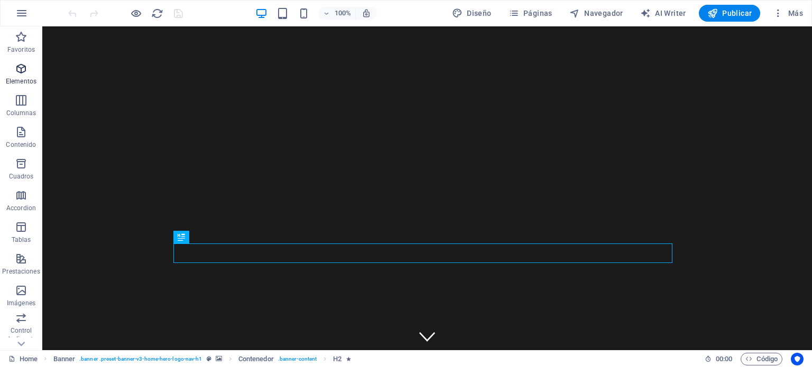
click at [24, 70] on icon "button" at bounding box center [21, 68] width 13 height 13
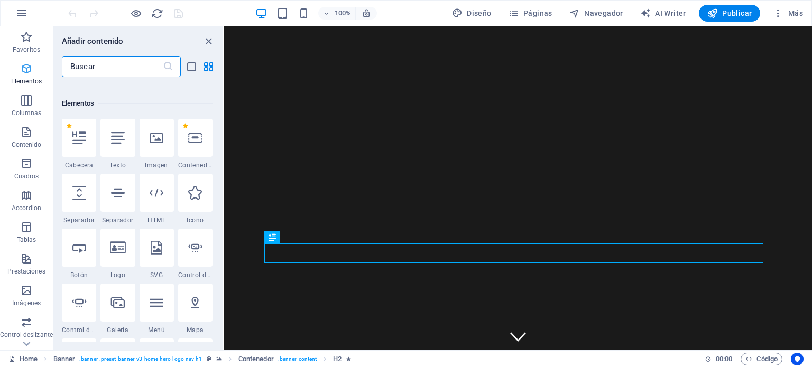
scroll to position [199, 0]
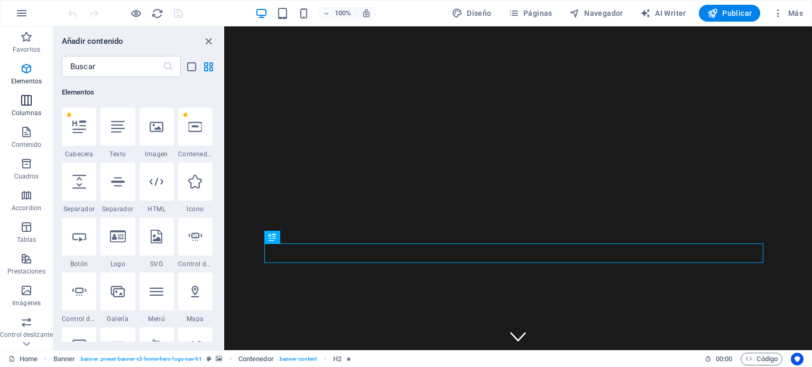
click at [25, 108] on span "Columnas" at bounding box center [26, 106] width 53 height 25
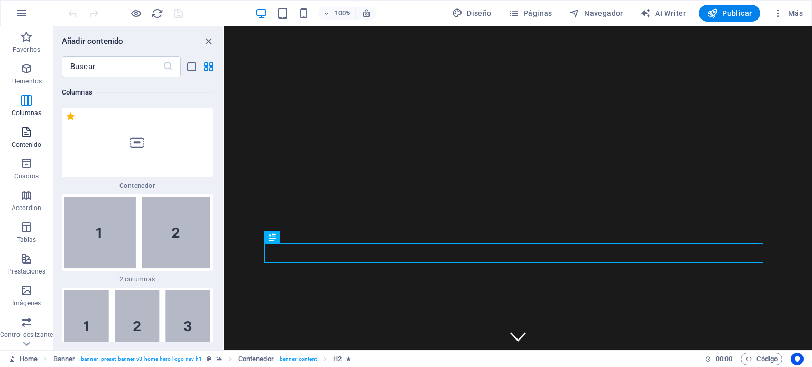
click at [30, 137] on icon "button" at bounding box center [26, 132] width 13 height 13
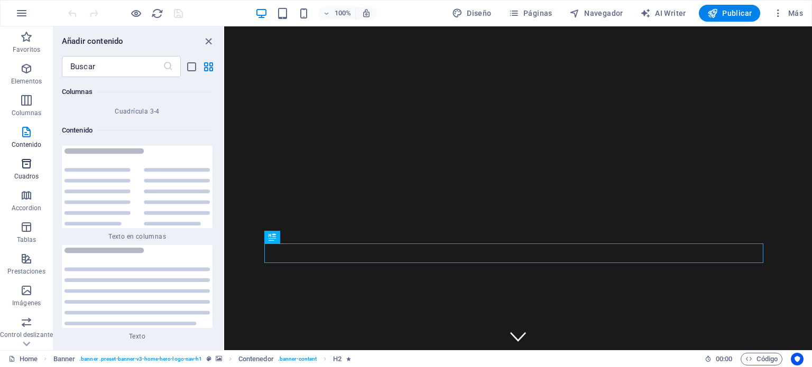
scroll to position [3547, 0]
click at [25, 177] on p "Cuadros" at bounding box center [26, 176] width 25 height 8
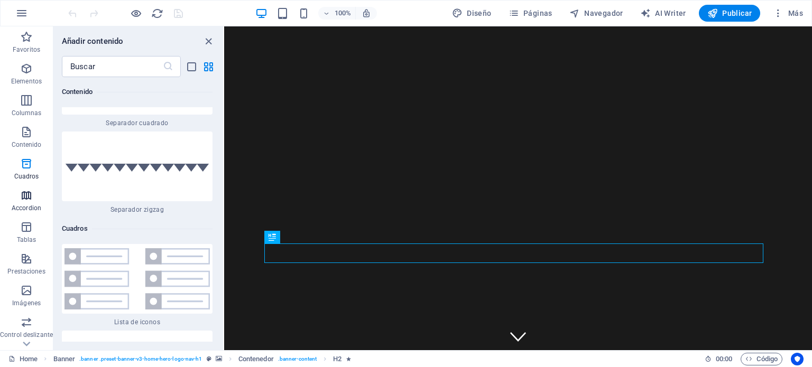
scroll to position [5667, 0]
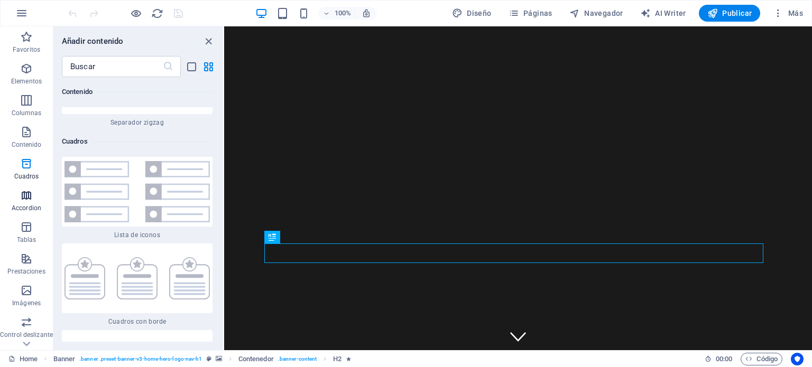
click at [27, 197] on icon "button" at bounding box center [26, 195] width 13 height 13
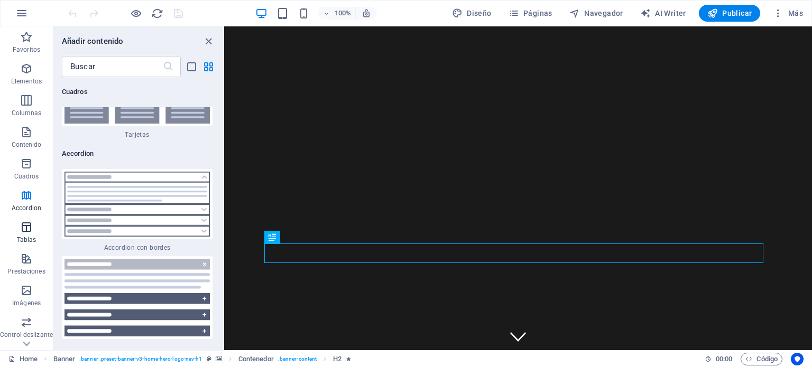
click at [29, 222] on icon "button" at bounding box center [26, 227] width 13 height 13
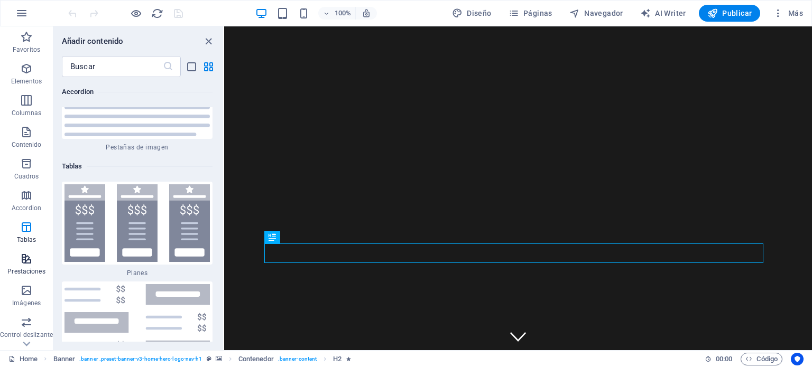
click at [29, 259] on icon "button" at bounding box center [26, 259] width 13 height 13
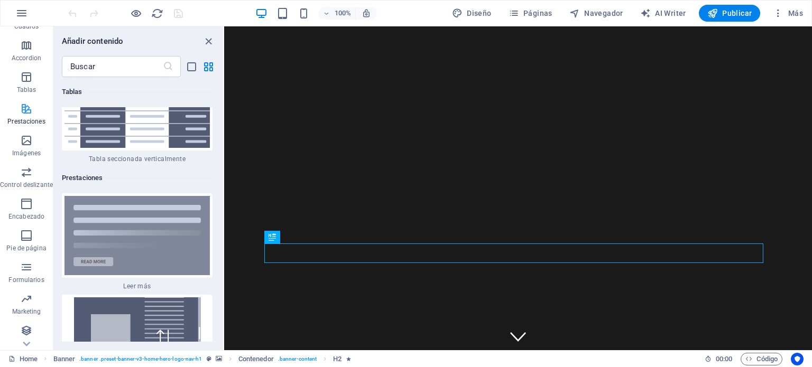
scroll to position [151, 0]
click at [26, 141] on icon "button" at bounding box center [26, 139] width 13 height 13
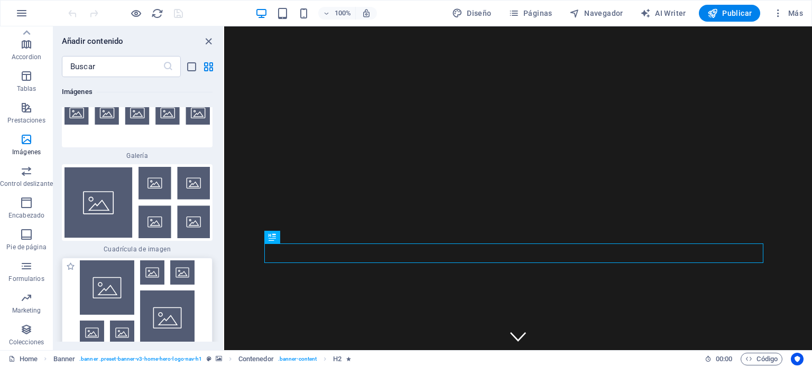
scroll to position [11175, 0]
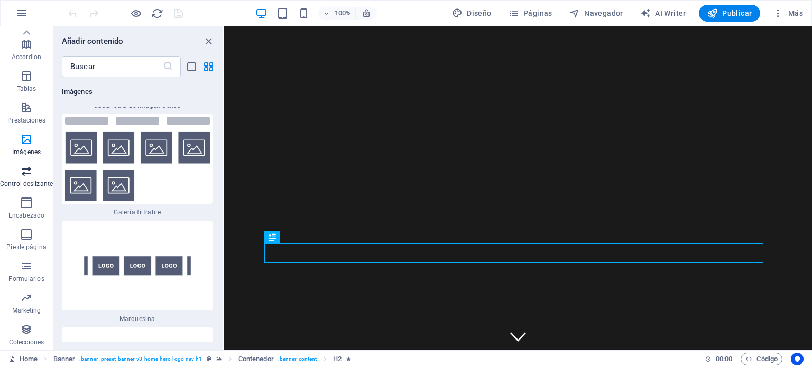
click at [17, 181] on p "Control deslizante" at bounding box center [26, 184] width 53 height 8
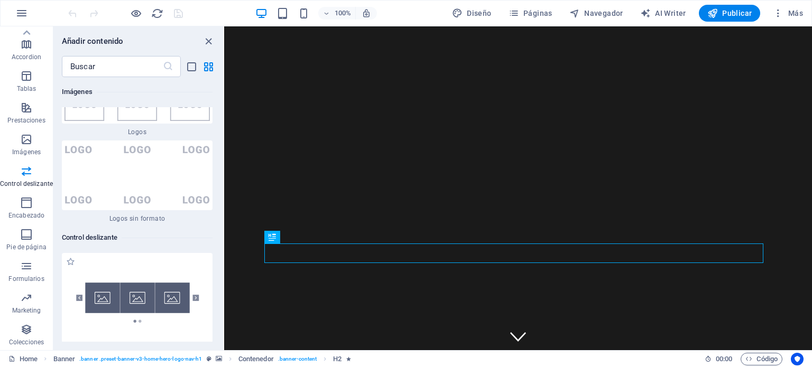
scroll to position [11879, 0]
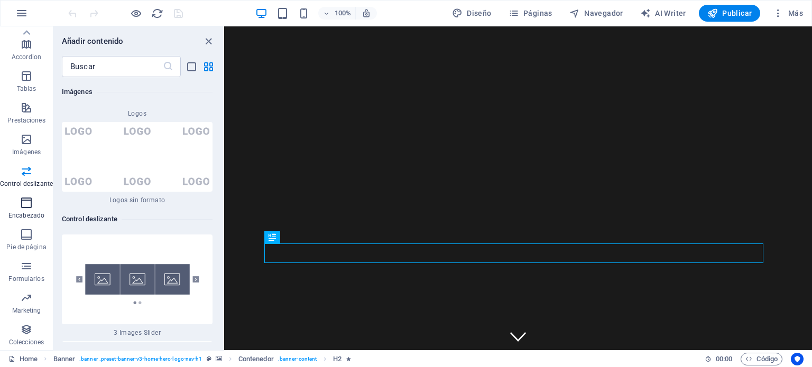
click at [25, 209] on icon "button" at bounding box center [26, 203] width 13 height 13
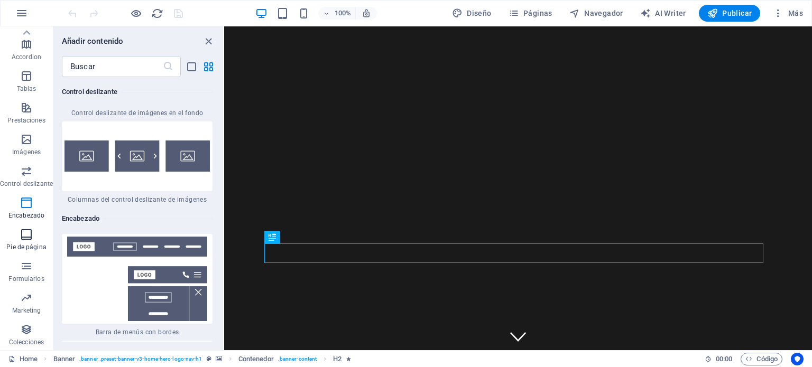
click at [25, 242] on span "Pie de página" at bounding box center [26, 240] width 53 height 25
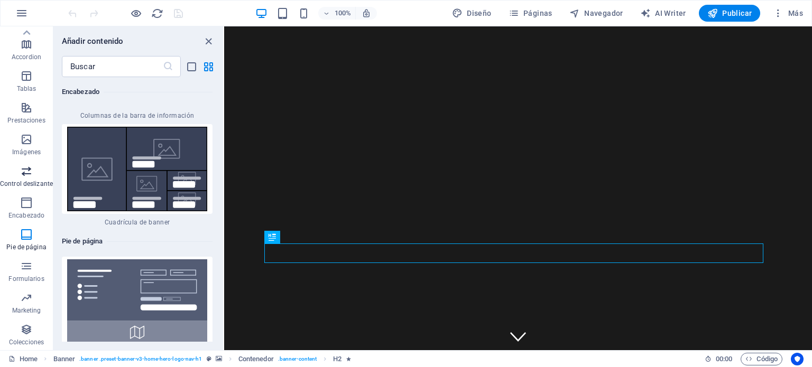
scroll to position [14089, 0]
click at [24, 272] on icon "button" at bounding box center [26, 266] width 13 height 13
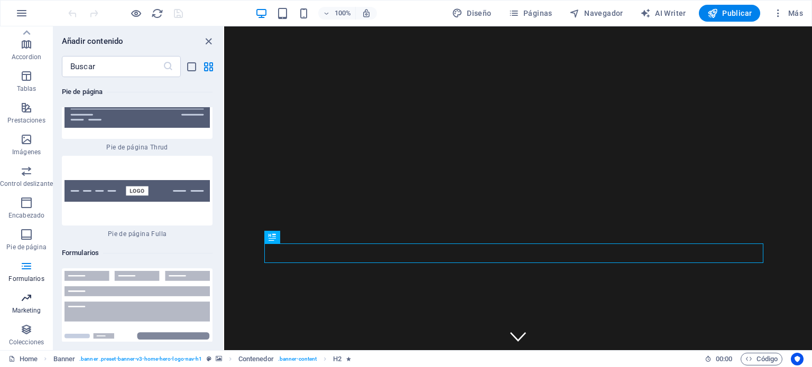
click at [30, 294] on icon "button" at bounding box center [26, 298] width 13 height 13
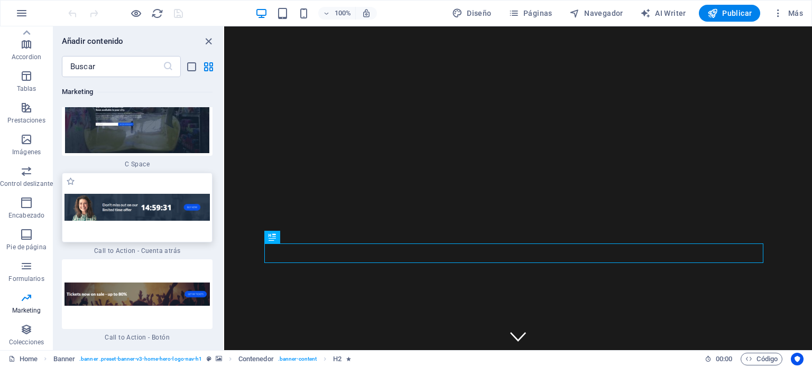
scroll to position [19397, 0]
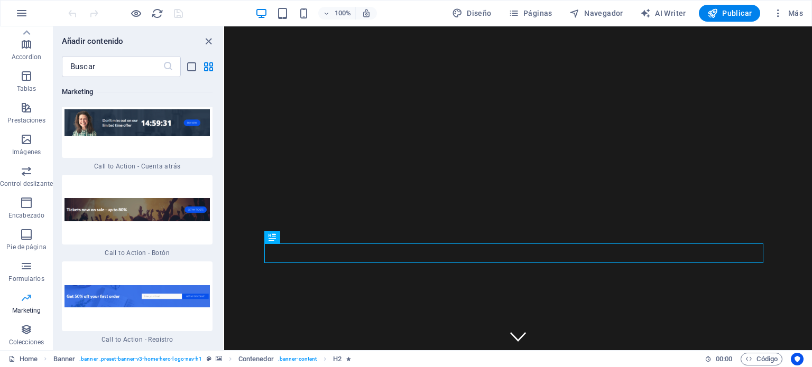
click at [30, 295] on icon "button" at bounding box center [26, 298] width 13 height 13
click at [29, 331] on icon "button" at bounding box center [26, 329] width 13 height 13
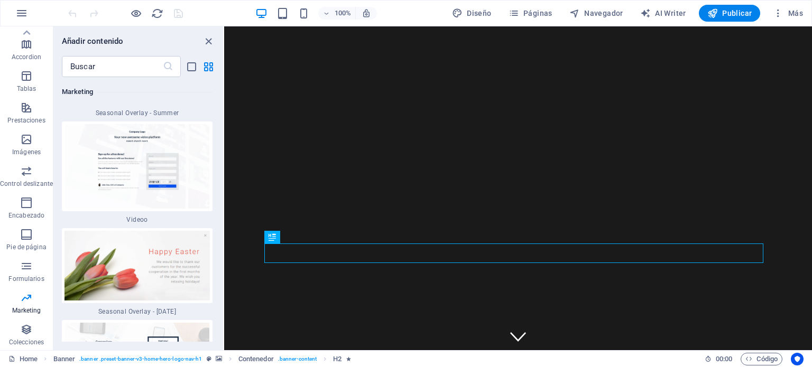
scroll to position [17837, 0]
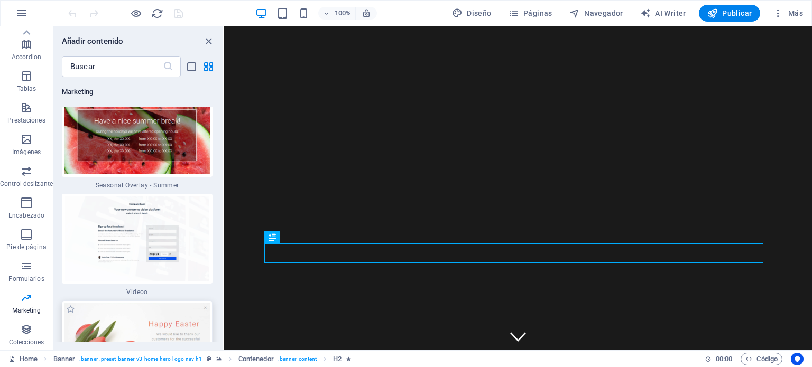
click at [161, 303] on img at bounding box center [136, 338] width 145 height 70
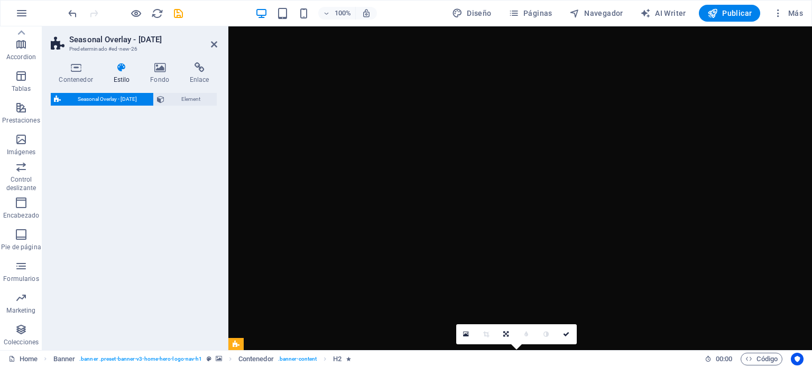
select select "px"
select select "rem"
select select "%"
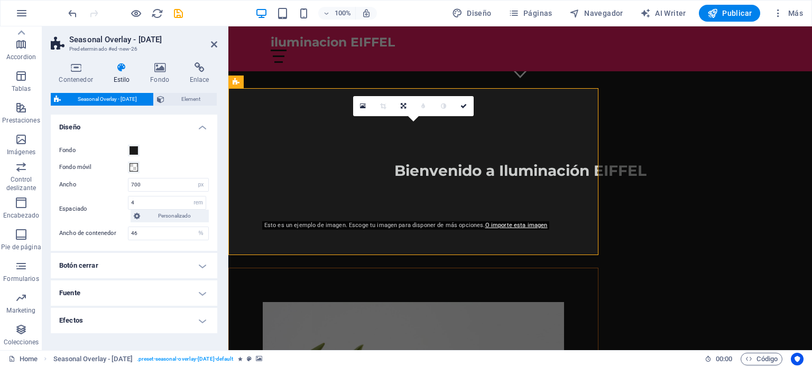
scroll to position [264, 0]
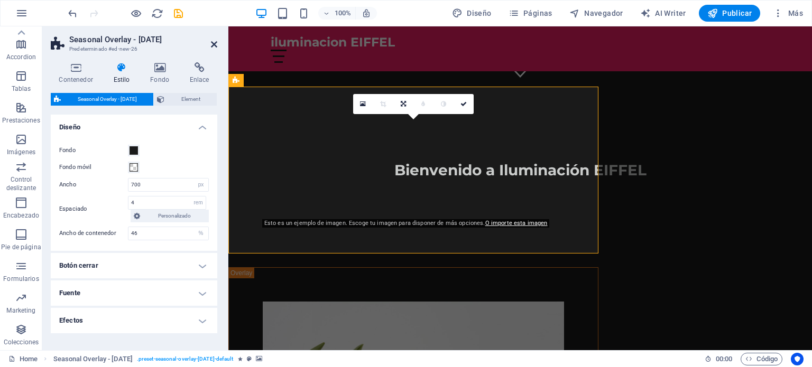
click at [212, 41] on icon at bounding box center [214, 44] width 6 height 8
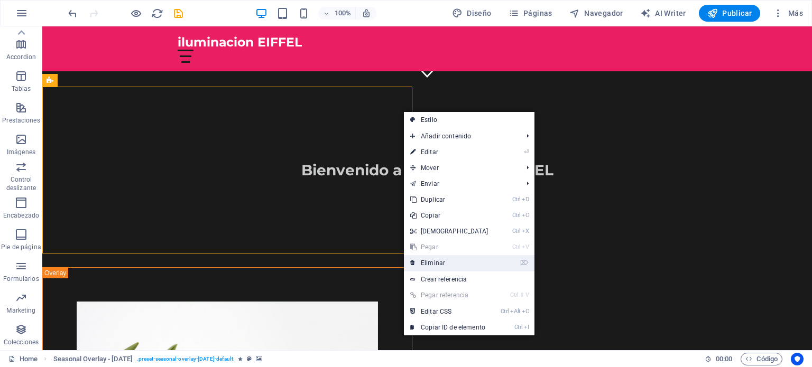
click at [427, 261] on link "⌦ Eliminar" at bounding box center [449, 263] width 91 height 16
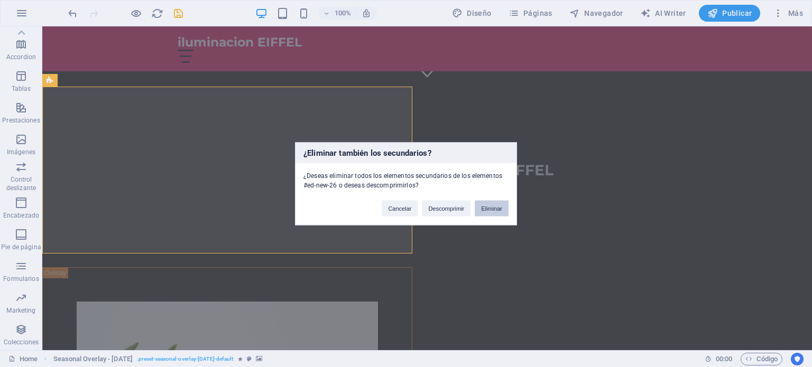
click at [488, 207] on button "Eliminar" at bounding box center [492, 208] width 34 height 16
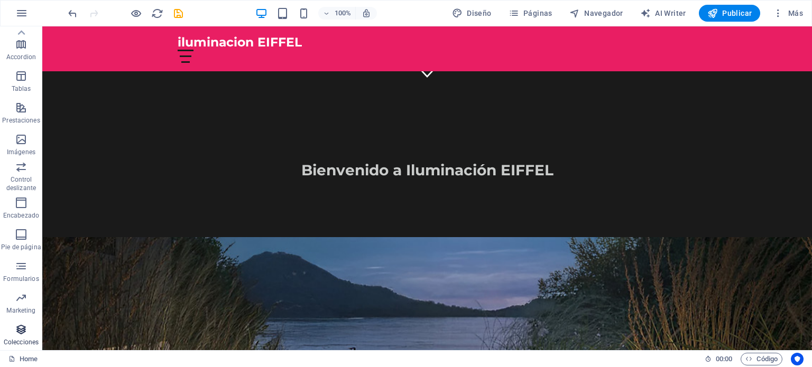
click at [21, 328] on icon "button" at bounding box center [21, 329] width 13 height 13
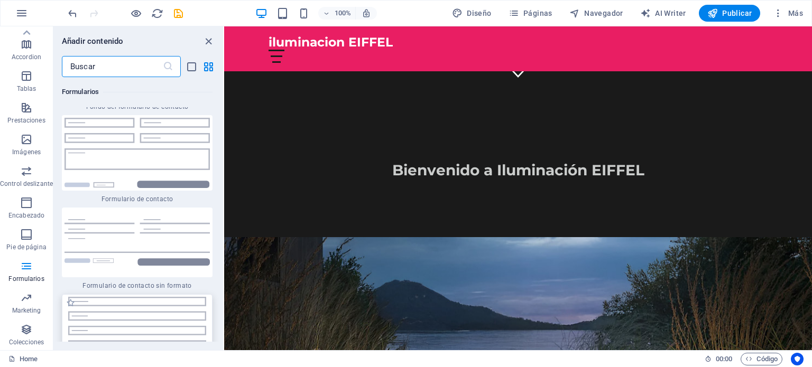
scroll to position [15682, 0]
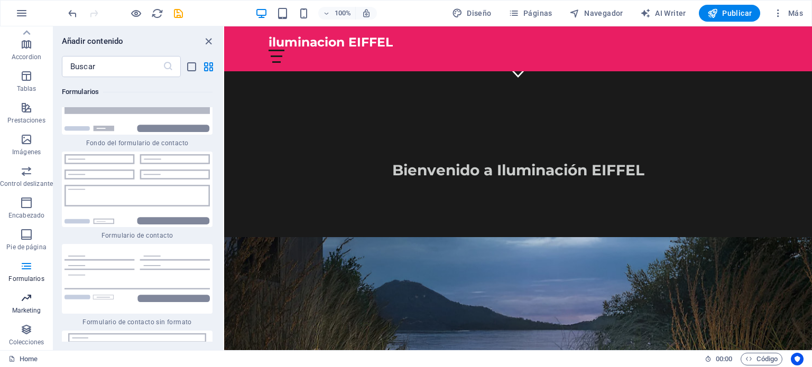
click at [23, 307] on p "Marketing" at bounding box center [26, 310] width 29 height 8
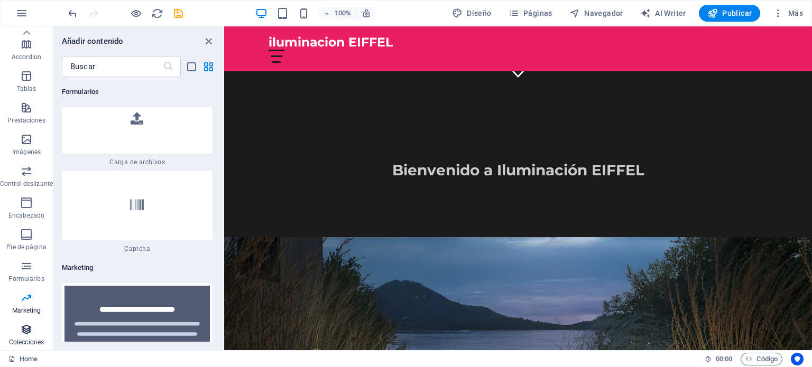
click at [26, 327] on icon "button" at bounding box center [26, 329] width 13 height 13
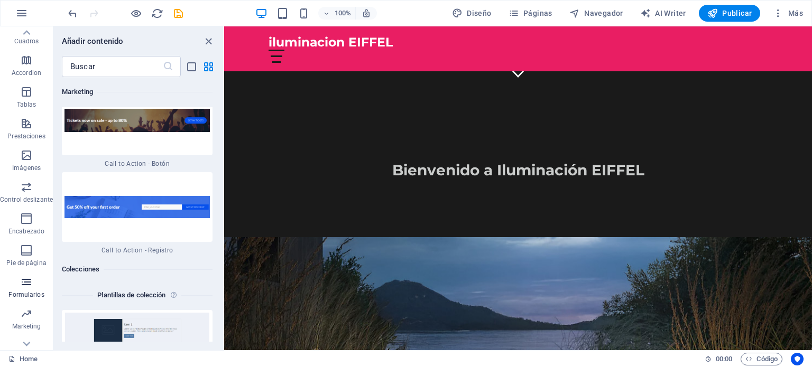
scroll to position [151, 0]
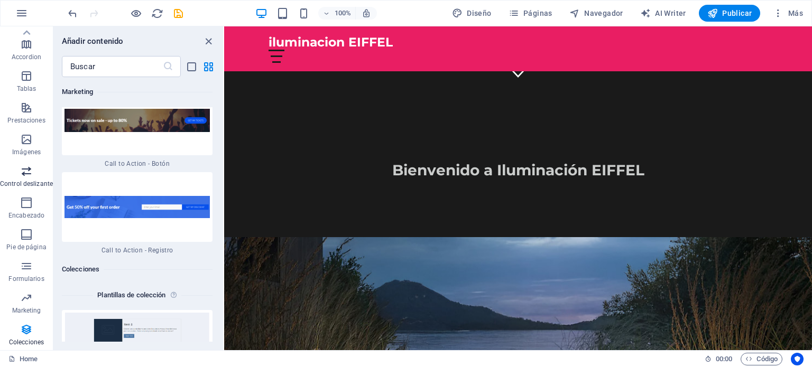
click at [24, 171] on icon "button" at bounding box center [26, 171] width 13 height 13
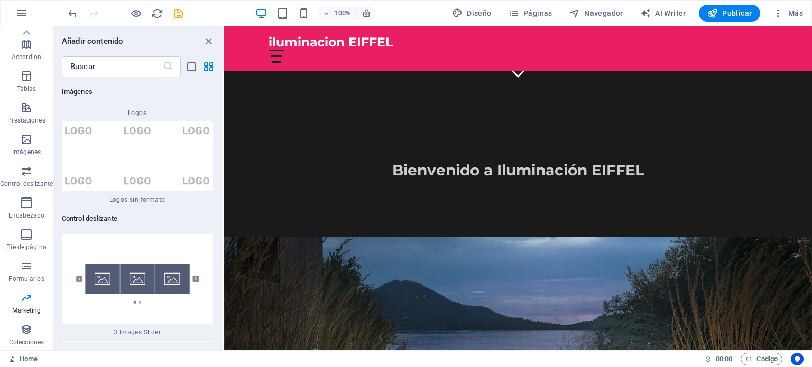
scroll to position [11879, 0]
click at [144, 237] on img at bounding box center [136, 279] width 145 height 85
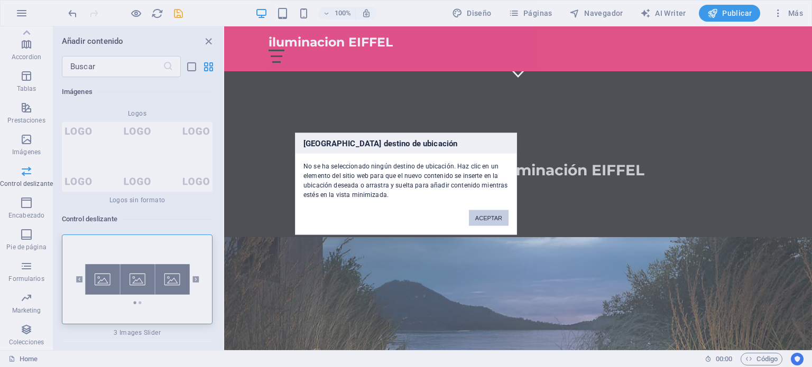
drag, startPoint x: 490, startPoint y: 219, endPoint x: 269, endPoint y: 189, distance: 222.9
click at [490, 219] on button "ACEPTAR" at bounding box center [489, 218] width 40 height 16
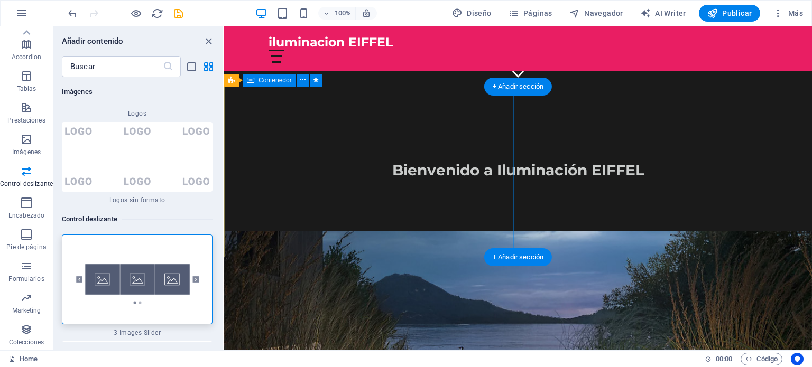
scroll to position [0, 0]
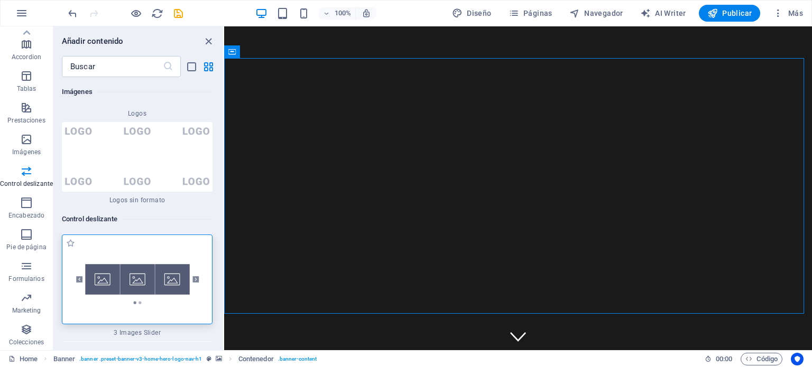
drag, startPoint x: 157, startPoint y: 156, endPoint x: 66, endPoint y: 129, distance: 95.3
click at [157, 237] on img at bounding box center [136, 279] width 145 height 85
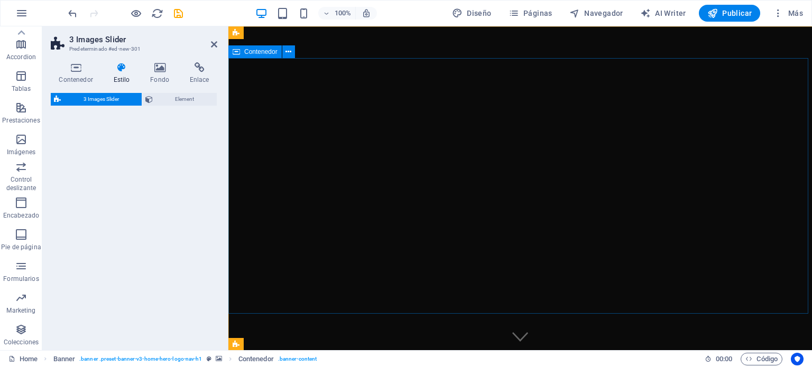
select select "rem"
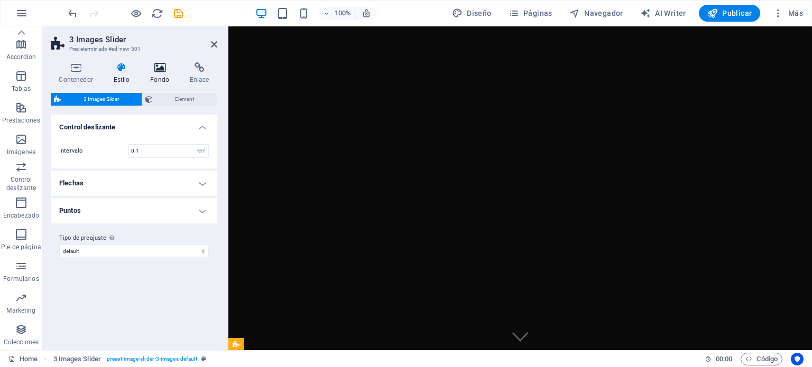
click at [156, 67] on icon at bounding box center [159, 67] width 35 height 11
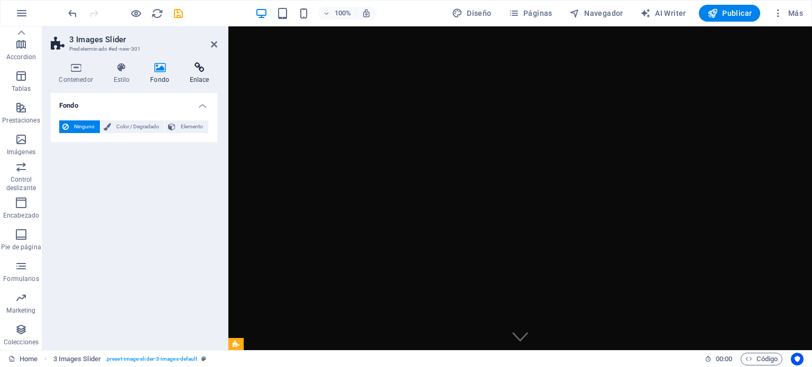
click at [197, 72] on icon at bounding box center [199, 67] width 36 height 11
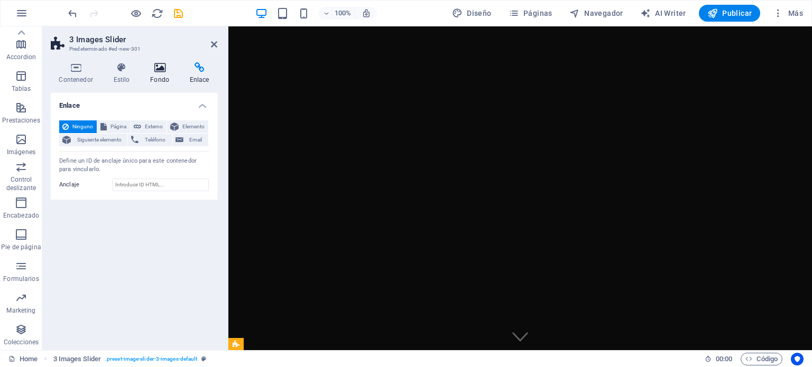
click at [161, 67] on icon at bounding box center [159, 67] width 35 height 11
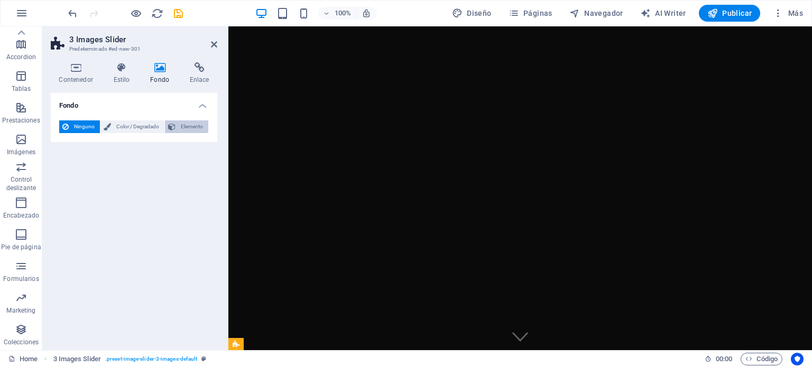
click at [184, 125] on span "Elemento" at bounding box center [192, 126] width 26 height 13
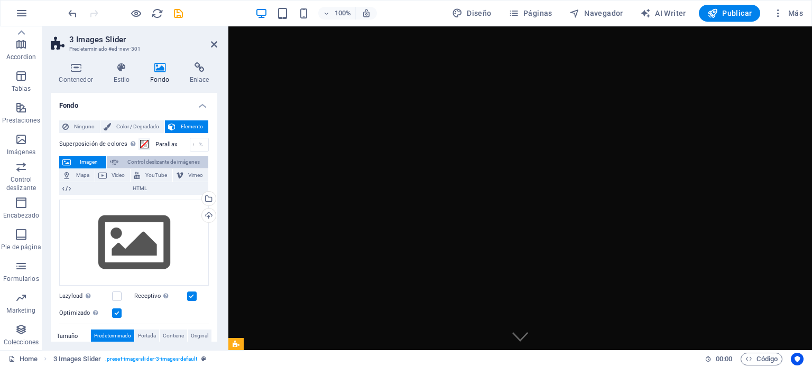
click at [162, 159] on span "Control deslizante de imágenes" at bounding box center [163, 162] width 83 height 13
select select "ms"
select select "s"
select select "progressive"
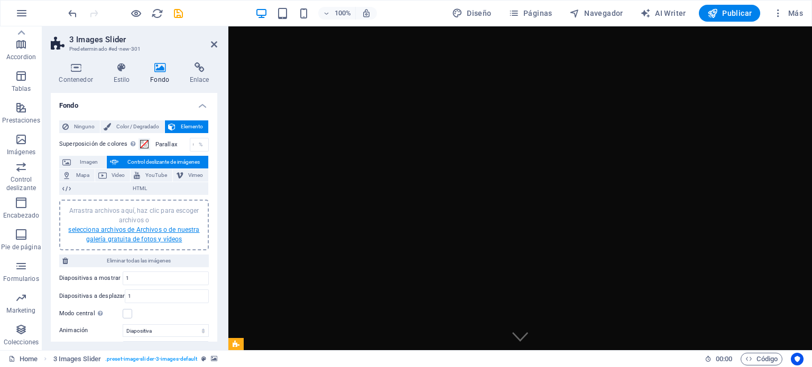
click at [132, 234] on link "selecciona archivos de Archivos o de nuestra galería gratuita de fotos y vídeos" at bounding box center [133, 234] width 131 height 17
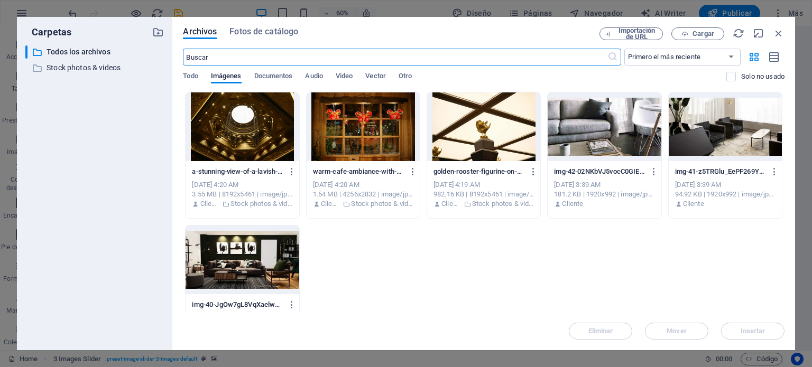
scroll to position [392, 0]
click at [599, 135] on div at bounding box center [603, 126] width 113 height 69
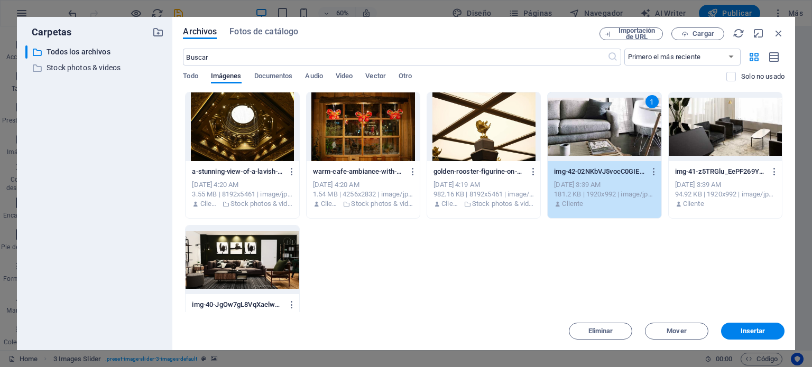
click at [700, 141] on div at bounding box center [724, 126] width 113 height 69
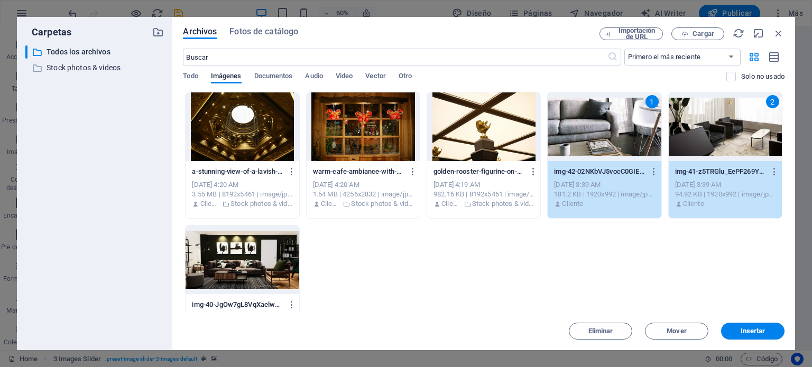
click at [257, 247] on div at bounding box center [241, 260] width 113 height 69
click at [734, 330] on span "Insertar" at bounding box center [752, 331] width 55 height 6
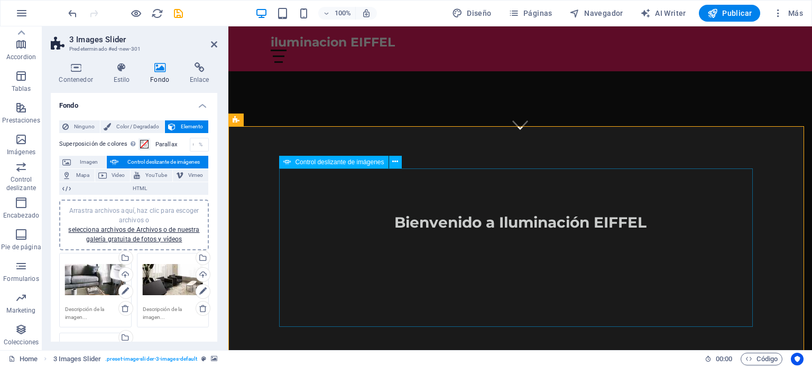
scroll to position [233, 0]
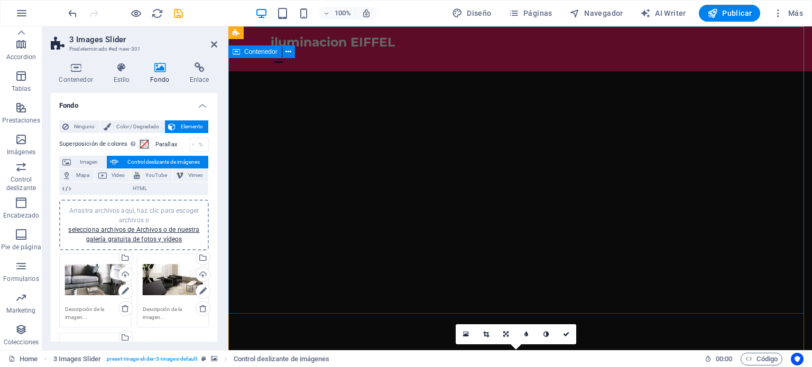
scroll to position [0, 0]
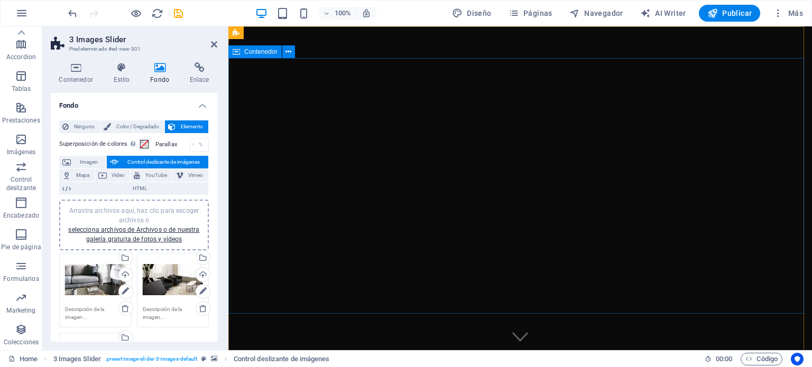
drag, startPoint x: 442, startPoint y: 97, endPoint x: 631, endPoint y: 103, distance: 189.3
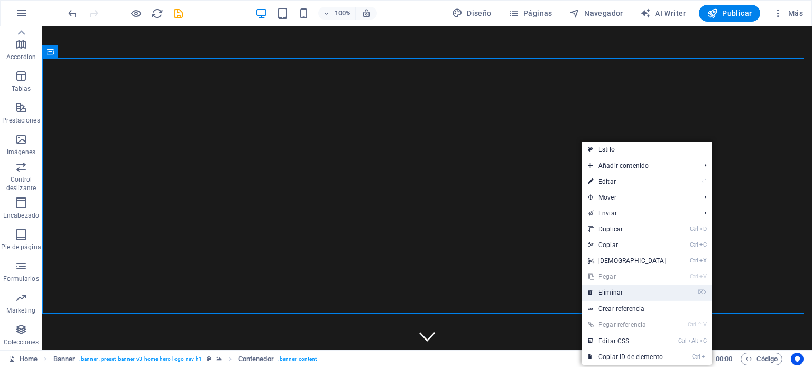
click at [617, 288] on link "⌦ Eliminar" at bounding box center [626, 293] width 91 height 16
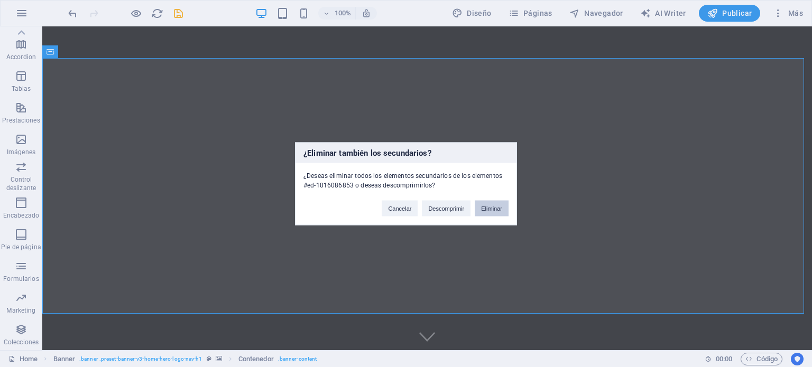
click at [500, 207] on button "Eliminar" at bounding box center [492, 208] width 34 height 16
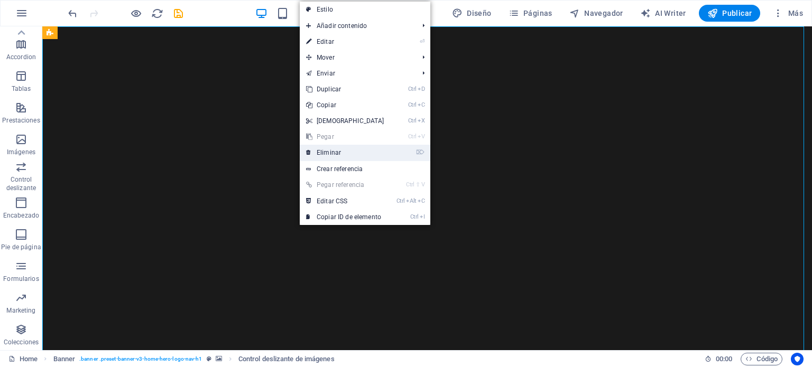
drag, startPoint x: 329, startPoint y: 154, endPoint x: 355, endPoint y: 132, distance: 34.1
click at [329, 154] on link "⌦ Eliminar" at bounding box center [345, 153] width 91 height 16
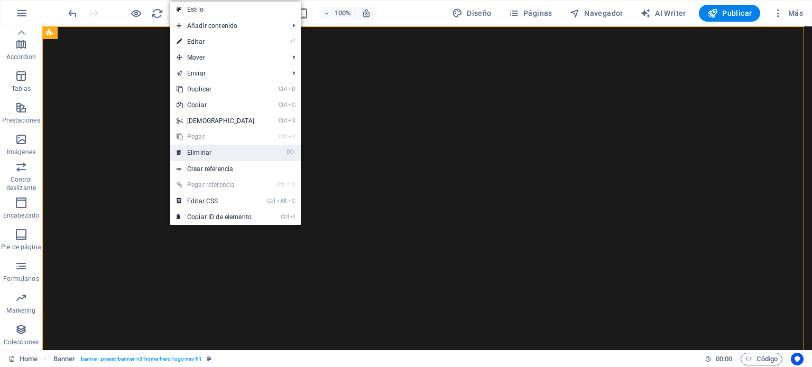
click at [197, 146] on link "⌦ Eliminar" at bounding box center [215, 153] width 91 height 16
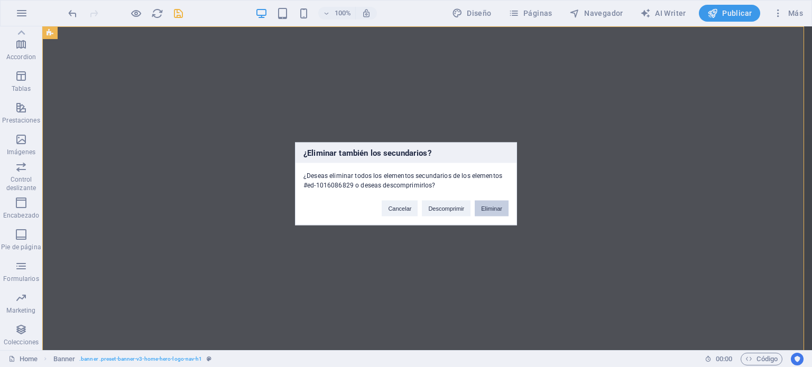
click at [486, 204] on button "Eliminar" at bounding box center [492, 208] width 34 height 16
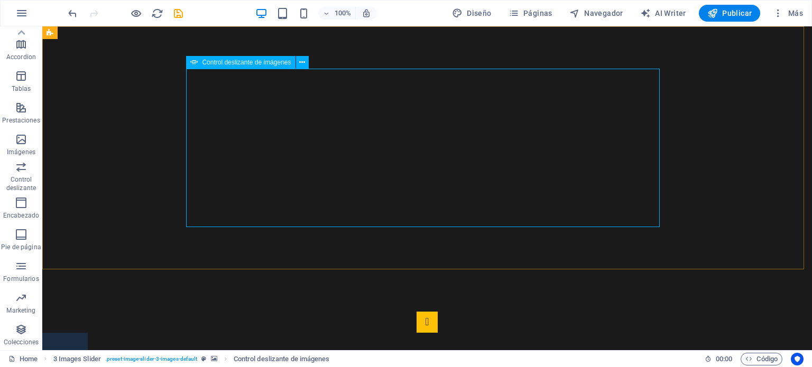
click at [282, 64] on span "Control deslizante de imágenes" at bounding box center [246, 62] width 89 height 6
click at [302, 64] on icon at bounding box center [302, 62] width 6 height 11
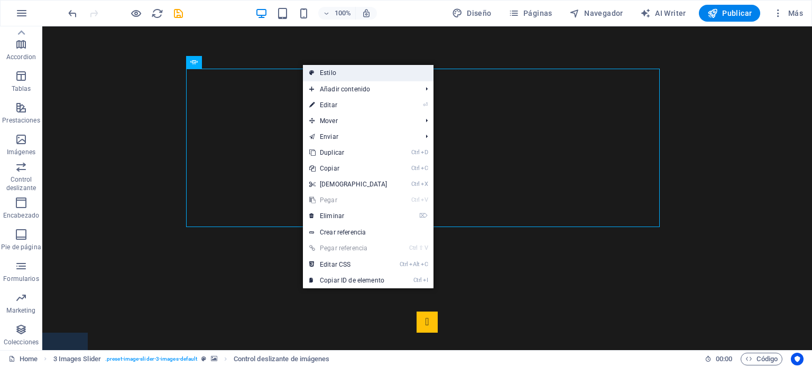
click at [329, 72] on link "Estilo" at bounding box center [368, 73] width 131 height 16
select select "rem"
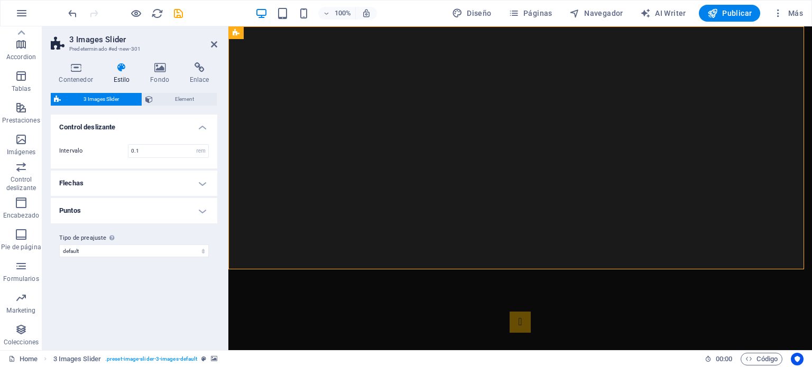
click at [204, 182] on h4 "Flechas" at bounding box center [134, 183] width 166 height 25
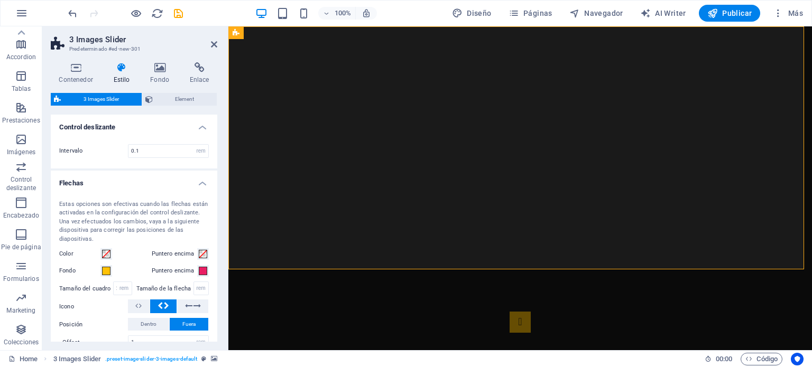
click at [204, 182] on h4 "Flechas" at bounding box center [134, 180] width 166 height 19
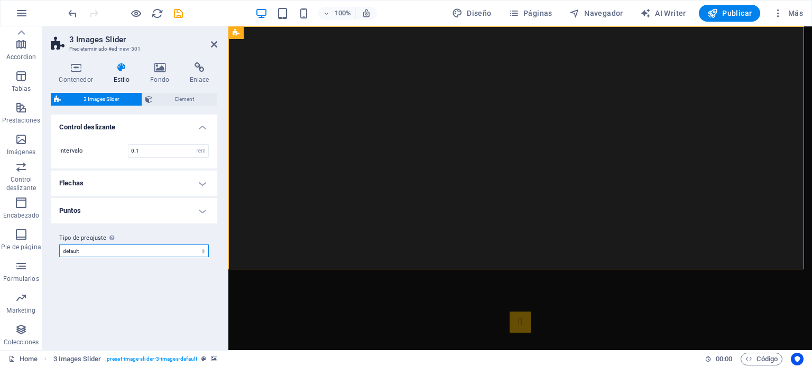
click at [191, 247] on select "default Añadir tipo de preajuste" at bounding box center [134, 251] width 150 height 13
click at [183, 209] on h4 "Puntos" at bounding box center [134, 210] width 166 height 25
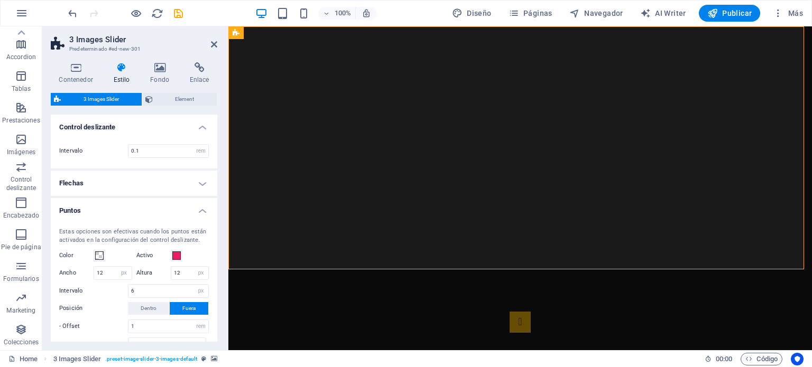
click at [183, 209] on h4 "Puntos" at bounding box center [134, 207] width 166 height 19
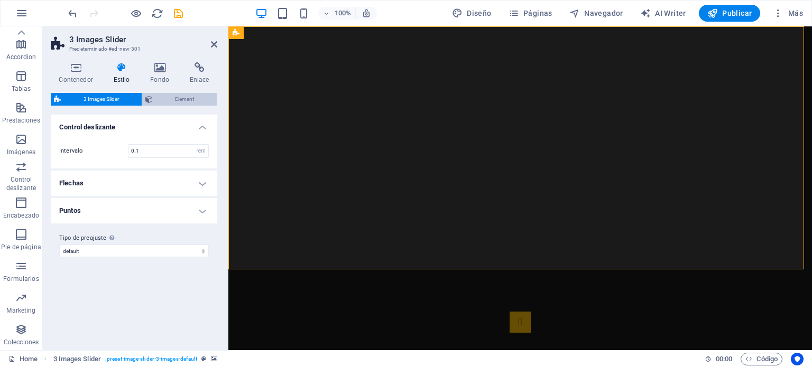
click at [173, 97] on span "Element" at bounding box center [185, 99] width 58 height 13
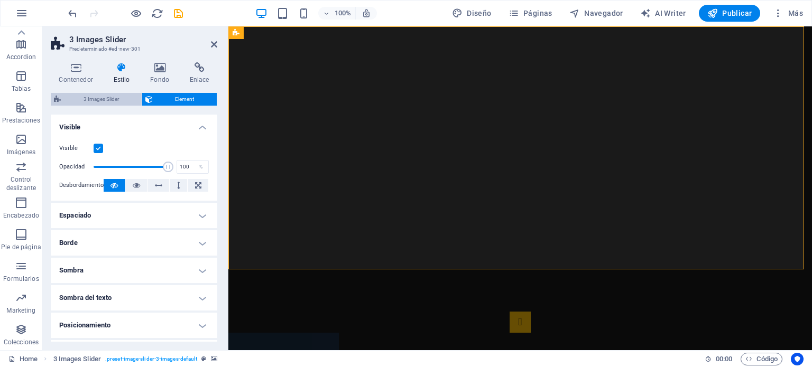
click at [116, 101] on span "3 Images Slider" at bounding box center [101, 99] width 75 height 13
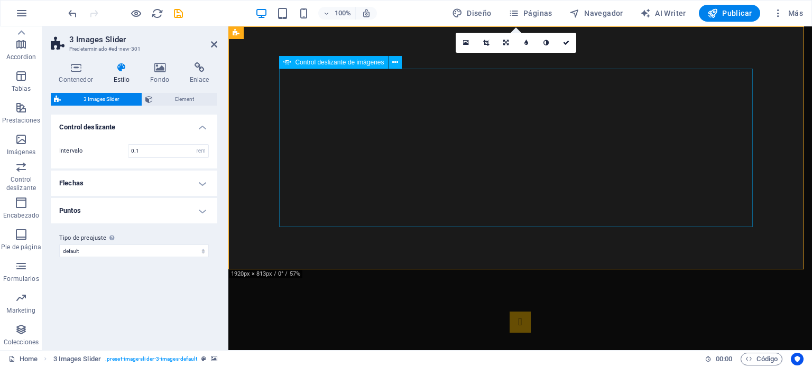
select select "px"
select select "ms"
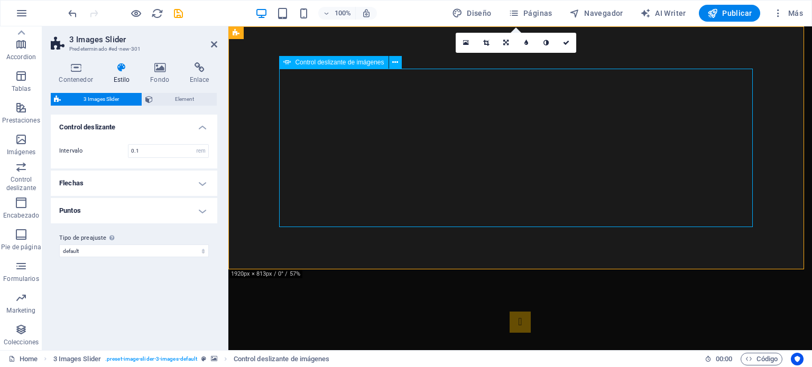
select select "s"
select select "progressive"
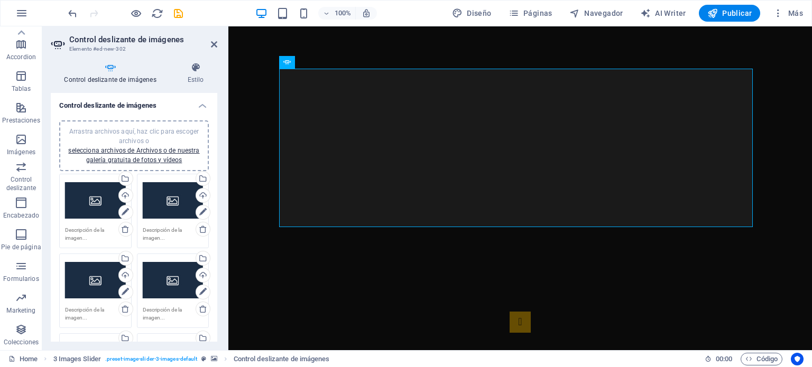
click at [103, 196] on div "Arrastra archivos aquí, haz clic para escoger archivos o selecciona archivos de…" at bounding box center [95, 201] width 61 height 42
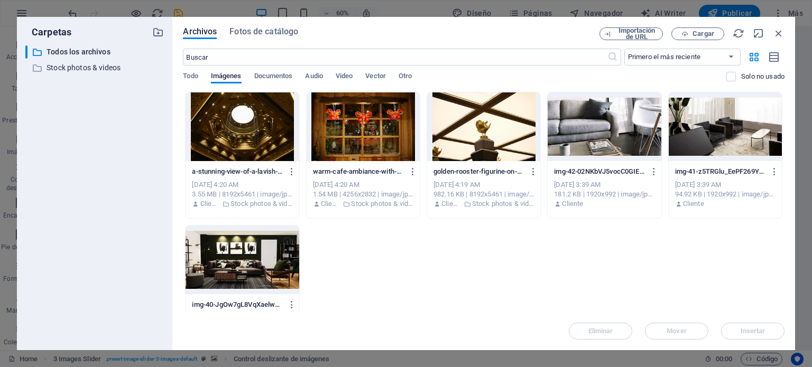
click at [617, 128] on div at bounding box center [603, 126] width 113 height 69
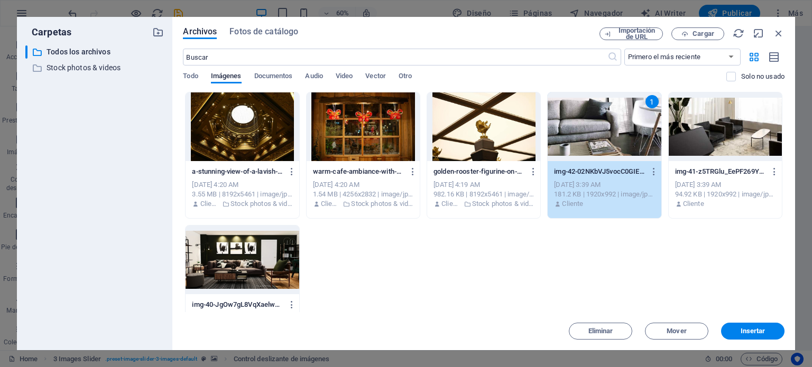
click at [617, 128] on div "1" at bounding box center [603, 126] width 113 height 69
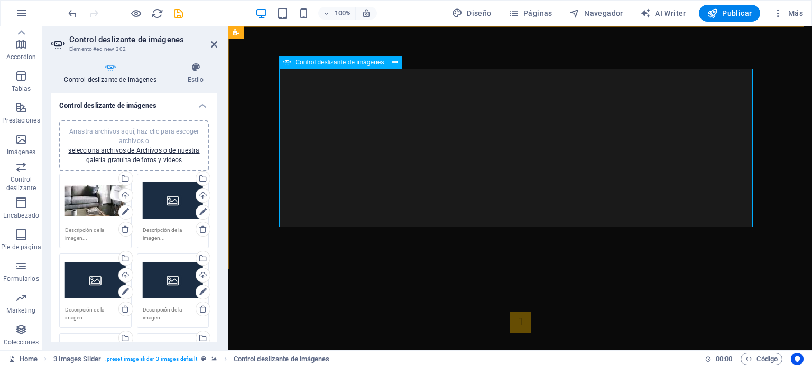
click at [164, 211] on div "Arrastra archivos aquí, haz clic para escoger archivos o selecciona archivos de…" at bounding box center [173, 201] width 61 height 42
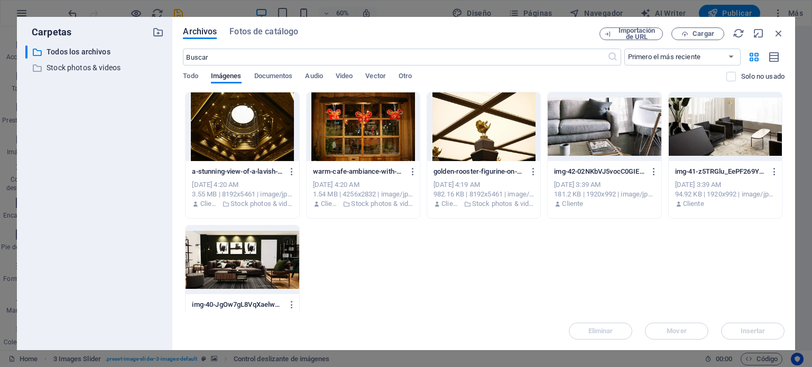
click at [693, 135] on div at bounding box center [724, 126] width 113 height 69
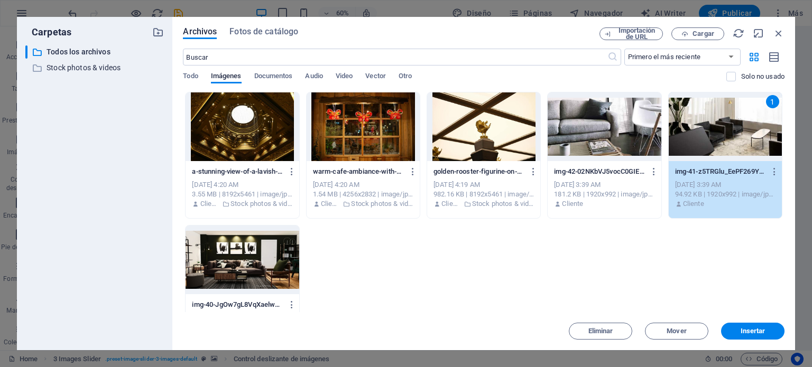
click at [694, 138] on div "1" at bounding box center [724, 126] width 113 height 69
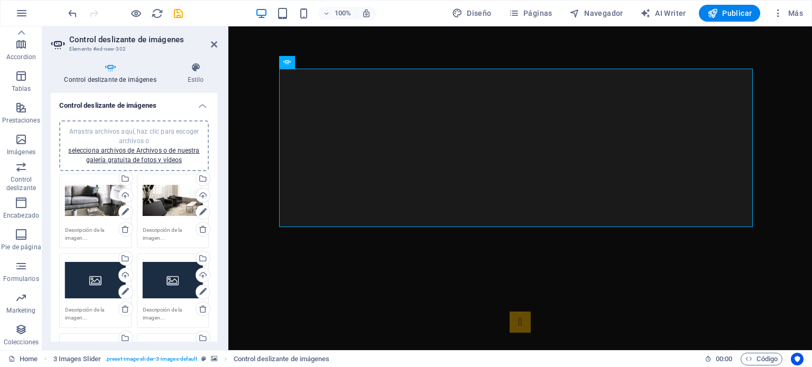
click at [103, 278] on div "Arrastra archivos aquí, haz clic para escoger archivos o selecciona archivos de…" at bounding box center [95, 280] width 61 height 42
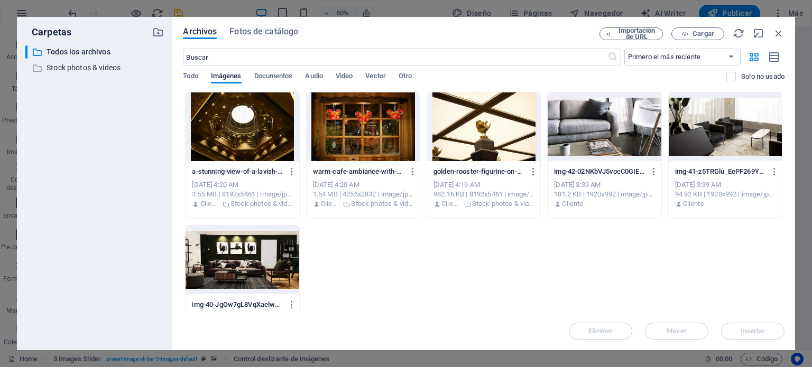
click at [246, 258] on div at bounding box center [241, 260] width 113 height 69
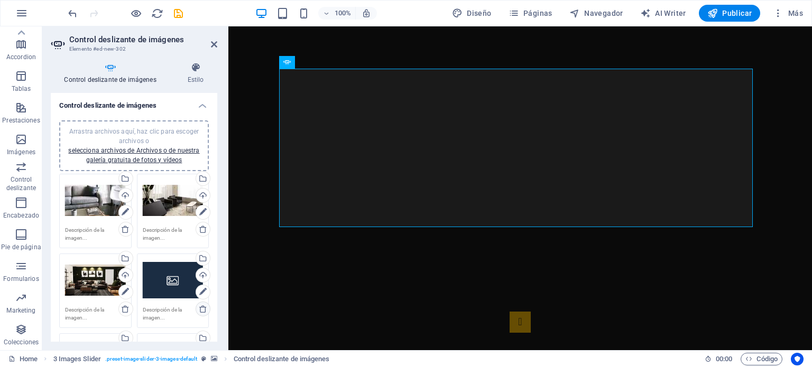
click at [201, 309] on icon at bounding box center [203, 309] width 8 height 8
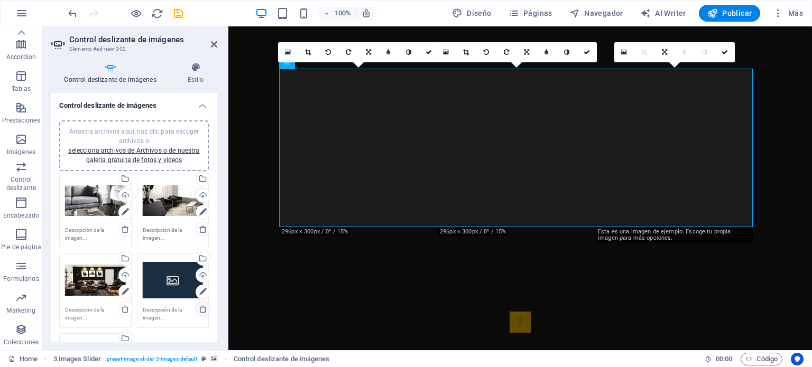
click at [202, 309] on icon at bounding box center [203, 309] width 8 height 8
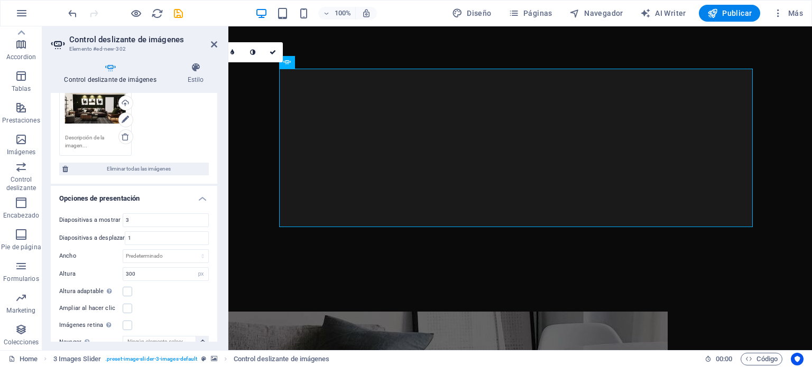
scroll to position [211, 0]
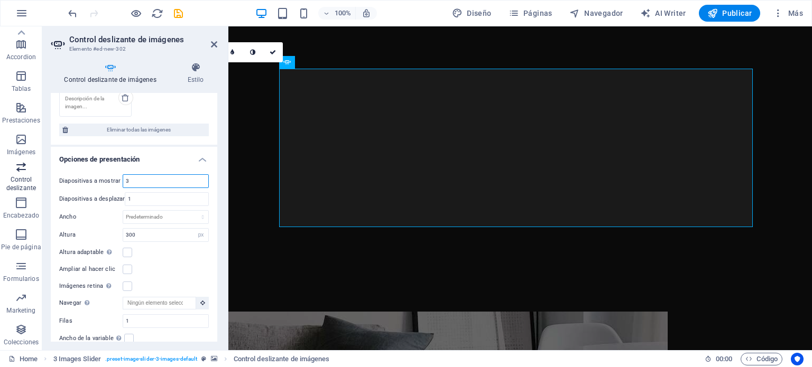
drag, startPoint x: 141, startPoint y: 179, endPoint x: 19, endPoint y: 185, distance: 121.7
click at [19, 185] on section "Favoritos Elementos Columnas Contenido Cuadros Accordion Tablas Prestaciones Im…" at bounding box center [406, 188] width 812 height 324
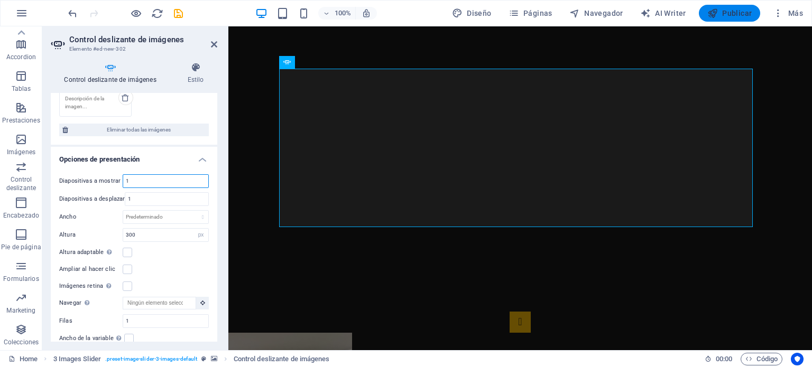
type input "1"
drag, startPoint x: 746, startPoint y: 15, endPoint x: 721, endPoint y: 23, distance: 26.1
click at [754, 16] on button "Publicar" at bounding box center [730, 13] width 62 height 17
checkbox input "false"
